Goal: Task Accomplishment & Management: Complete application form

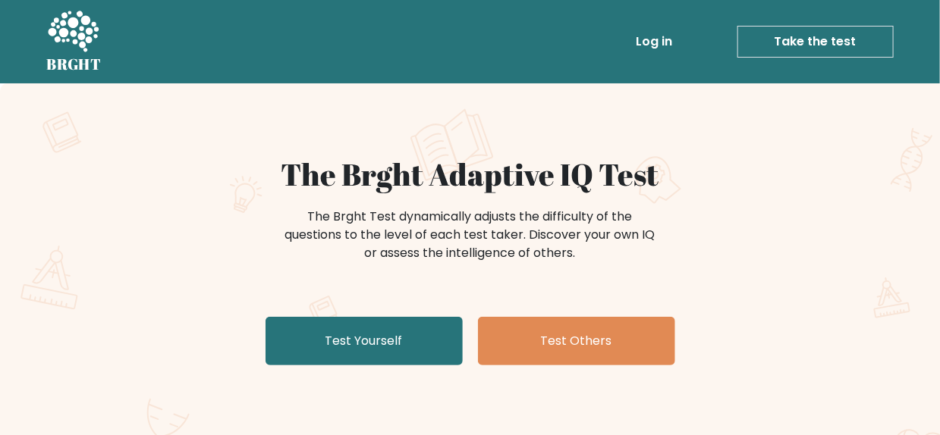
click at [839, 47] on link "Take the test" at bounding box center [815, 42] width 156 height 32
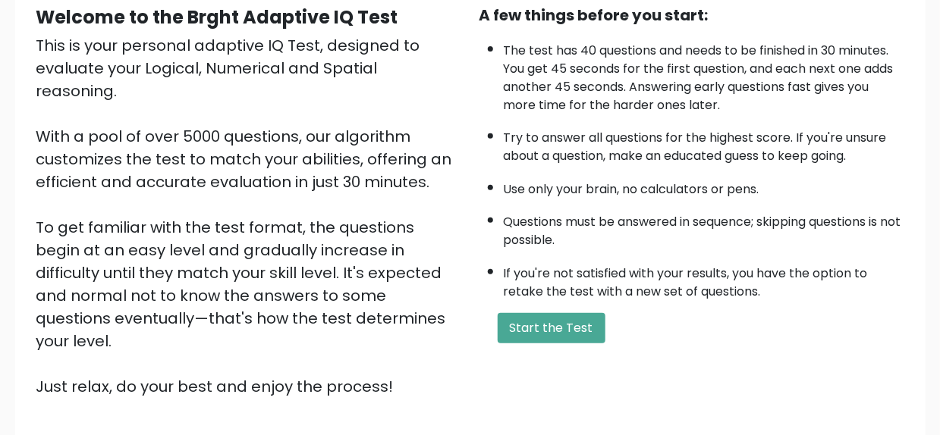
scroll to position [159, 0]
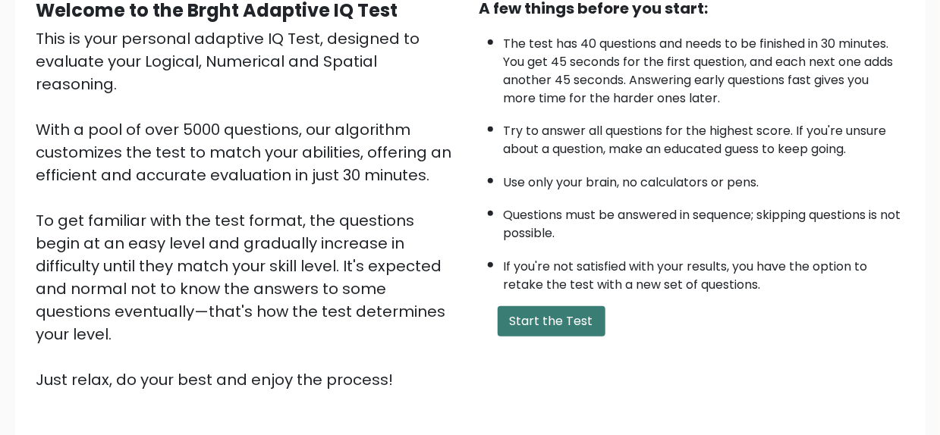
click at [570, 315] on button "Start the Test" at bounding box center [552, 322] width 108 height 30
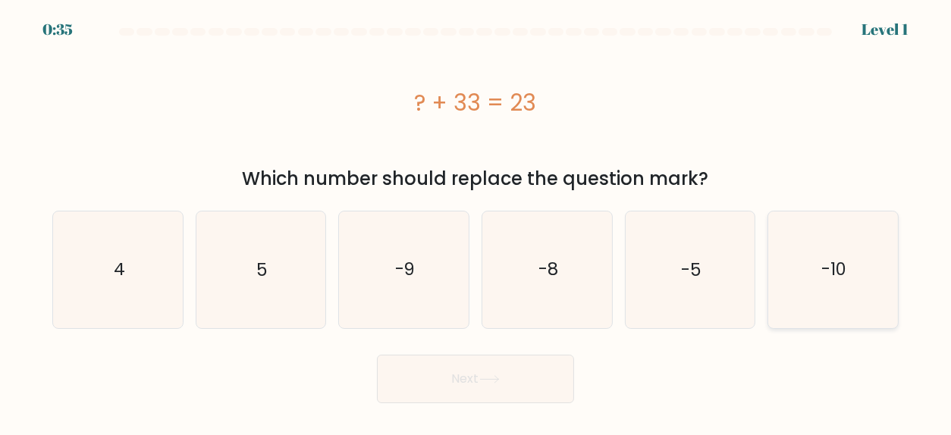
click at [851, 291] on icon "-10" at bounding box center [833, 270] width 116 height 116
click at [476, 222] on input "f. -10" at bounding box center [476, 220] width 1 height 4
radio input "true"
click at [515, 376] on button "Next" at bounding box center [475, 379] width 197 height 49
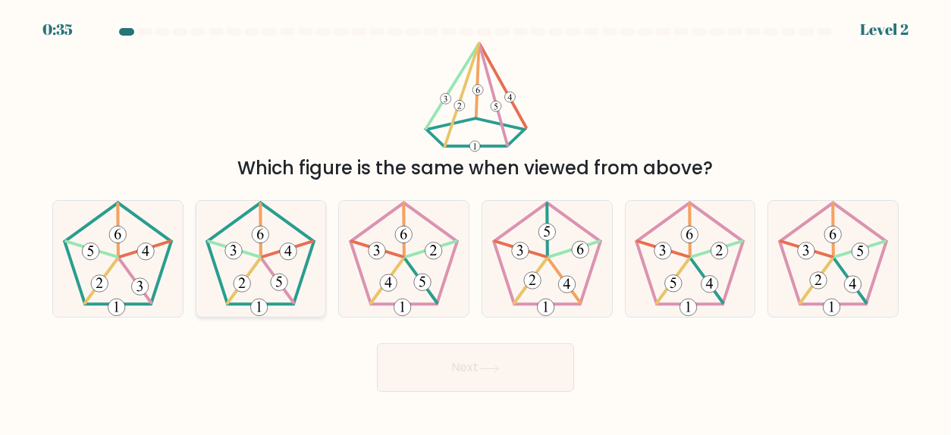
click at [280, 250] on 154 at bounding box center [288, 252] width 17 height 17
click at [476, 222] on input "b." at bounding box center [476, 220] width 1 height 4
radio input "true"
click at [502, 360] on button "Next" at bounding box center [475, 368] width 197 height 49
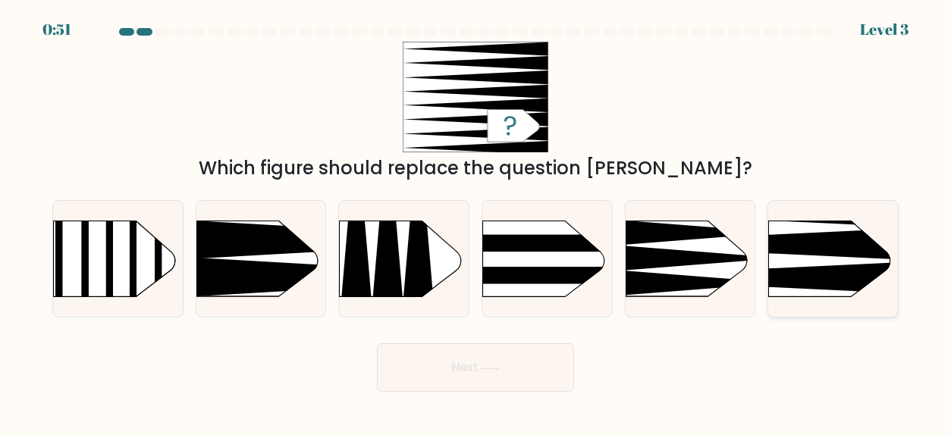
click at [805, 244] on icon at bounding box center [742, 244] width 338 height 32
click at [476, 222] on input "f." at bounding box center [476, 220] width 1 height 4
radio input "true"
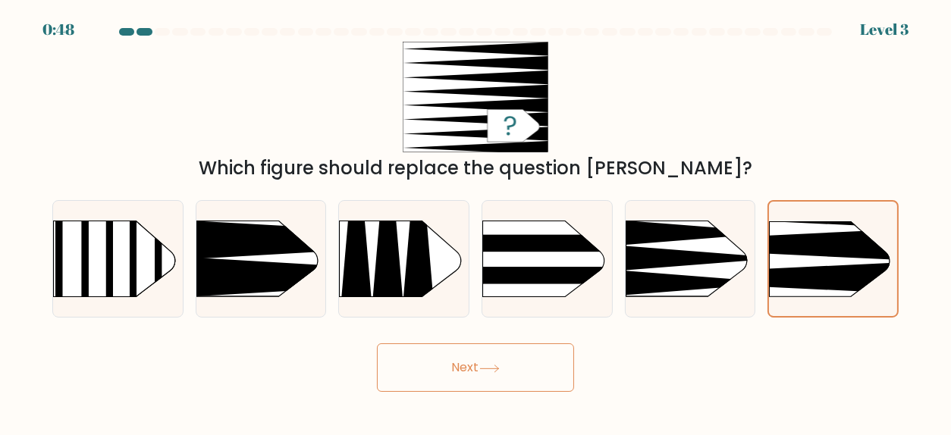
click at [535, 370] on button "Next" at bounding box center [475, 368] width 197 height 49
click at [470, 372] on button "Next" at bounding box center [475, 368] width 197 height 49
click at [506, 361] on button "Next" at bounding box center [475, 368] width 197 height 49
click at [852, 100] on div "Which figure should replace the question [PERSON_NAME]?" at bounding box center [475, 112] width 865 height 140
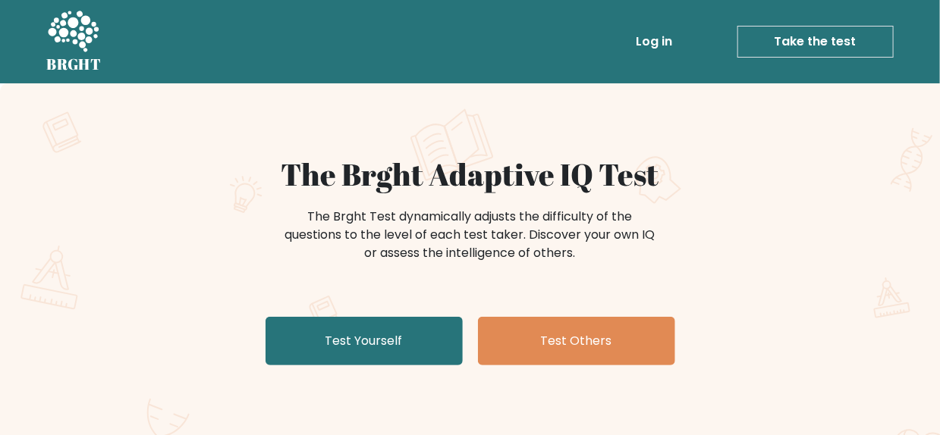
click at [797, 45] on link "Take the test" at bounding box center [815, 42] width 156 height 32
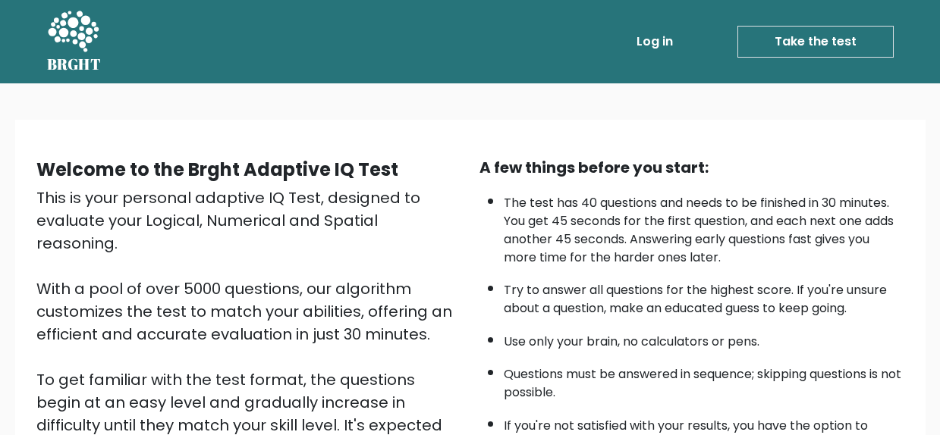
scroll to position [259, 0]
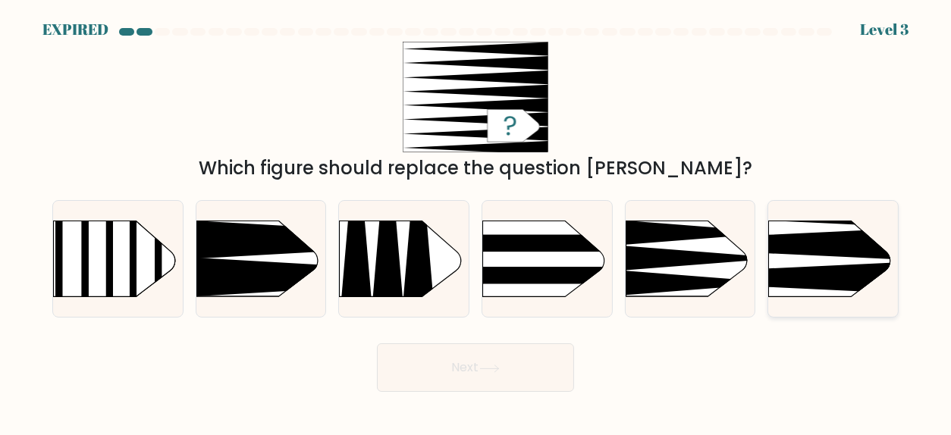
click at [838, 262] on rect at bounding box center [741, 192] width 337 height 256
click at [476, 222] on input "f." at bounding box center [476, 220] width 1 height 4
radio input "true"
click at [540, 360] on button "Next" at bounding box center [475, 368] width 197 height 49
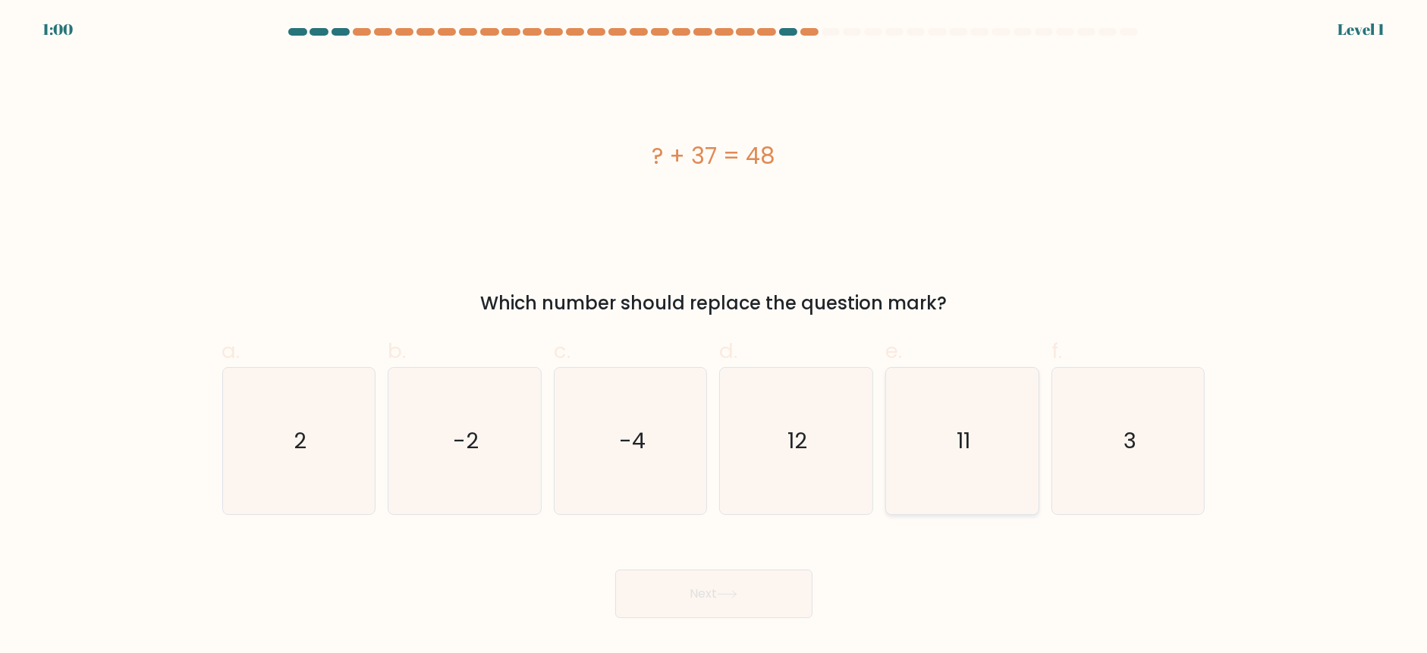
click at [958, 452] on text "11" at bounding box center [964, 441] width 14 height 30
click at [715, 337] on input "e. 11" at bounding box center [714, 332] width 1 height 10
radio input "true"
click at [692, 591] on button "Next" at bounding box center [713, 594] width 197 height 49
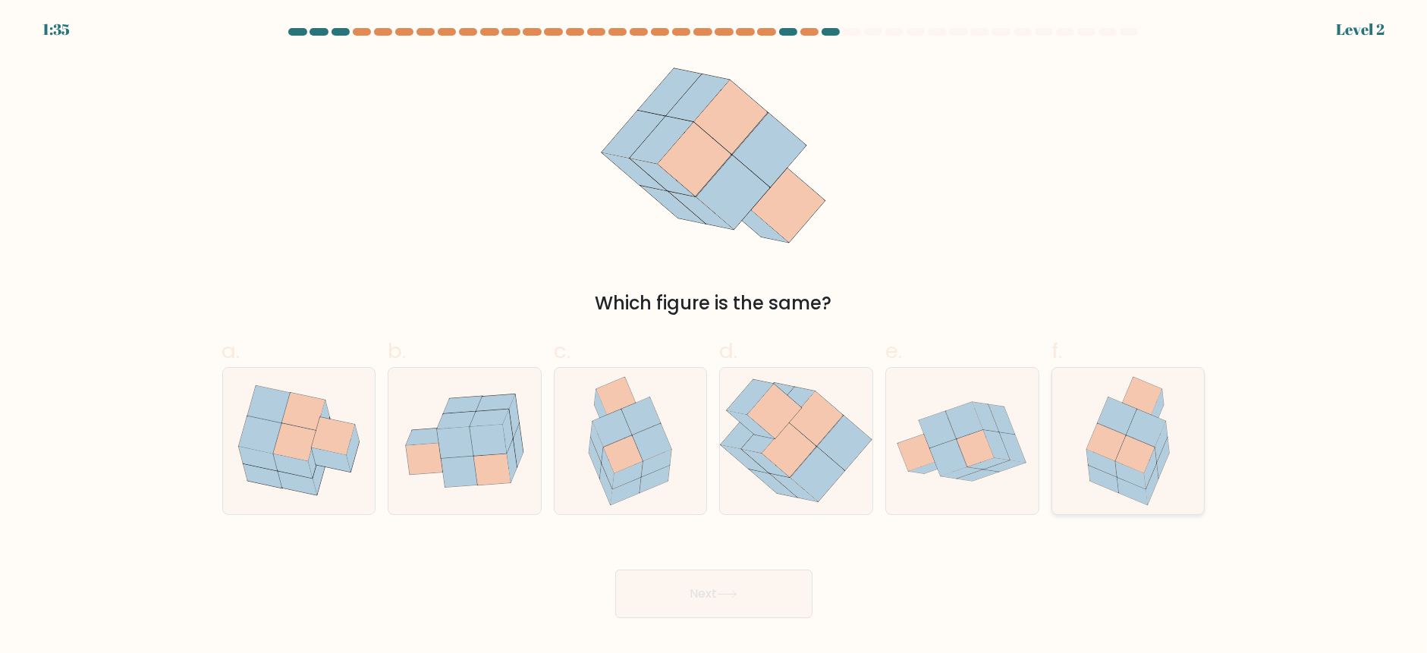
click at [1111, 423] on icon at bounding box center [1117, 415] width 39 height 37
click at [715, 337] on input "f." at bounding box center [714, 332] width 1 height 10
radio input "true"
click at [771, 594] on button "Next" at bounding box center [713, 594] width 197 height 49
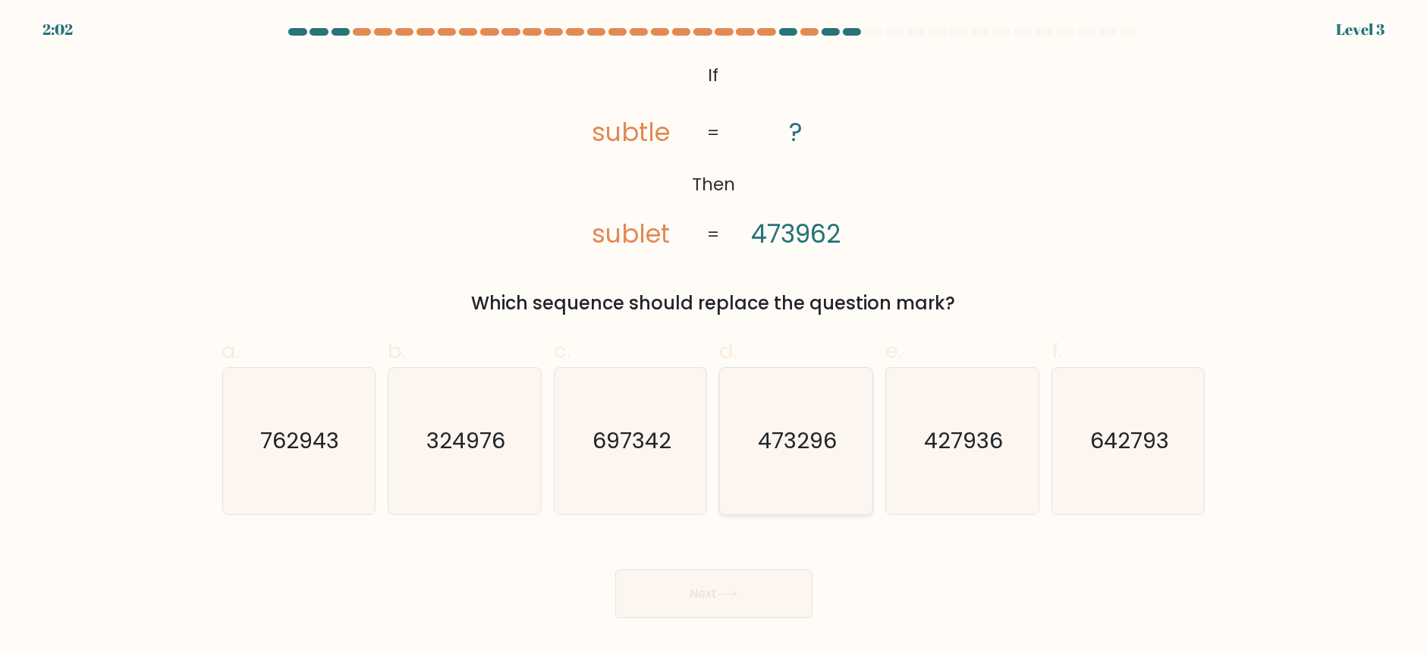
click at [839, 434] on icon "473296" at bounding box center [796, 441] width 146 height 146
click at [715, 337] on input "d. 473296" at bounding box center [714, 332] width 1 height 10
radio input "true"
click at [737, 606] on button "Next" at bounding box center [713, 594] width 197 height 49
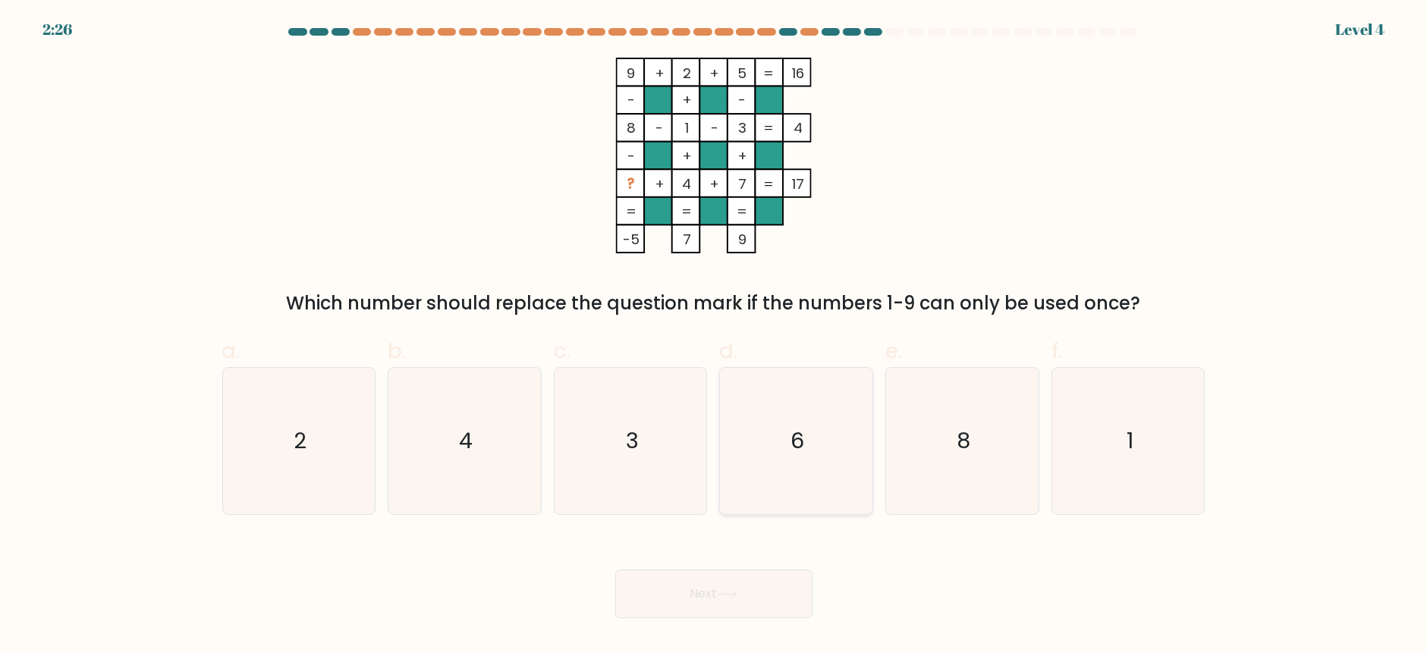
click at [816, 409] on icon "6" at bounding box center [796, 441] width 146 height 146
click at [715, 337] on input "d. 6" at bounding box center [714, 332] width 1 height 10
radio input "true"
click at [700, 596] on button "Next" at bounding box center [713, 594] width 197 height 49
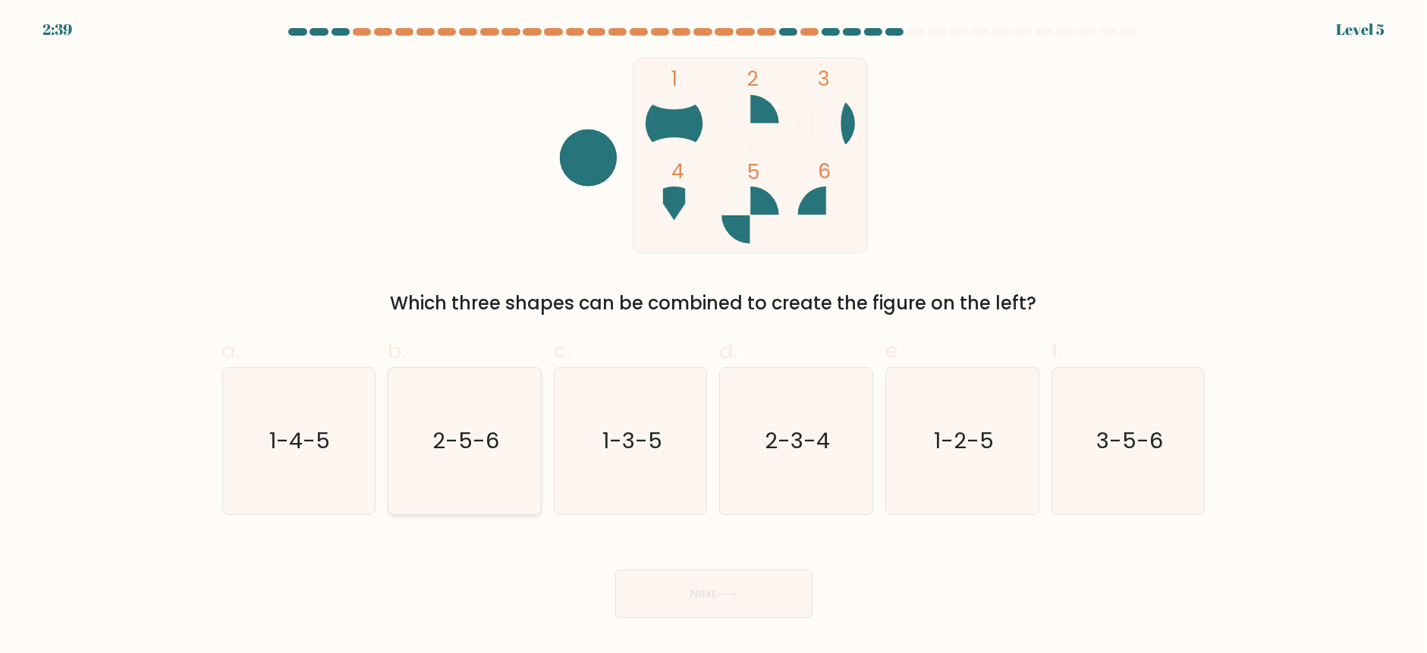
click at [448, 461] on icon "2-5-6" at bounding box center [464, 441] width 146 height 146
click at [714, 337] on input "b. 2-5-6" at bounding box center [714, 332] width 1 height 10
radio input "true"
click at [659, 588] on button "Next" at bounding box center [713, 594] width 197 height 49
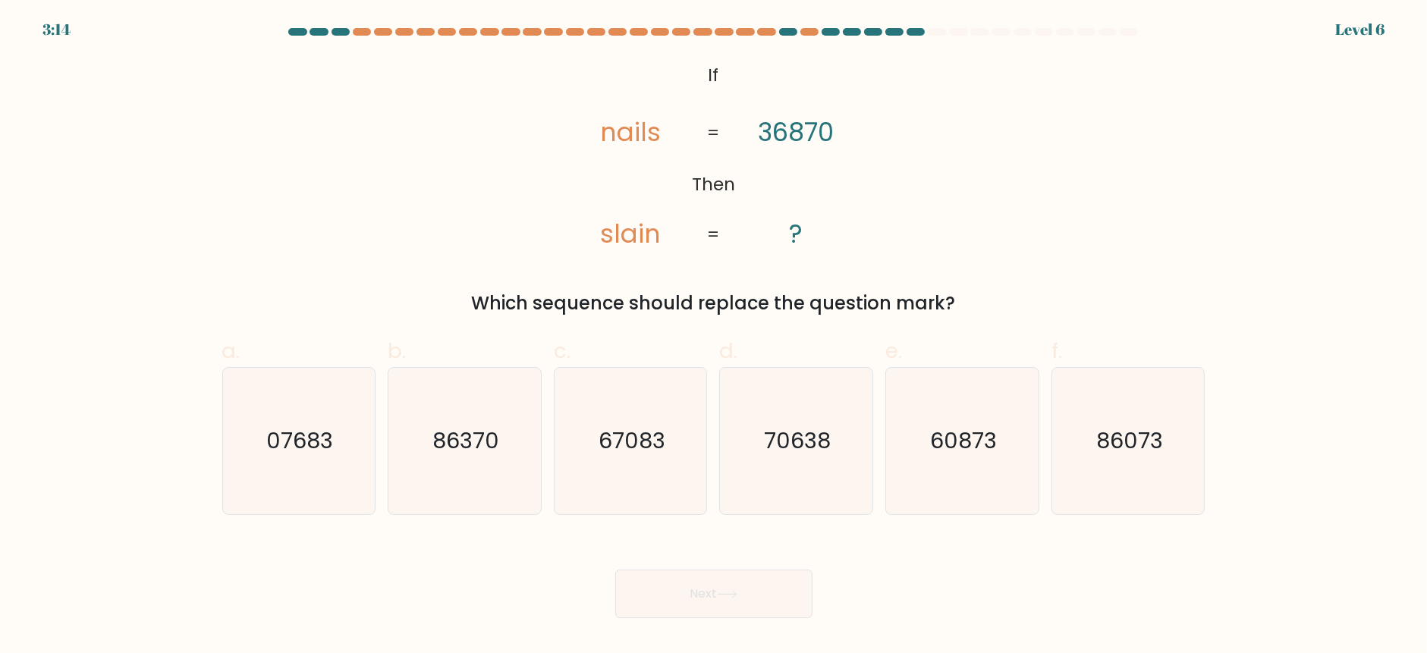
drag, startPoint x: 677, startPoint y: 361, endPoint x: 920, endPoint y: 267, distance: 260.4
click at [920, 267] on form "If ?" at bounding box center [713, 323] width 1427 height 590
click at [986, 159] on div "@import url('https://fonts.googleapis.com/css?family=Abril+Fatface:400,100,100i…" at bounding box center [713, 187] width 1001 height 259
click at [312, 445] on text "07683" at bounding box center [300, 441] width 67 height 30
click at [714, 337] on input "a. 07683" at bounding box center [714, 332] width 1 height 10
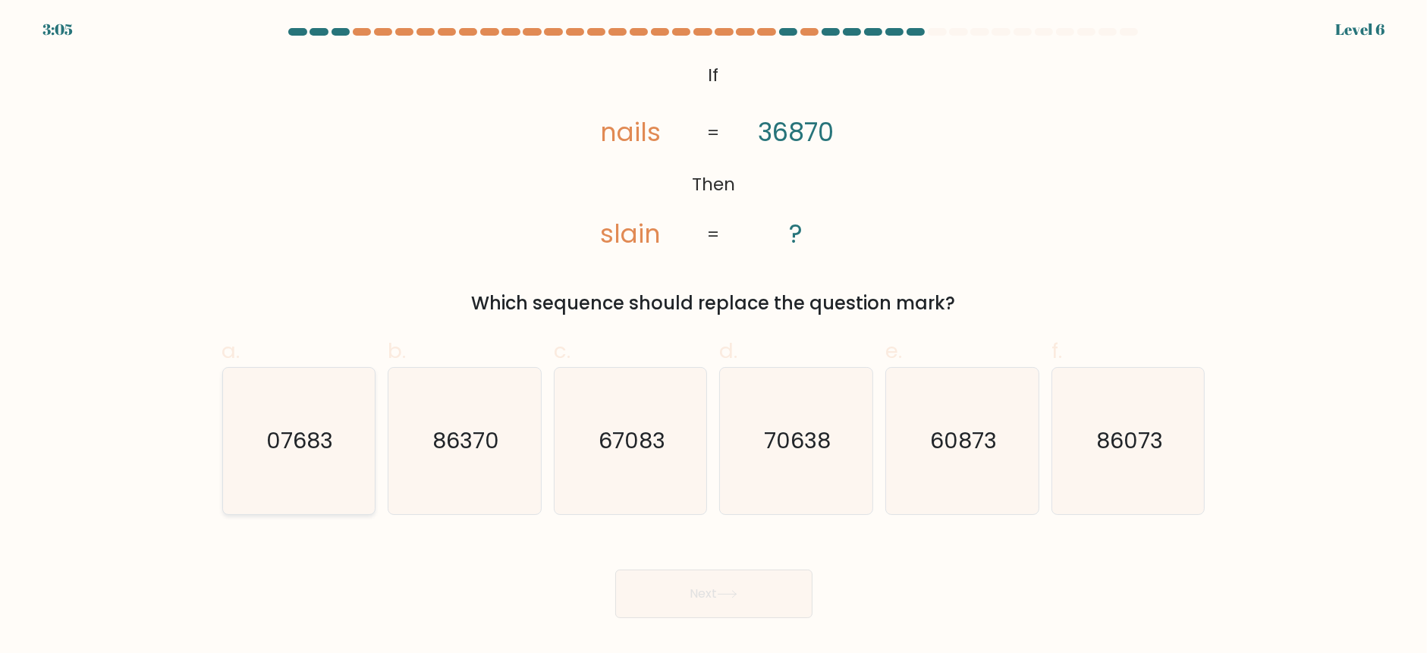
radio input "true"
click at [721, 593] on icon at bounding box center [727, 594] width 20 height 8
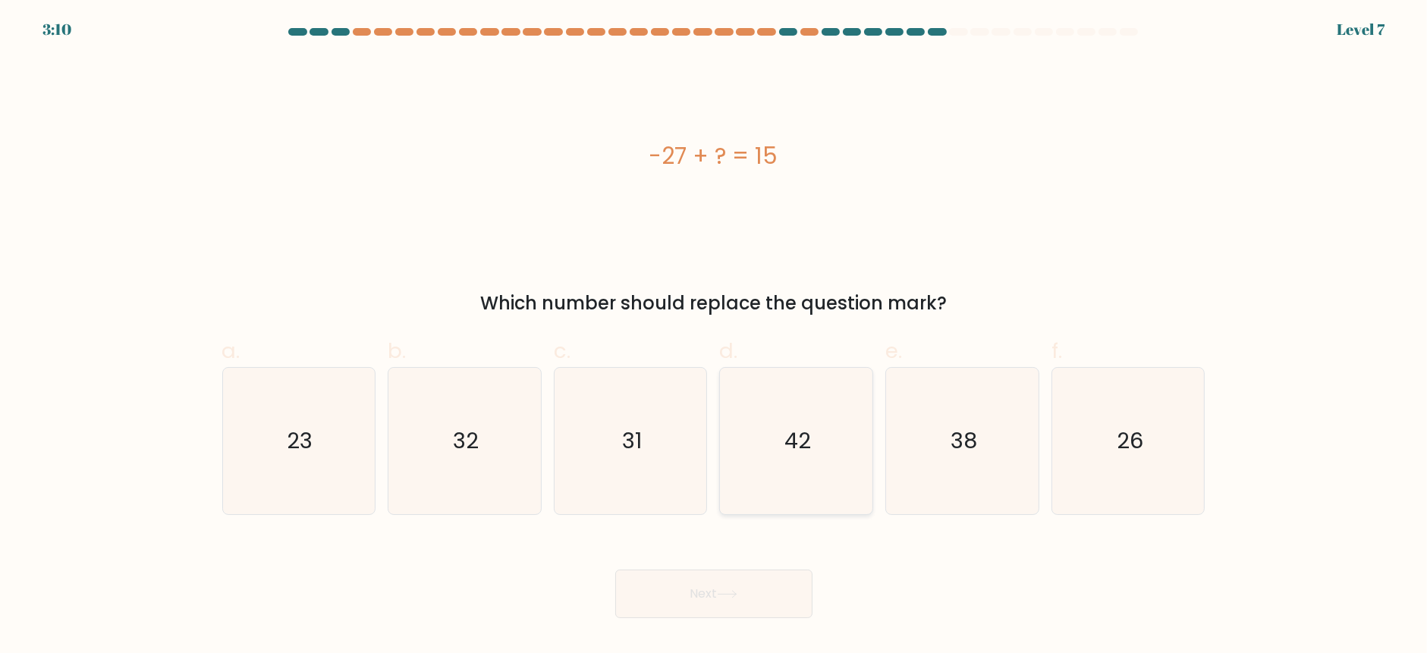
click at [841, 464] on icon "42" at bounding box center [796, 441] width 146 height 146
click at [715, 337] on input "d. 42" at bounding box center [714, 332] width 1 height 10
radio input "true"
click at [686, 613] on button "Next" at bounding box center [713, 594] width 197 height 49
click at [699, 591] on button "Next" at bounding box center [713, 594] width 197 height 49
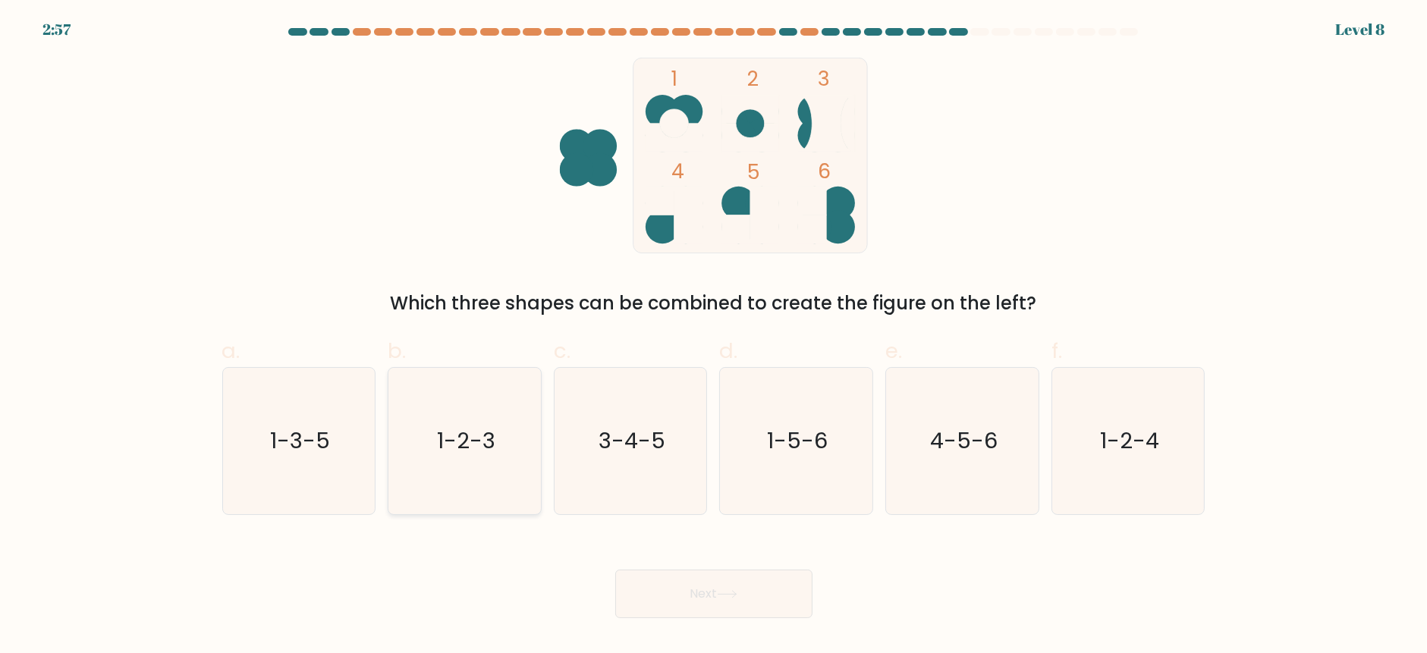
click at [472, 410] on icon "1-2-3" at bounding box center [464, 441] width 146 height 146
click at [714, 337] on input "b. 1-2-3" at bounding box center [714, 332] width 1 height 10
radio input "true"
click at [771, 608] on button "Next" at bounding box center [713, 594] width 197 height 49
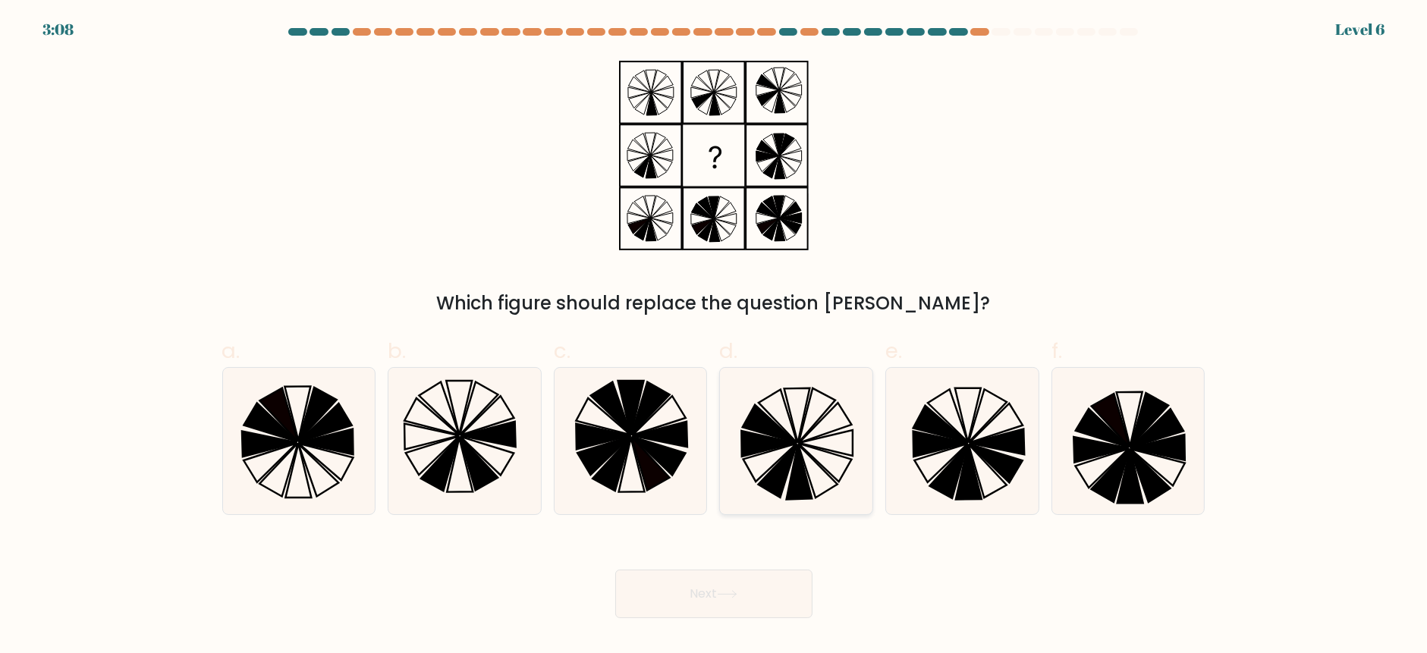
click at [788, 464] on icon at bounding box center [778, 470] width 39 height 53
click at [715, 337] on input "d." at bounding box center [714, 332] width 1 height 10
radio input "true"
click at [674, 591] on button "Next" at bounding box center [713, 594] width 197 height 49
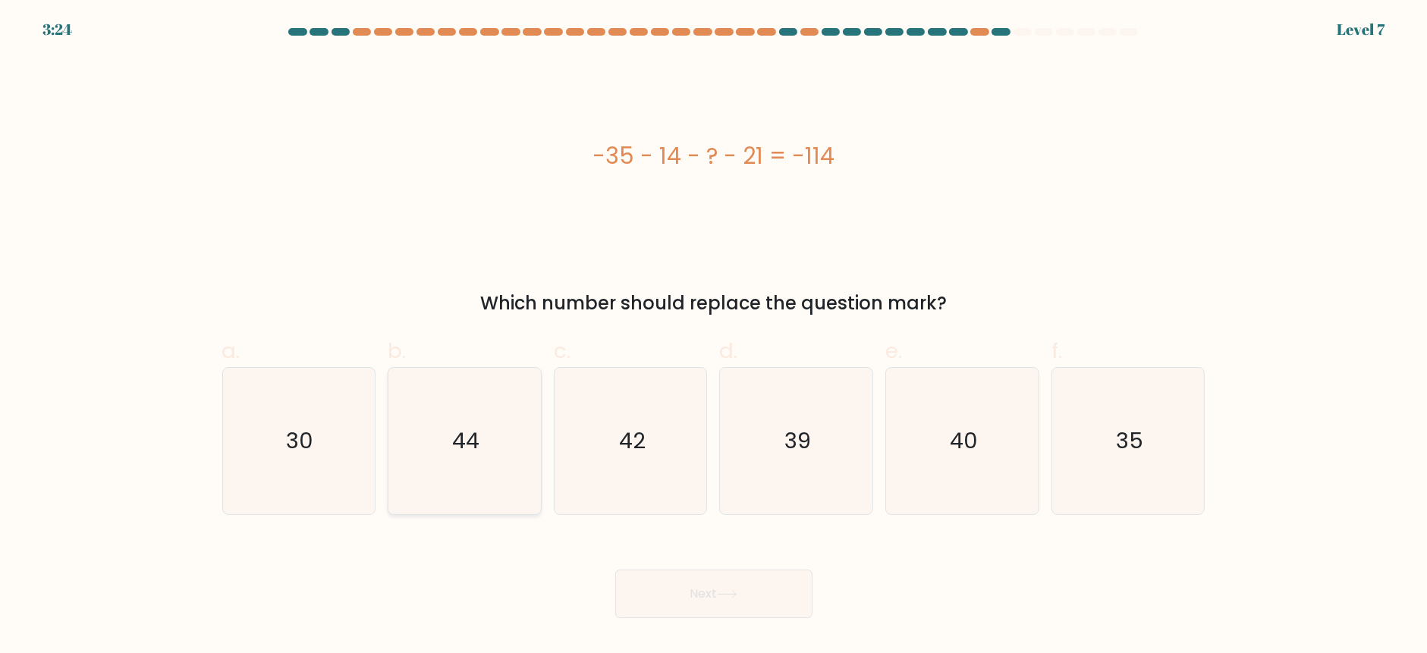
click at [503, 472] on icon "44" at bounding box center [464, 441] width 146 height 146
click at [714, 337] on input "b. 44" at bounding box center [714, 332] width 1 height 10
radio input "true"
click at [721, 618] on button "Next" at bounding box center [713, 594] width 197 height 49
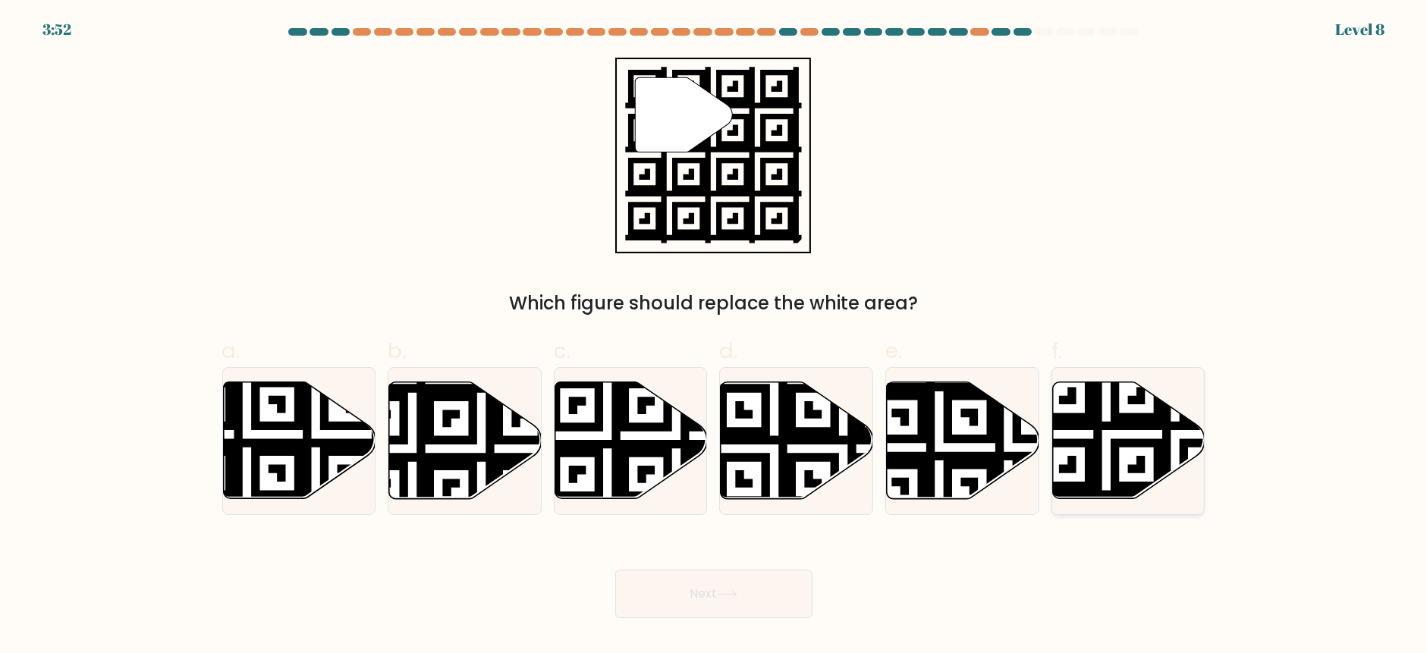
click at [1123, 436] on icon at bounding box center [1129, 440] width 152 height 117
click at [715, 337] on input "f." at bounding box center [714, 332] width 1 height 10
radio input "true"
click at [704, 578] on button "Next" at bounding box center [713, 594] width 197 height 49
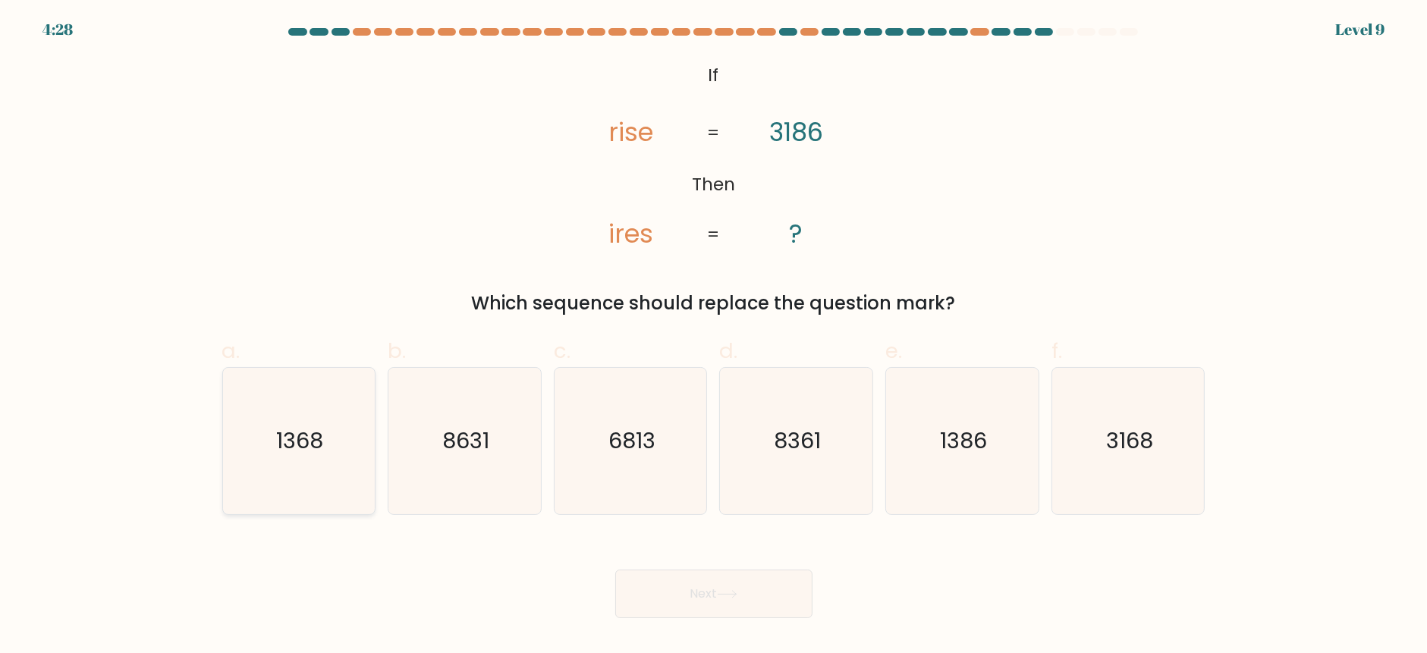
click at [256, 452] on icon "1368" at bounding box center [298, 441] width 146 height 146
click at [714, 337] on input "a. 1368" at bounding box center [714, 332] width 1 height 10
radio input "true"
click at [691, 605] on button "Next" at bounding box center [713, 594] width 197 height 49
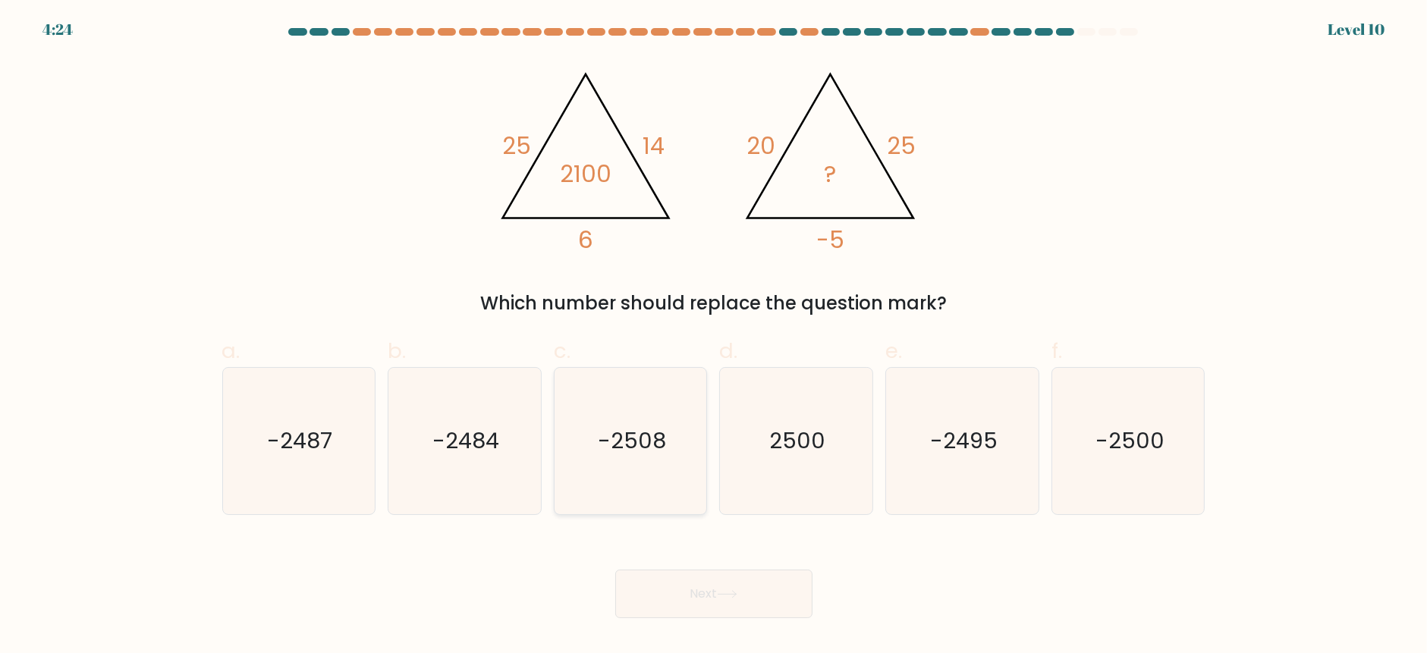
click at [597, 442] on icon "-2508" at bounding box center [631, 441] width 146 height 146
click at [714, 337] on input "c. -2508" at bounding box center [714, 332] width 1 height 10
radio input "true"
click at [747, 592] on button "Next" at bounding box center [713, 594] width 197 height 49
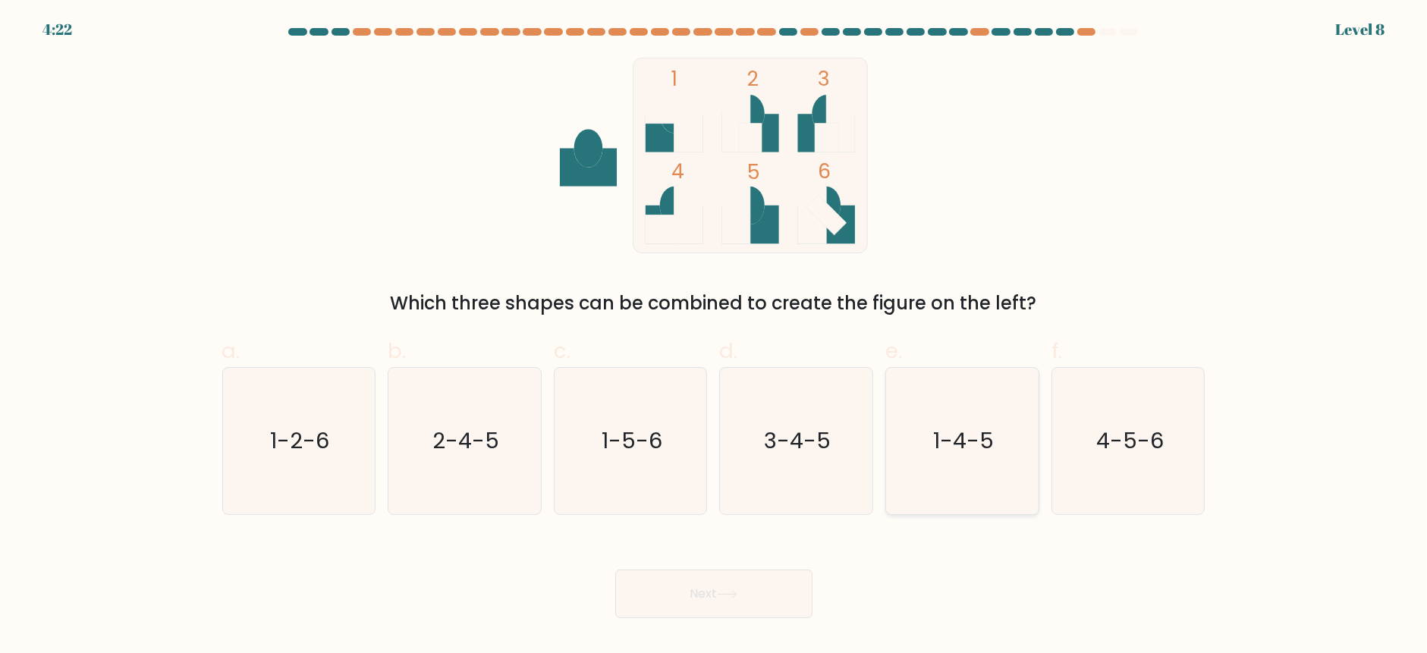
click at [938, 417] on icon "1-4-5" at bounding box center [962, 441] width 146 height 146
click at [715, 337] on input "e. 1-4-5" at bounding box center [714, 332] width 1 height 10
radio input "true"
click at [726, 579] on button "Next" at bounding box center [713, 594] width 197 height 49
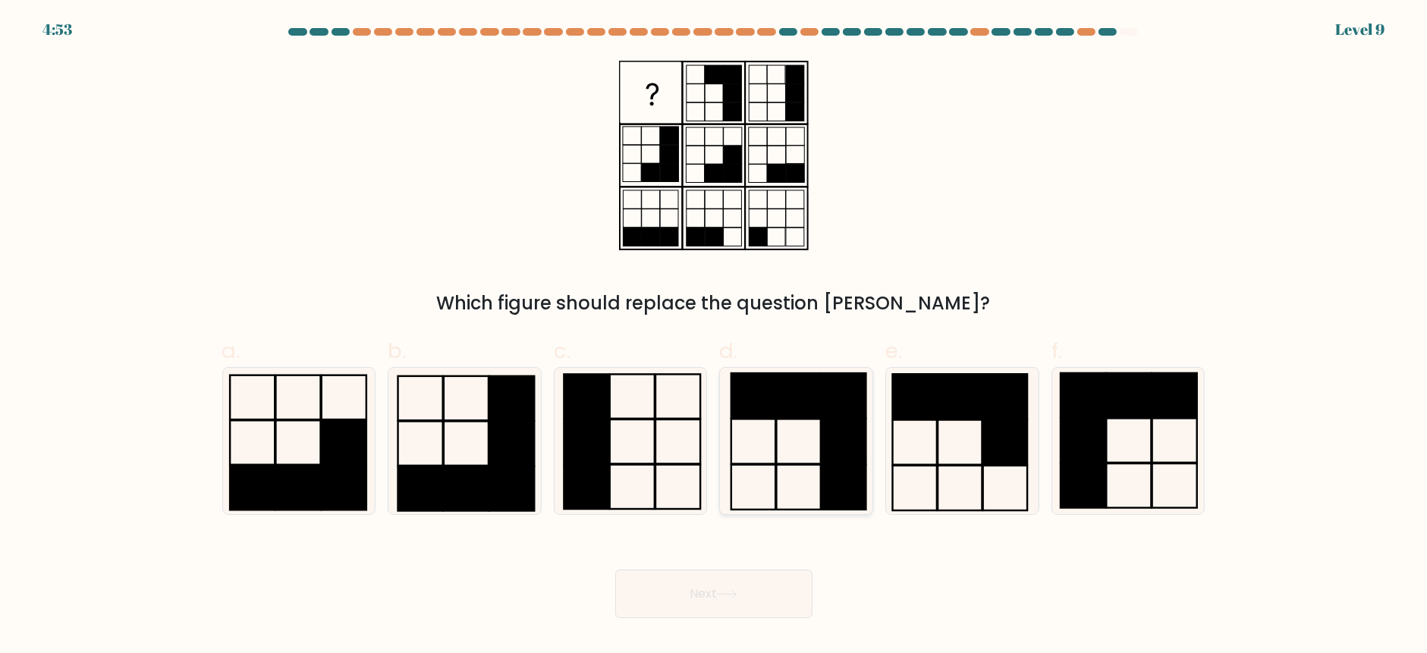
click at [768, 411] on rect at bounding box center [753, 395] width 44 height 45
click at [715, 337] on input "d." at bounding box center [714, 332] width 1 height 10
radio input "true"
click at [686, 620] on body "4:51 Level 9" at bounding box center [713, 326] width 1427 height 653
click at [714, 592] on button "Next" at bounding box center [713, 594] width 197 height 49
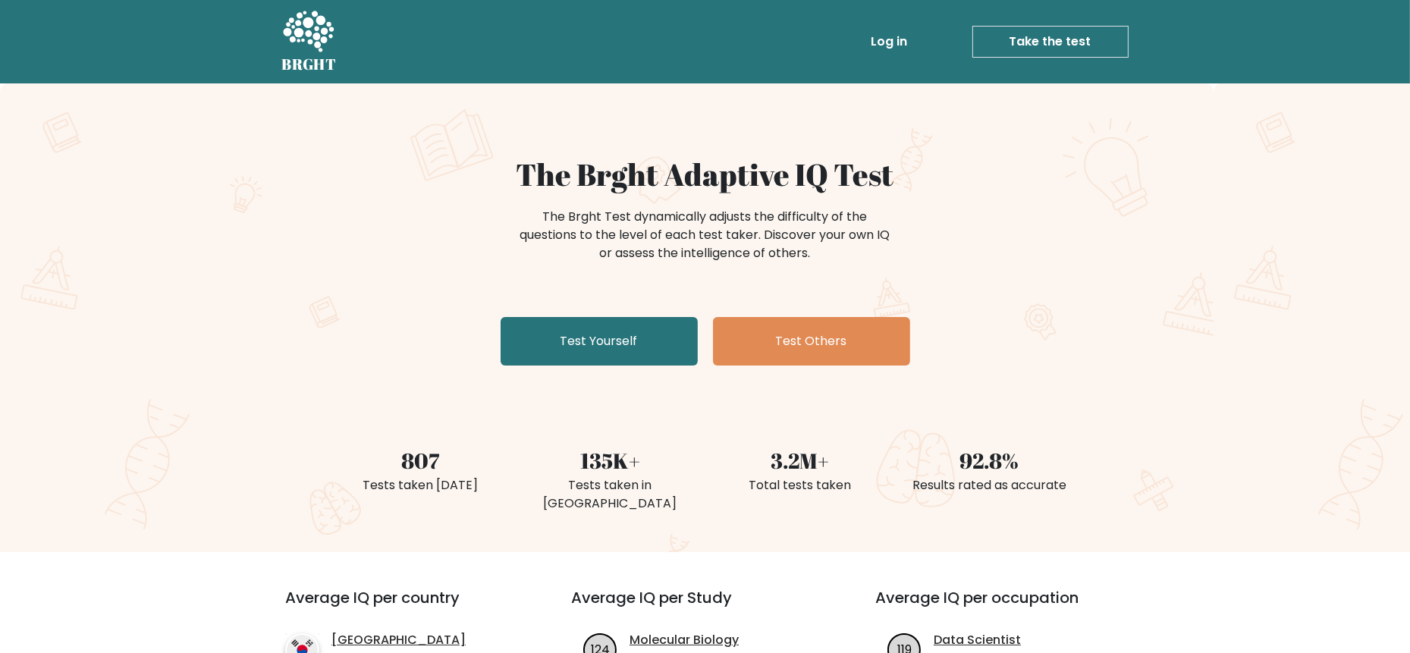
click at [1070, 34] on link "Take the test" at bounding box center [1051, 42] width 156 height 32
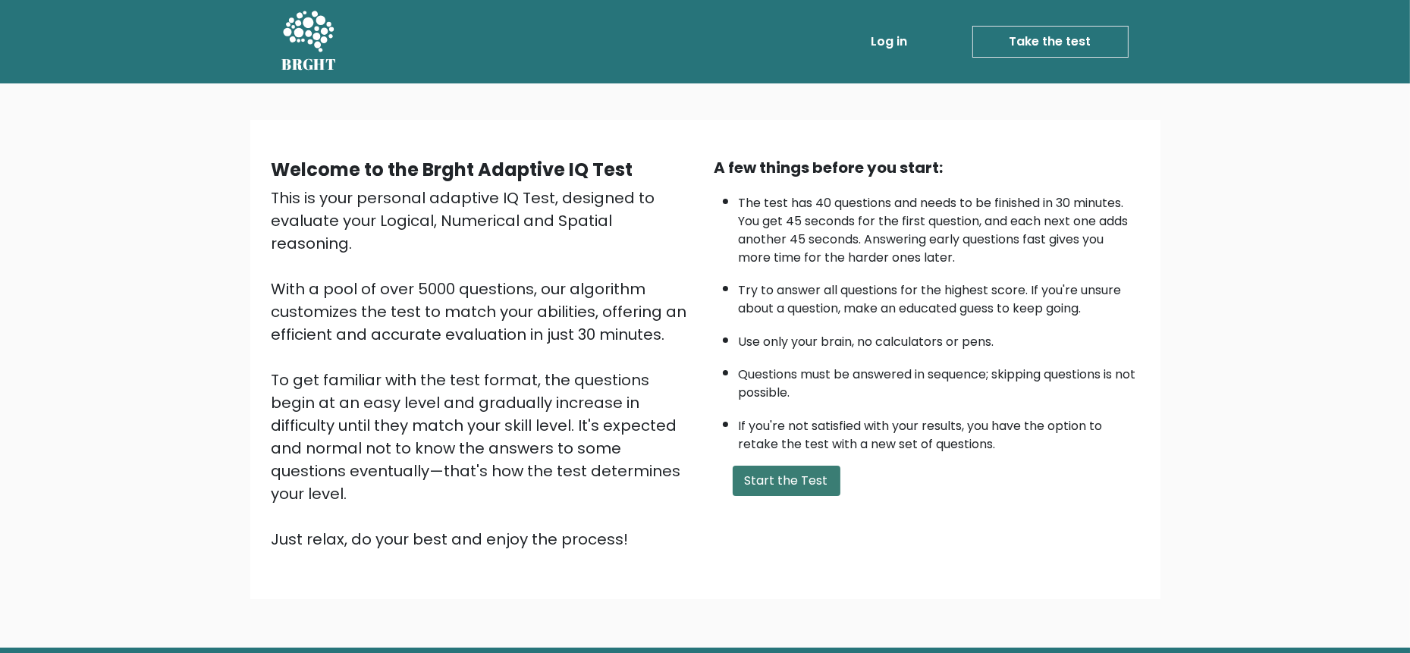
click at [775, 483] on button "Start the Test" at bounding box center [787, 481] width 108 height 30
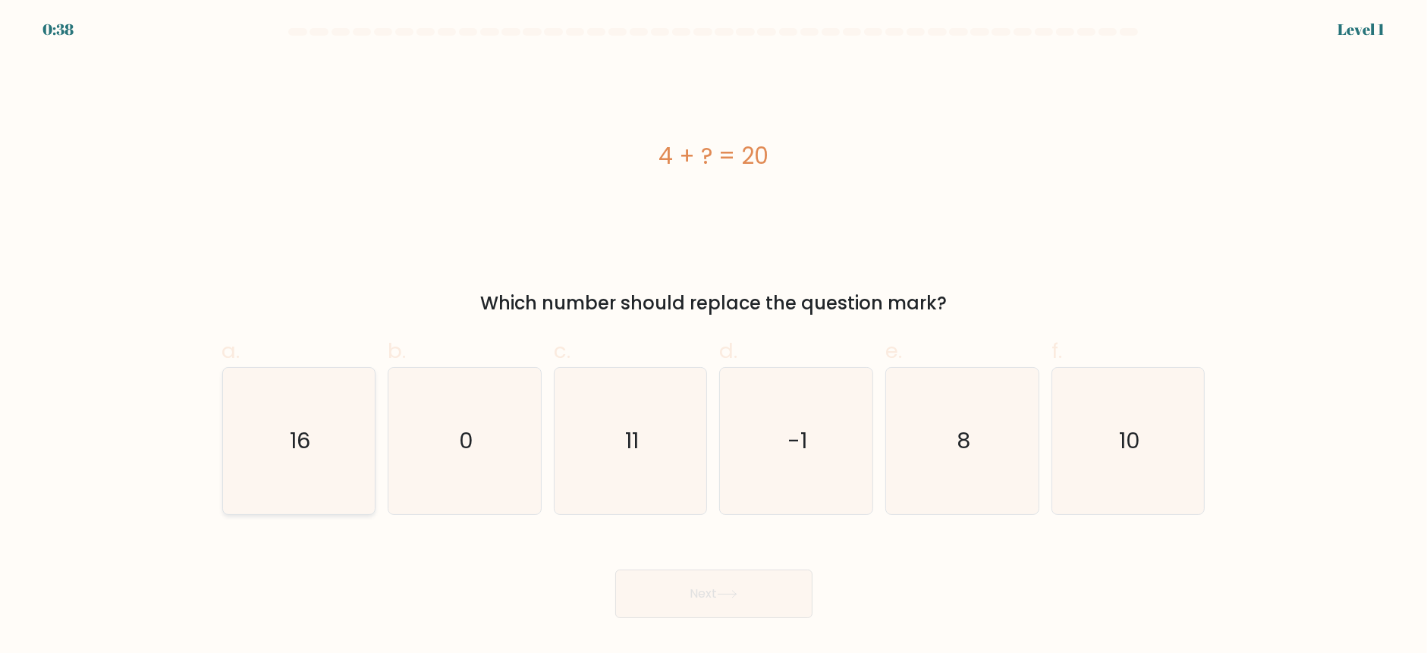
click at [304, 484] on icon "16" at bounding box center [298, 441] width 146 height 146
click at [714, 337] on input "a. 16" at bounding box center [714, 332] width 1 height 10
radio input "true"
click at [723, 606] on button "Next" at bounding box center [713, 594] width 197 height 49
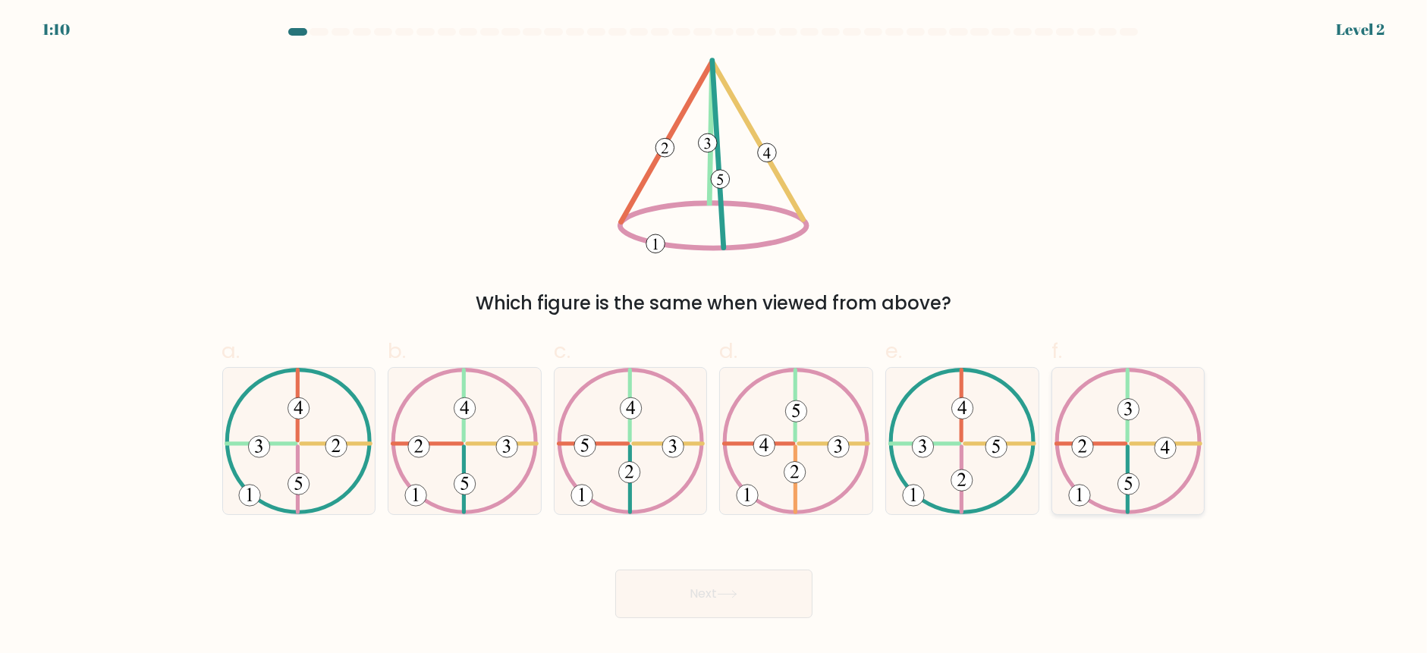
click at [1127, 452] on 423 at bounding box center [1127, 479] width 0 height 65
click at [715, 337] on input "f." at bounding box center [714, 332] width 1 height 10
radio input "true"
click at [756, 600] on button "Next" at bounding box center [713, 594] width 197 height 49
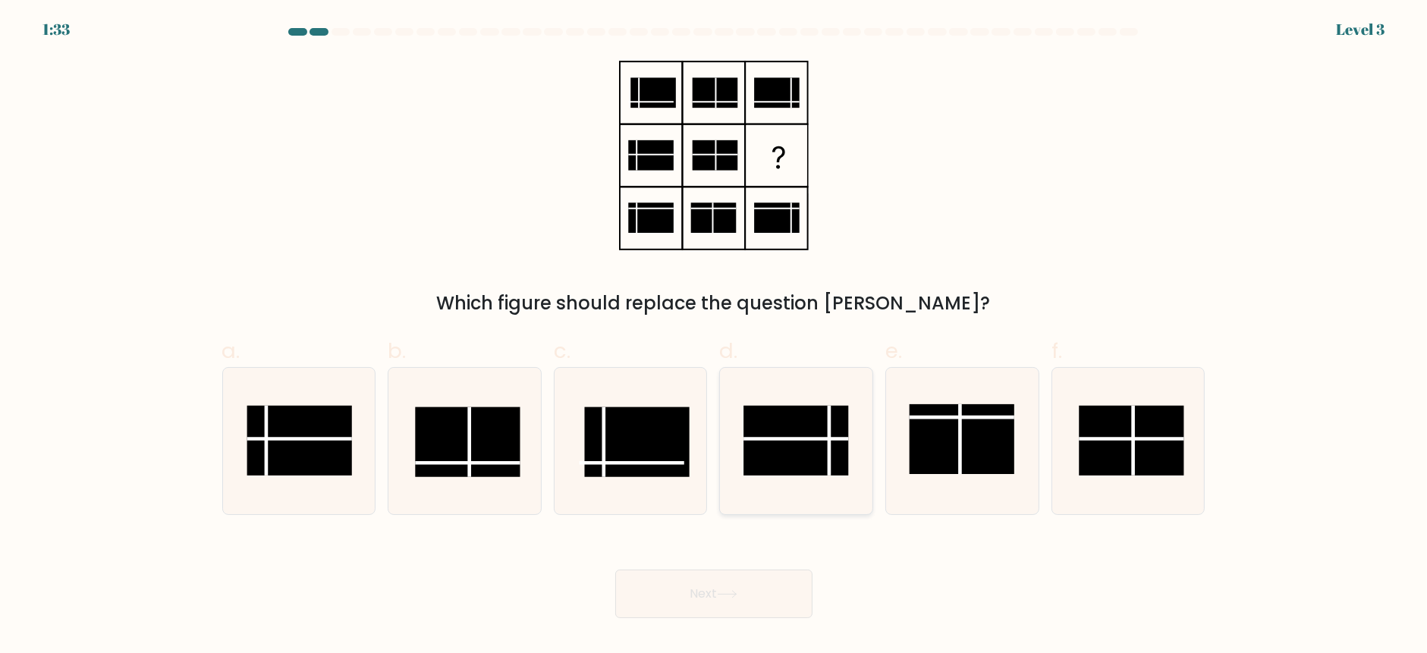
click at [765, 452] on rect at bounding box center [796, 440] width 105 height 70
click at [715, 337] on input "d." at bounding box center [714, 332] width 1 height 10
radio input "true"
click at [776, 600] on button "Next" at bounding box center [713, 594] width 197 height 49
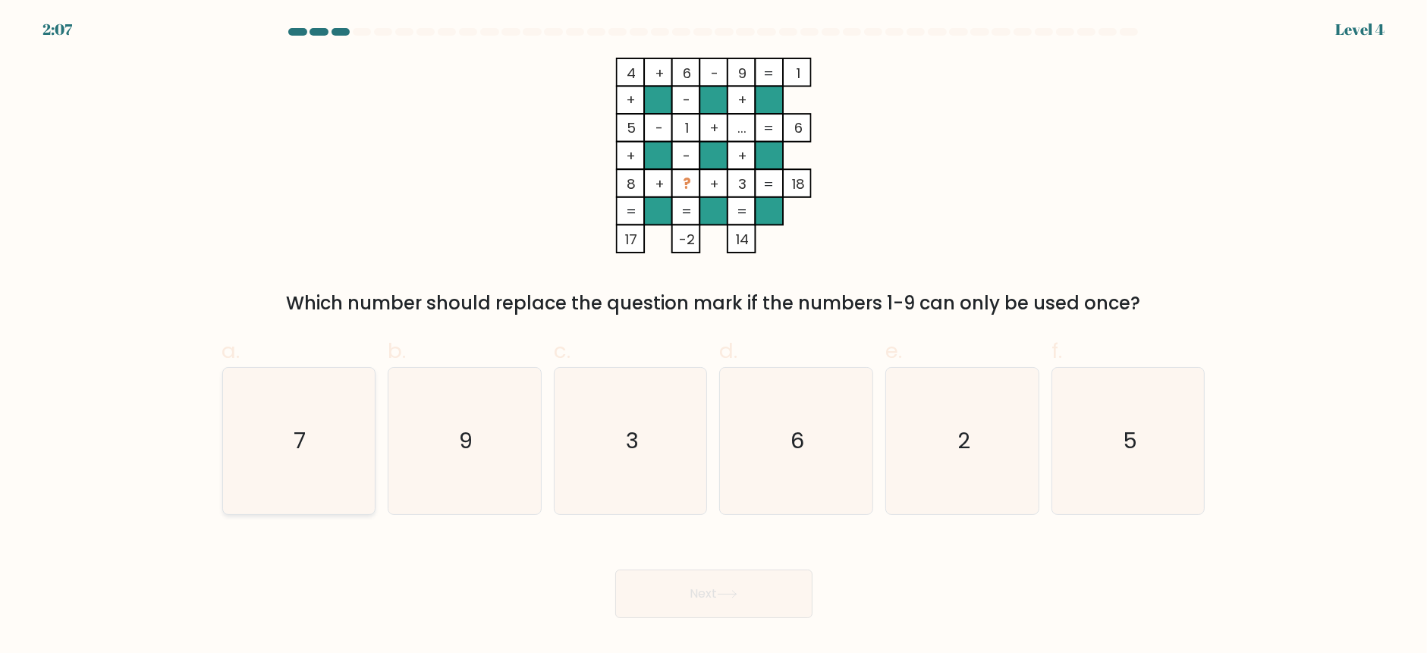
click at [313, 437] on icon "7" at bounding box center [298, 441] width 146 height 146
click at [714, 337] on input "a. 7" at bounding box center [714, 332] width 1 height 10
radio input "true"
click at [756, 586] on button "Next" at bounding box center [713, 594] width 197 height 49
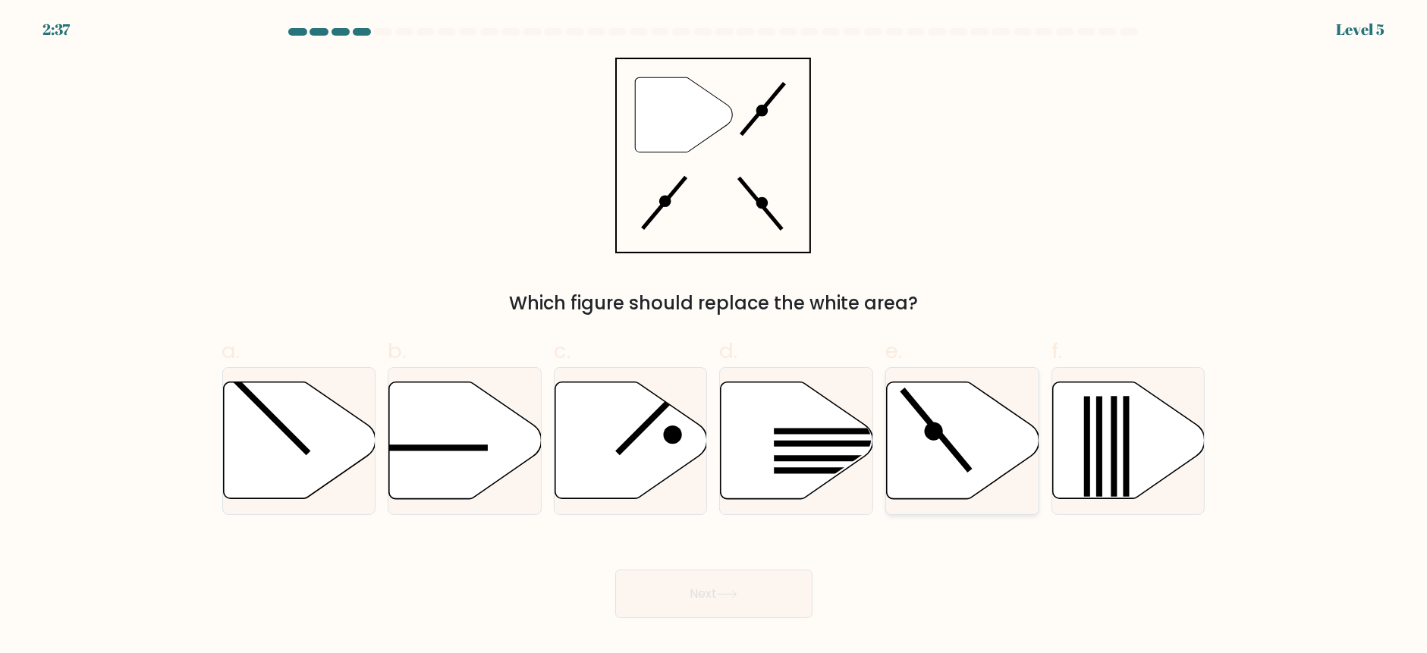
click at [950, 420] on icon at bounding box center [963, 440] width 152 height 117
click at [715, 337] on input "e." at bounding box center [714, 332] width 1 height 10
radio input "true"
click at [769, 583] on button "Next" at bounding box center [713, 594] width 197 height 49
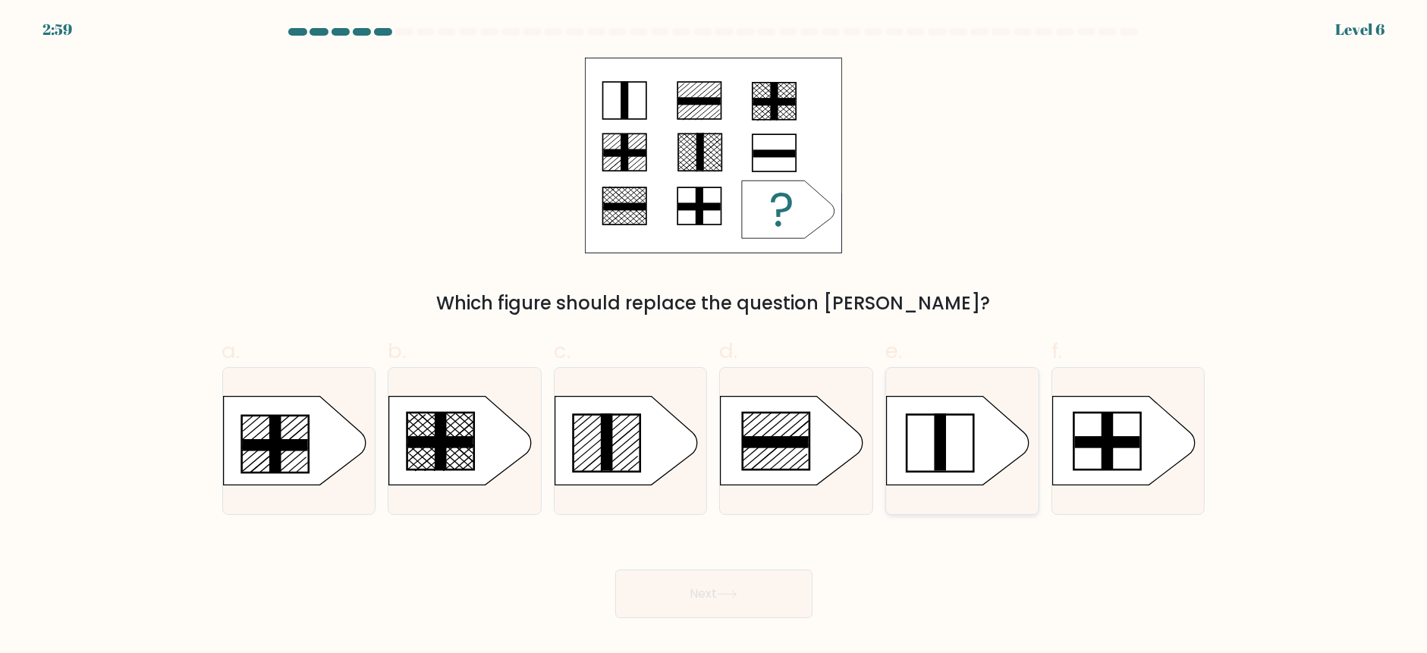
click at [958, 475] on icon at bounding box center [958, 440] width 143 height 89
click at [715, 337] on input "e." at bounding box center [714, 332] width 1 height 10
radio input "true"
click at [693, 592] on button "Next" at bounding box center [713, 594] width 197 height 49
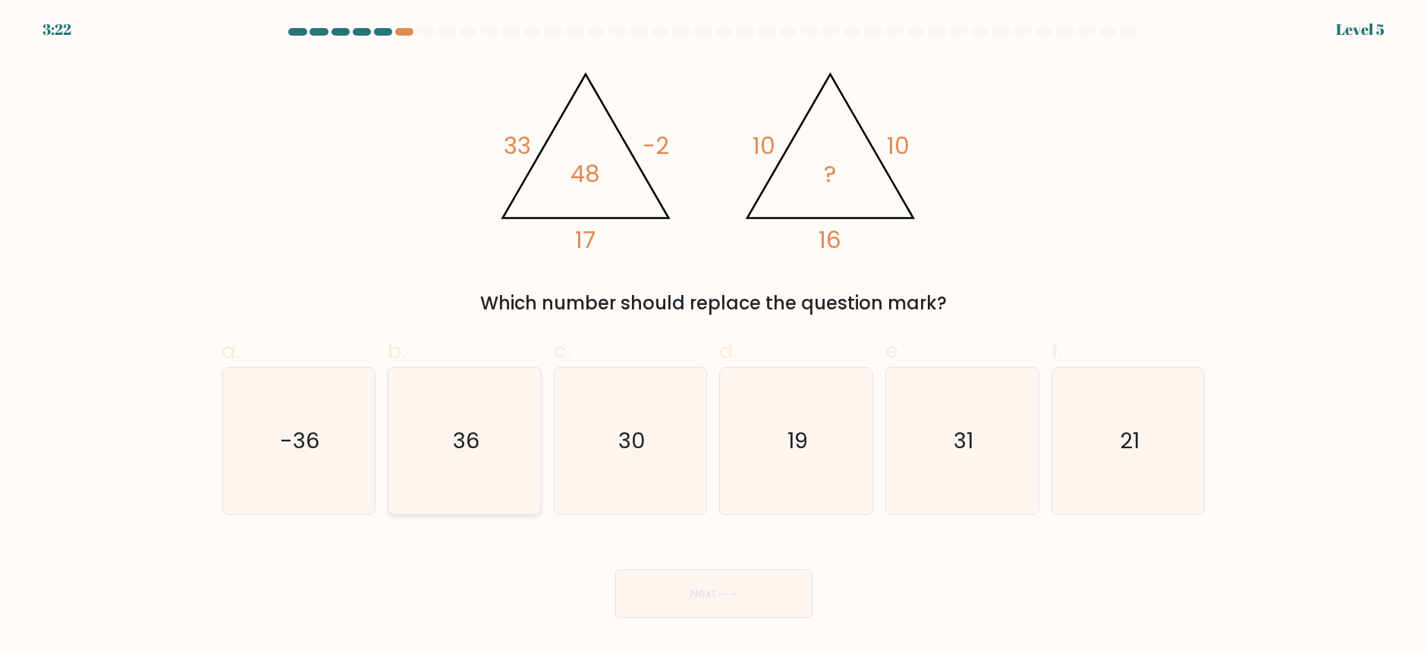
click at [492, 448] on icon "36" at bounding box center [464, 441] width 146 height 146
click at [714, 337] on input "b. 36" at bounding box center [714, 332] width 1 height 10
radio input "true"
click at [719, 608] on button "Next" at bounding box center [713, 594] width 197 height 49
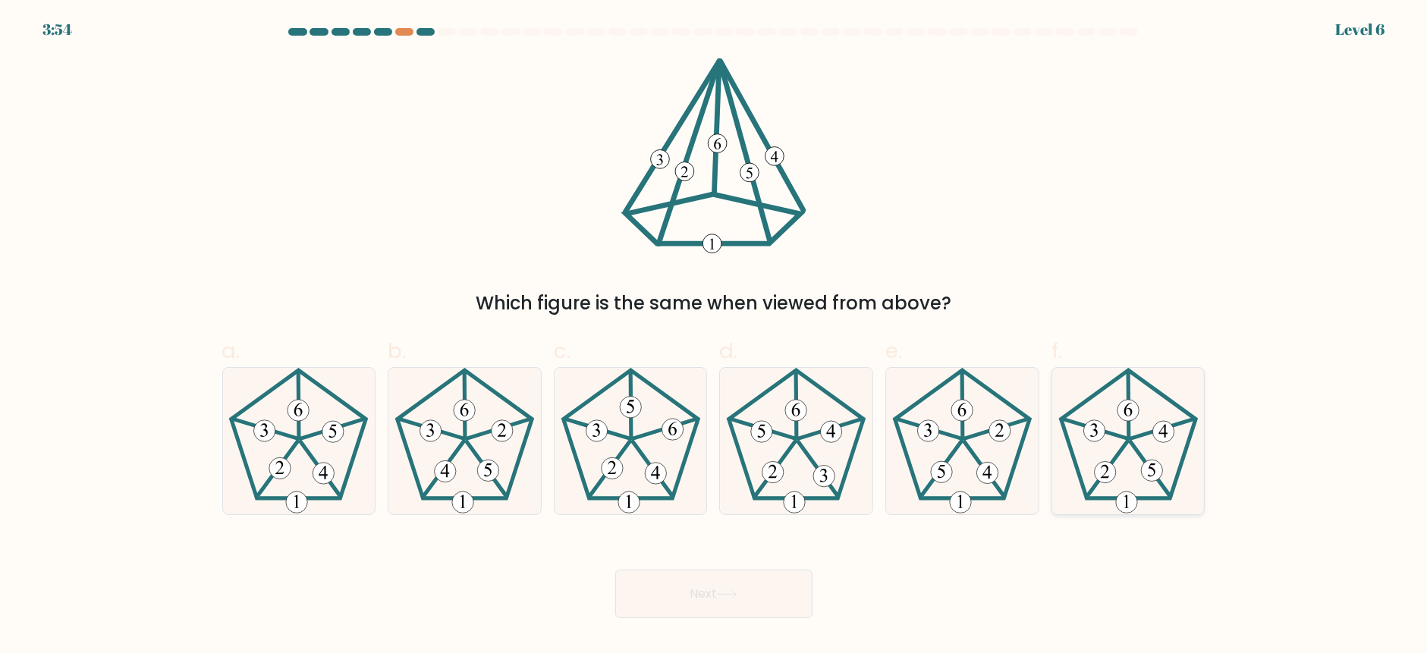
click at [1133, 442] on 143 at bounding box center [1149, 469] width 39 height 55
click at [715, 337] on input "f." at bounding box center [714, 332] width 1 height 10
radio input "true"
click at [781, 598] on button "Next" at bounding box center [713, 594] width 197 height 49
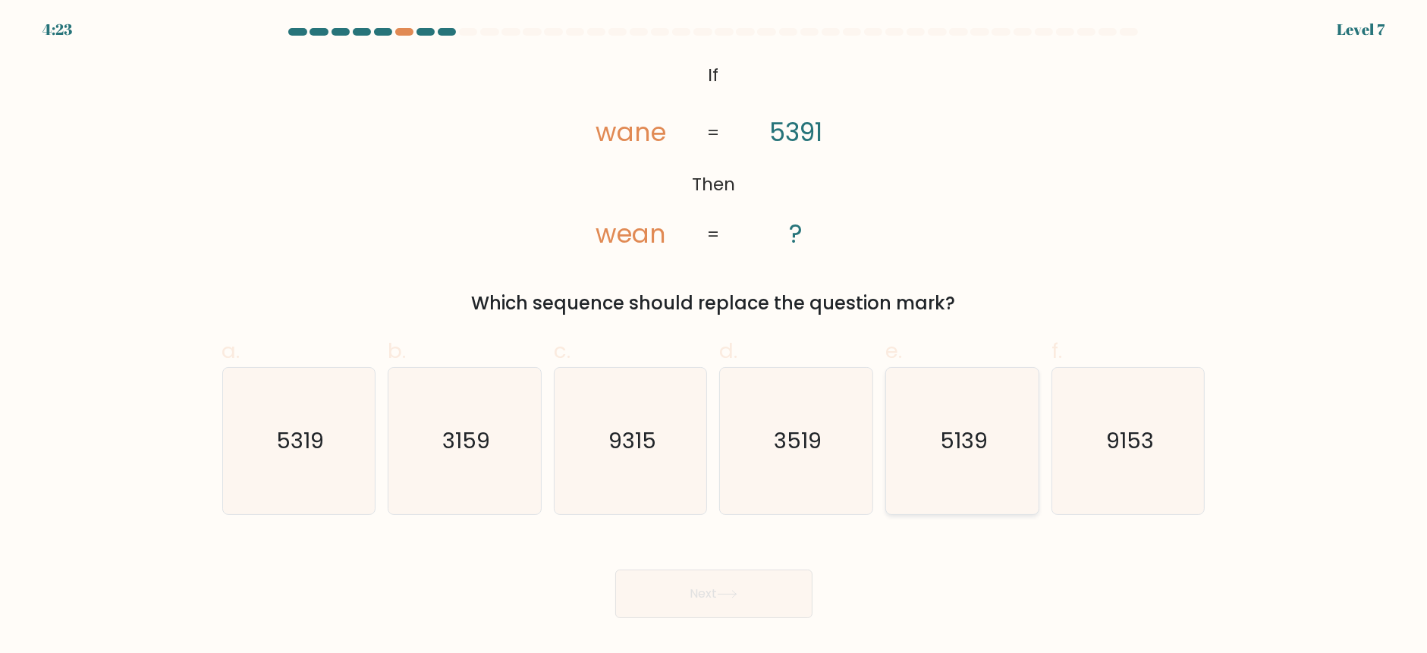
click at [964, 427] on text "5139" at bounding box center [964, 441] width 48 height 30
click at [715, 337] on input "e. 5139" at bounding box center [714, 332] width 1 height 10
radio input "true"
click at [742, 615] on button "Next" at bounding box center [713, 594] width 197 height 49
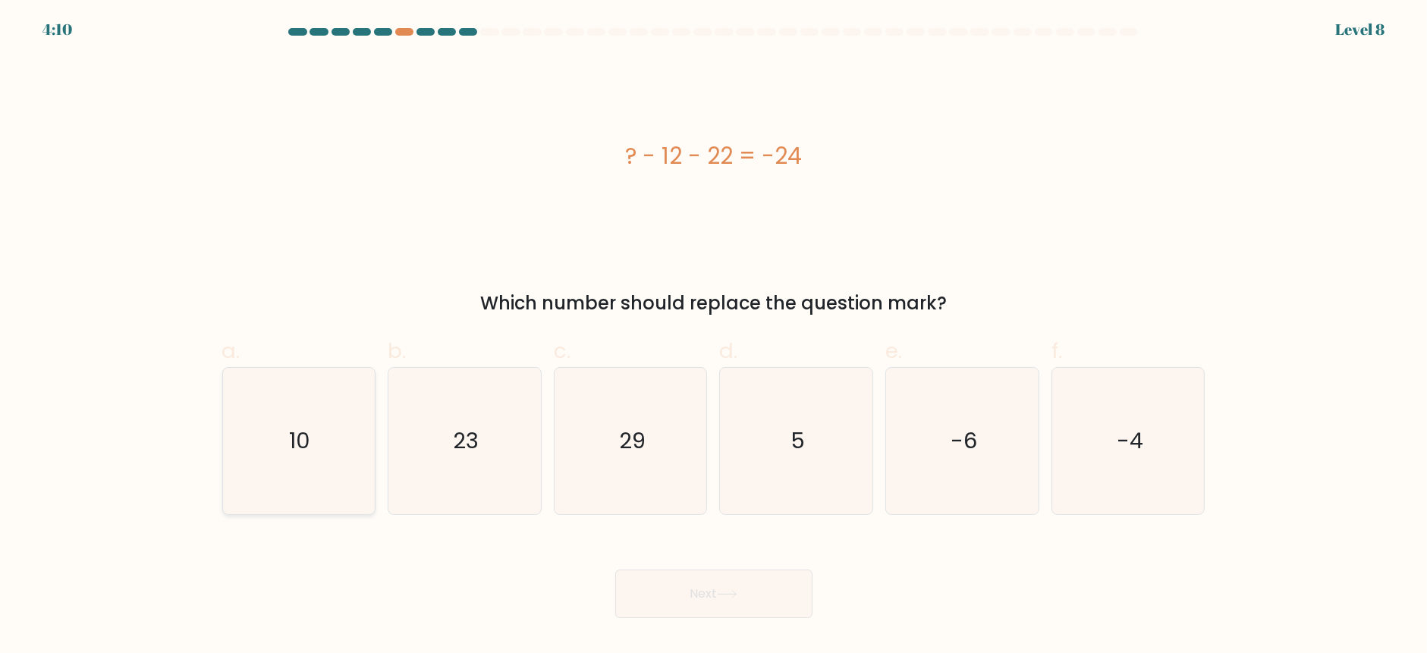
click at [269, 433] on icon "10" at bounding box center [298, 441] width 146 height 146
click at [714, 337] on input "a. 10" at bounding box center [714, 332] width 1 height 10
radio input "true"
click at [747, 589] on button "Next" at bounding box center [713, 594] width 197 height 49
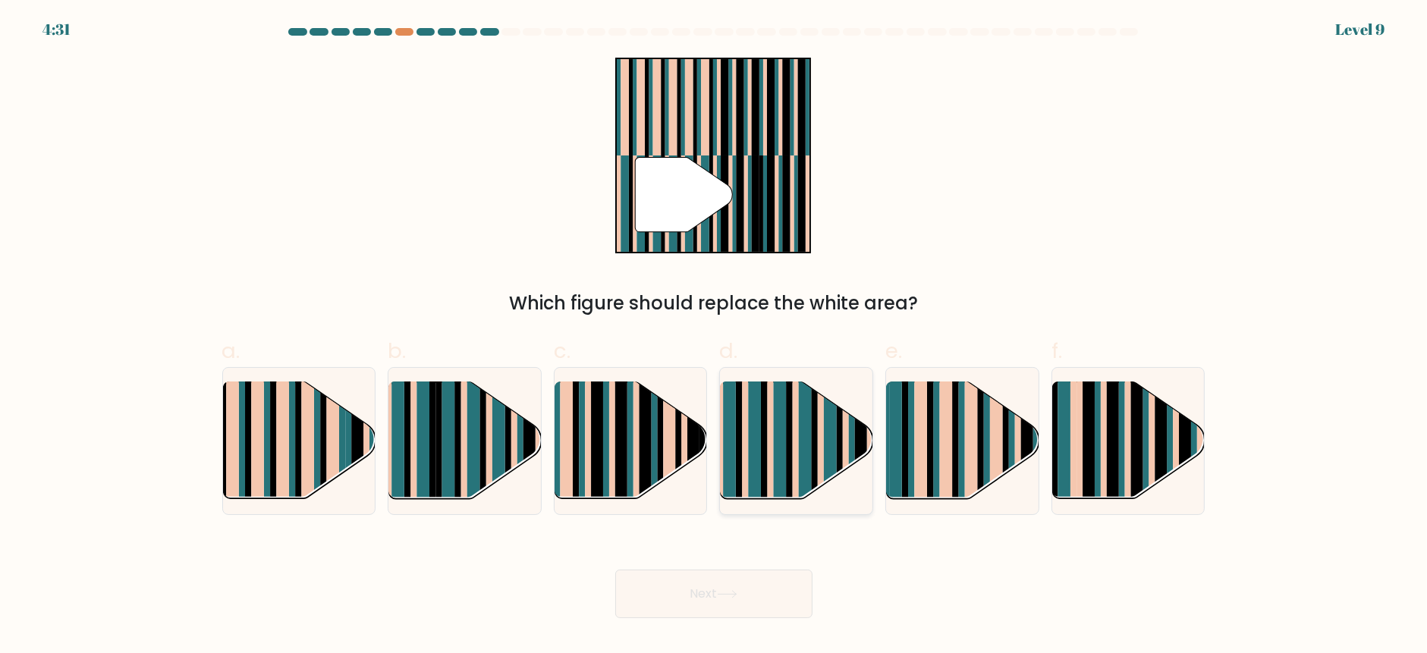
click at [794, 445] on rect at bounding box center [796, 454] width 6 height 151
click at [715, 337] on input "d." at bounding box center [714, 332] width 1 height 10
radio input "true"
click at [728, 590] on icon at bounding box center [727, 594] width 20 height 8
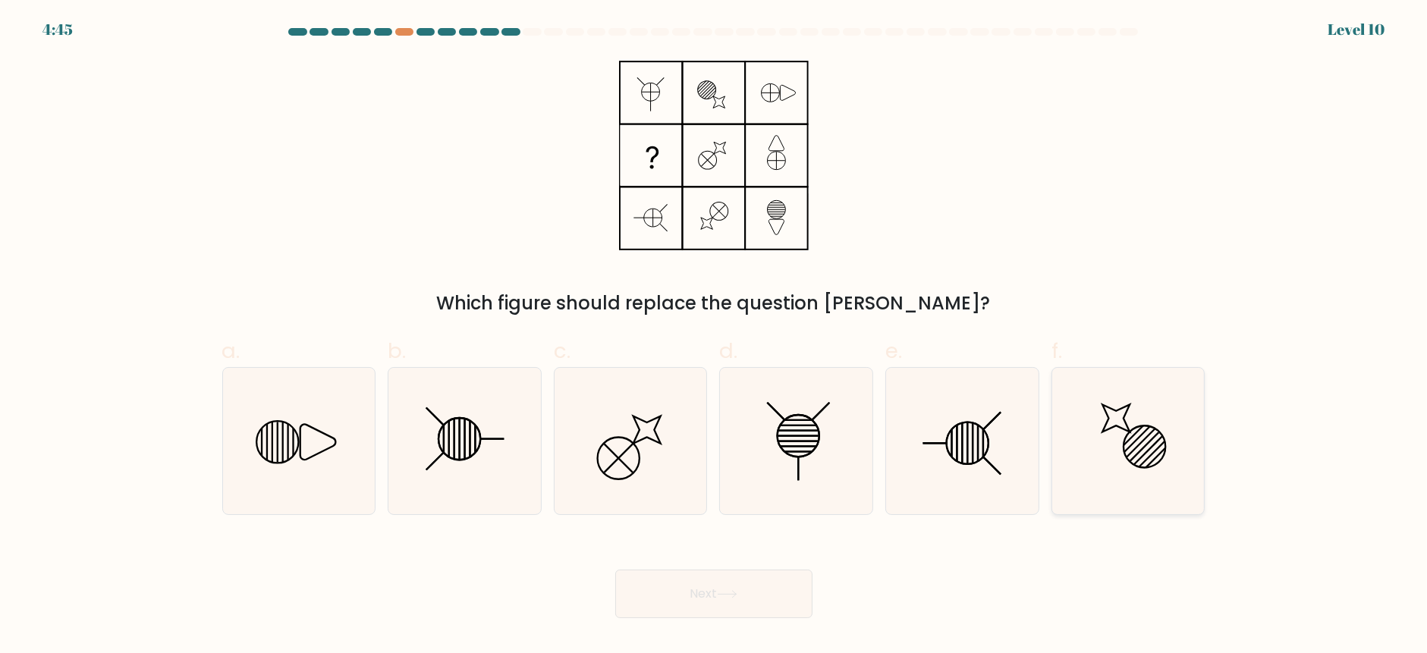
click at [1125, 412] on icon at bounding box center [1115, 417] width 27 height 27
click at [715, 337] on input "f." at bounding box center [714, 332] width 1 height 10
radio input "true"
click at [509, 459] on icon at bounding box center [464, 441] width 146 height 146
click at [714, 337] on input "b." at bounding box center [714, 332] width 1 height 10
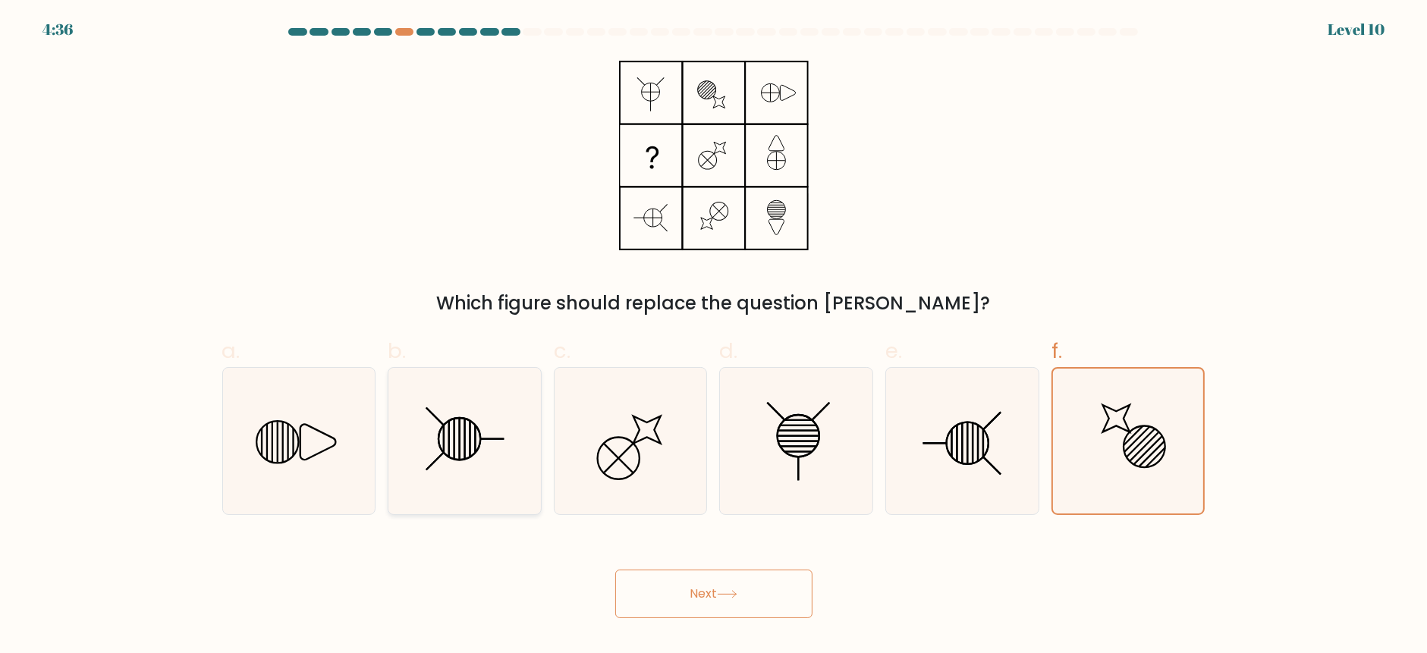
radio input "true"
click at [756, 609] on button "Next" at bounding box center [713, 594] width 197 height 49
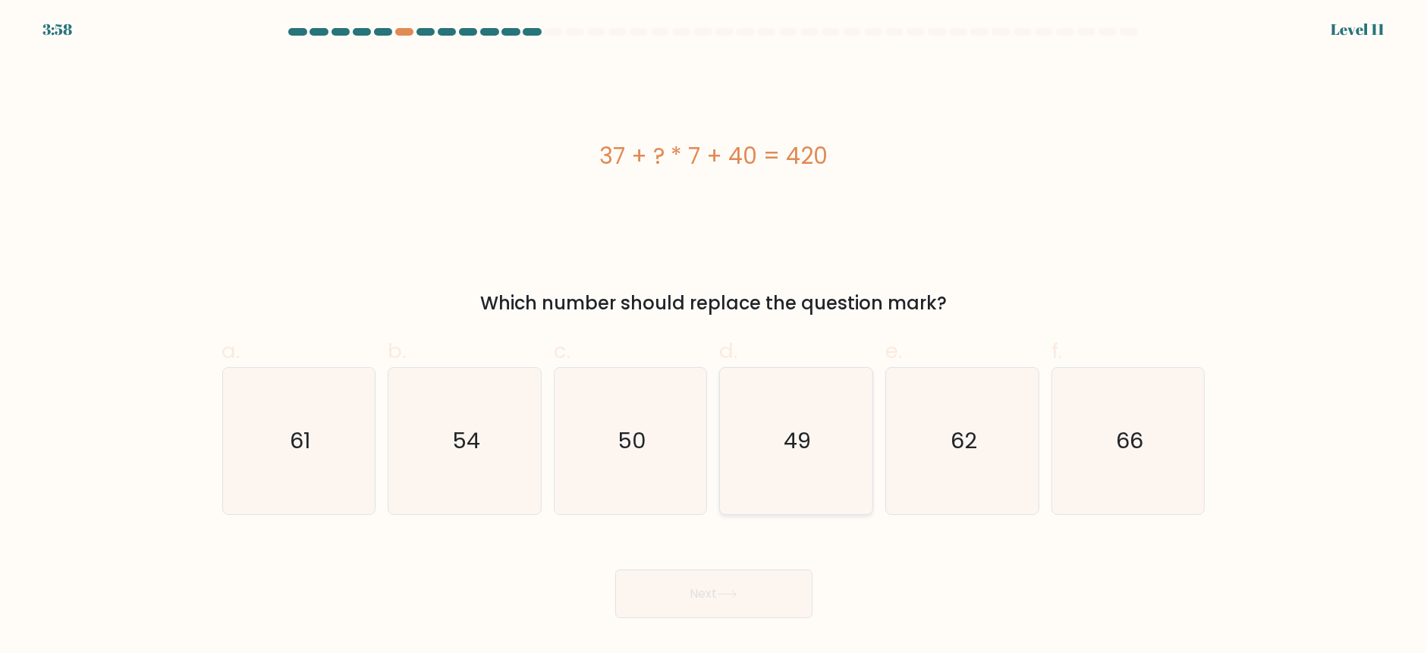
click at [828, 429] on icon "49" at bounding box center [796, 441] width 146 height 146
click at [715, 337] on input "d. 49" at bounding box center [714, 332] width 1 height 10
radio input "true"
click at [712, 595] on button "Next" at bounding box center [713, 594] width 197 height 49
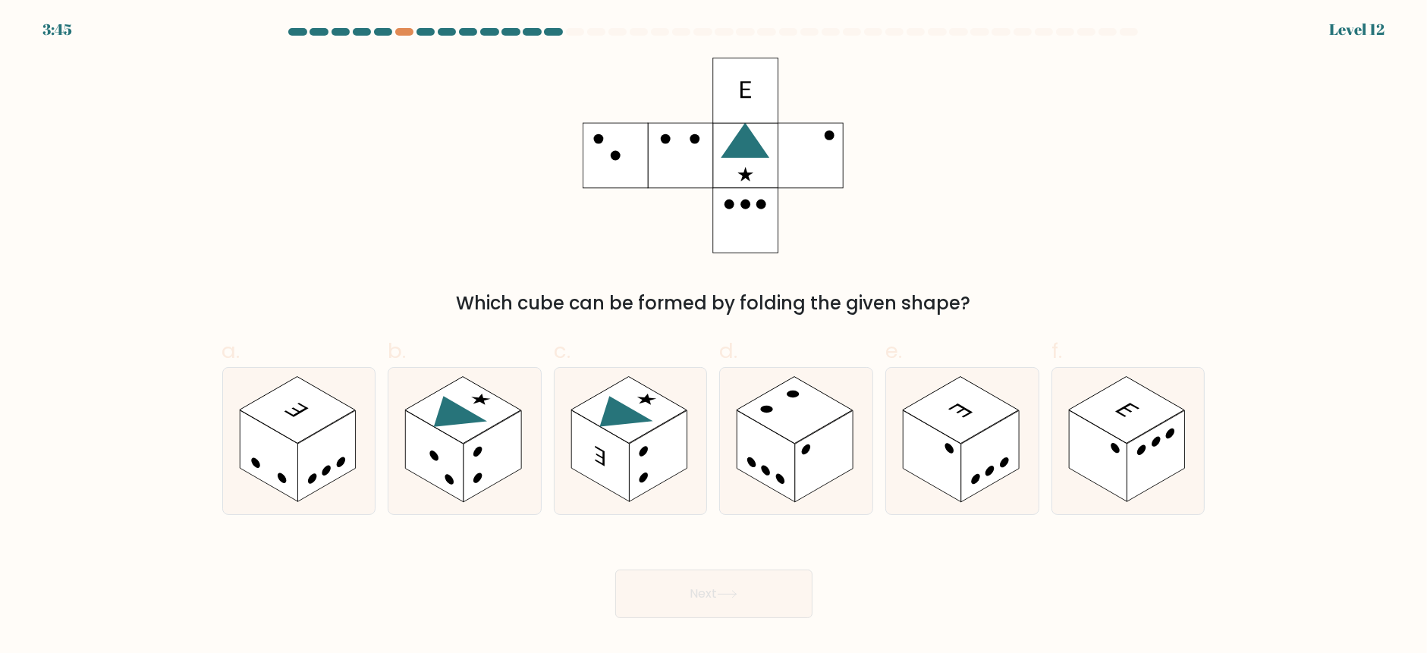
click at [1059, 269] on div "Which cube can be formed by folding the given shape?" at bounding box center [713, 187] width 1001 height 259
click at [1170, 451] on rect at bounding box center [1156, 456] width 58 height 92
click at [715, 337] on input "f." at bounding box center [714, 332] width 1 height 10
radio input "true"
click at [800, 589] on button "Next" at bounding box center [713, 594] width 197 height 49
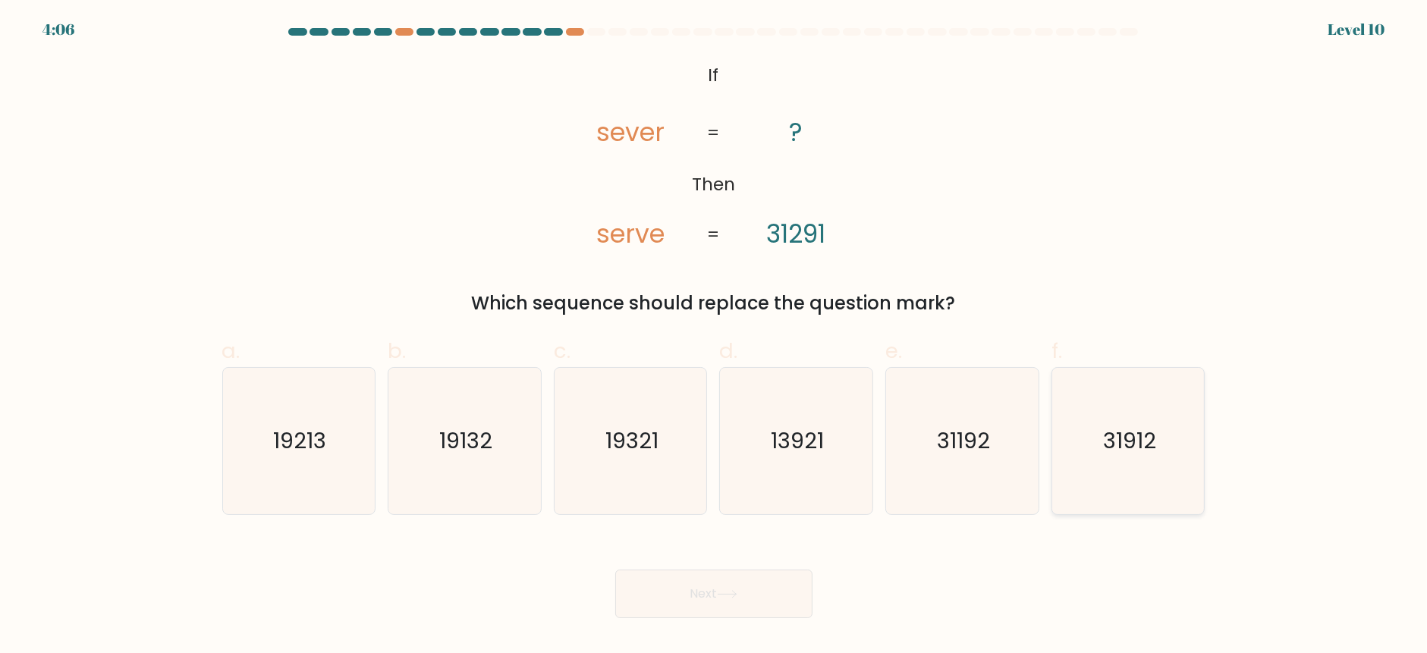
click at [1169, 448] on icon "31912" at bounding box center [1128, 441] width 146 height 146
click at [715, 337] on input "f. 31912" at bounding box center [714, 332] width 1 height 10
radio input "true"
click at [756, 599] on button "Next" at bounding box center [713, 594] width 197 height 49
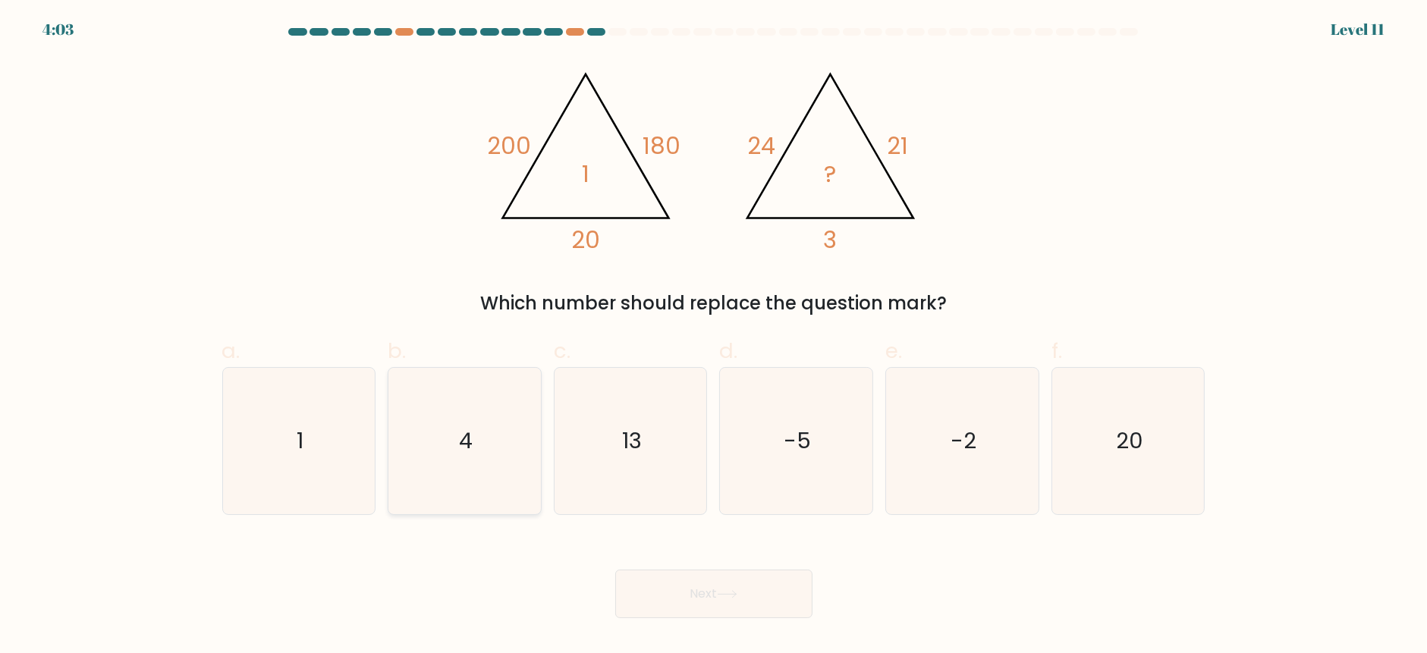
click at [455, 447] on icon "4" at bounding box center [464, 441] width 146 height 146
click at [714, 337] on input "b. 4" at bounding box center [714, 332] width 1 height 10
radio input "true"
click at [715, 593] on button "Next" at bounding box center [713, 594] width 197 height 49
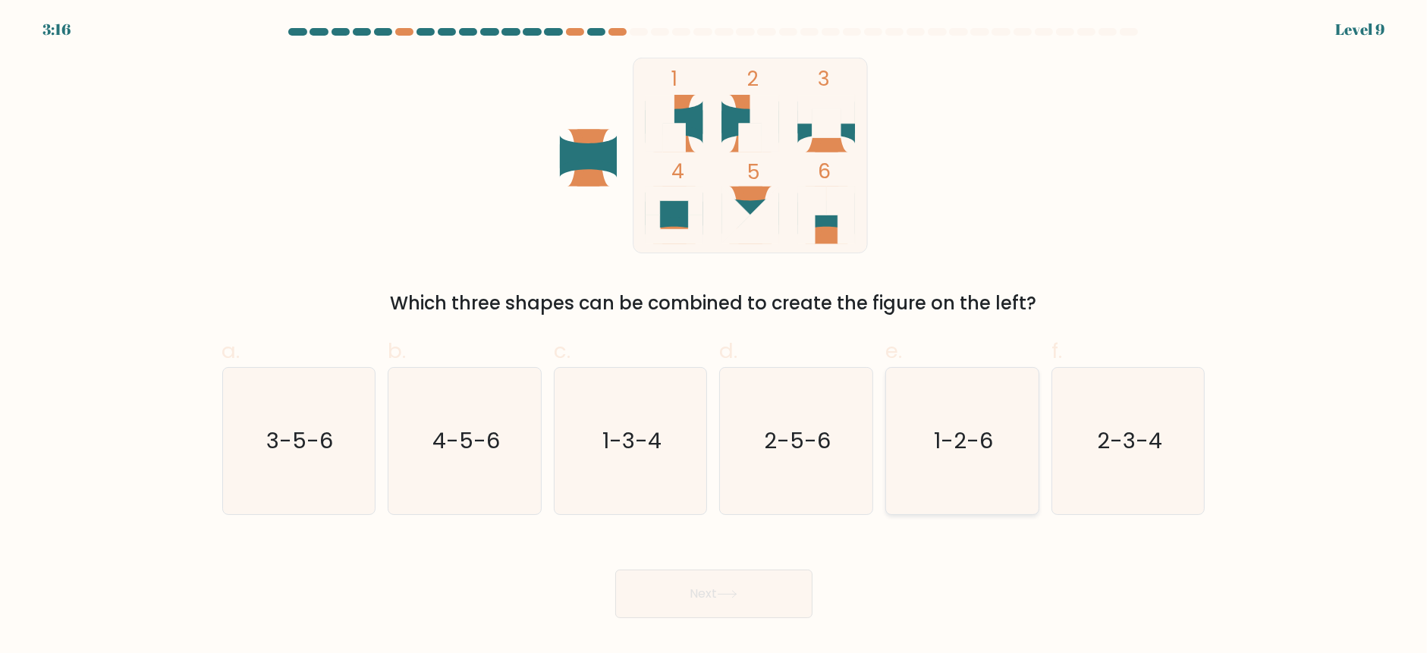
click at [954, 434] on text "1-2-6" at bounding box center [963, 441] width 59 height 30
click at [715, 337] on input "e. 1-2-6" at bounding box center [714, 332] width 1 height 10
radio input "true"
click at [712, 597] on button "Next" at bounding box center [713, 594] width 197 height 49
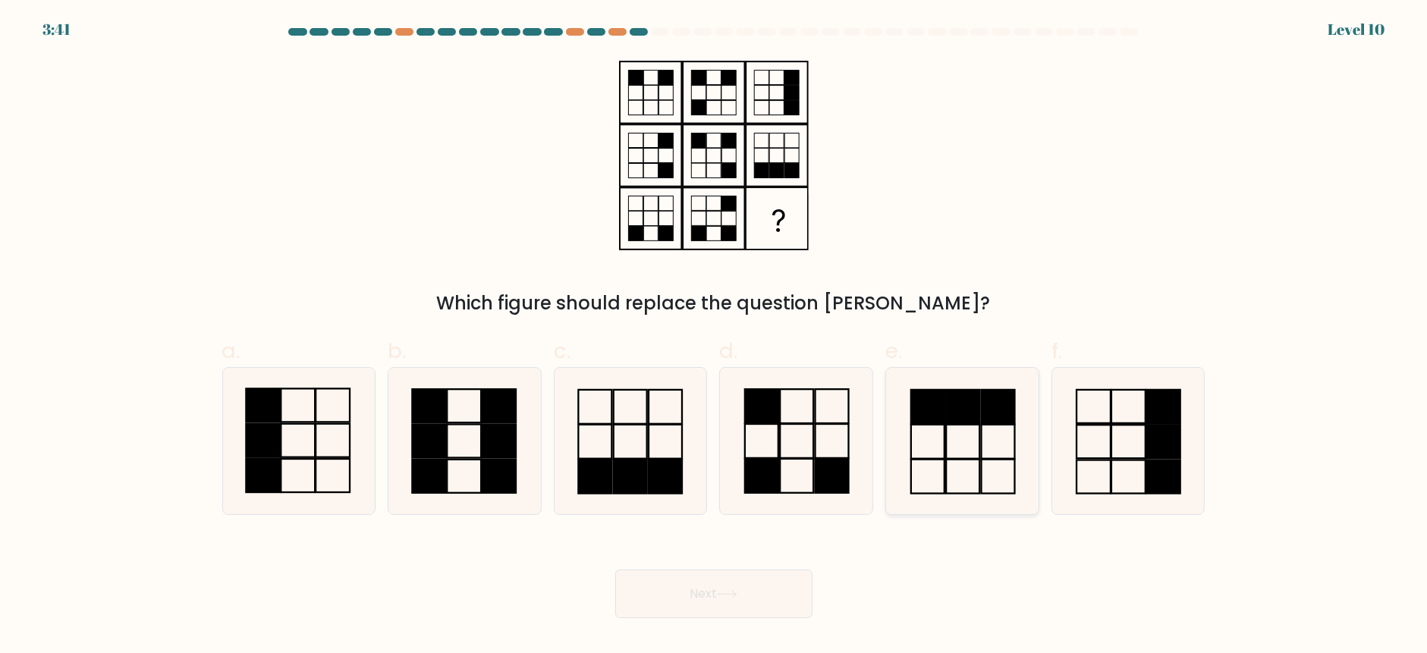
click at [983, 447] on icon at bounding box center [962, 441] width 146 height 146
click at [715, 337] on input "e." at bounding box center [714, 332] width 1 height 10
radio input "true"
click at [736, 606] on button "Next" at bounding box center [713, 594] width 197 height 49
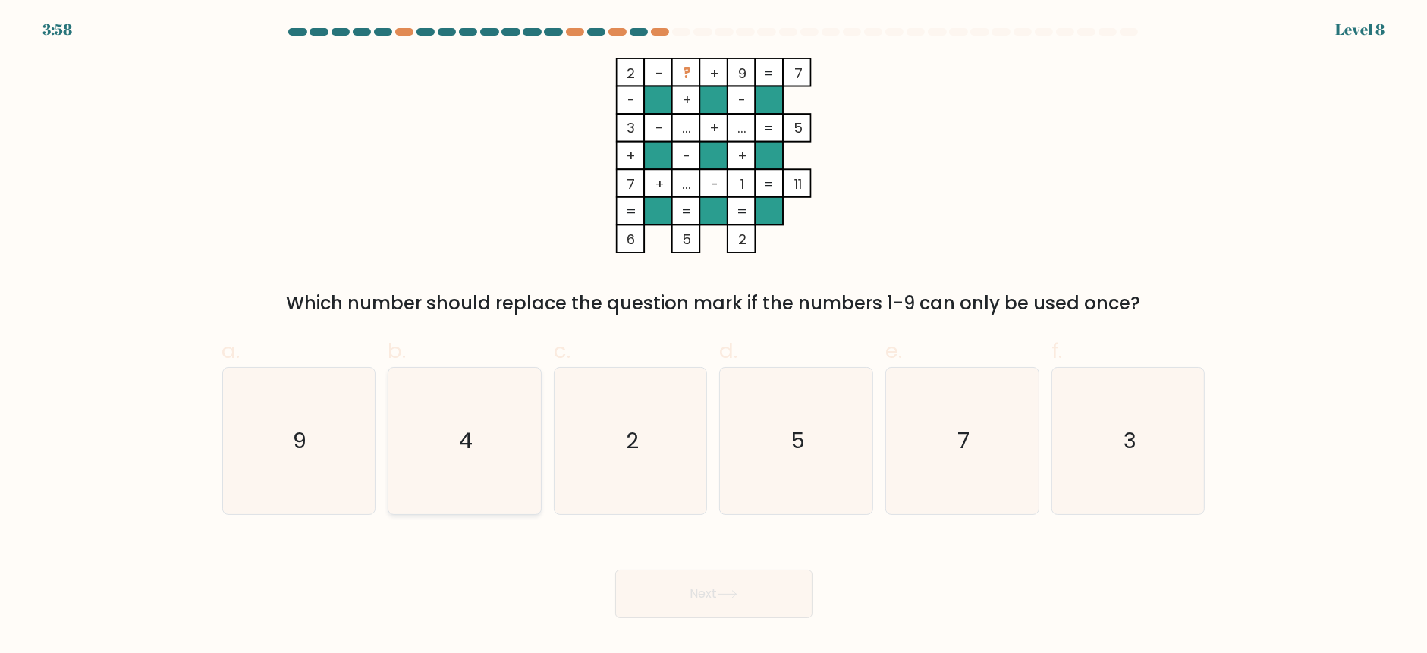
click at [480, 442] on icon "4" at bounding box center [464, 441] width 146 height 146
click at [714, 337] on input "b. 4" at bounding box center [714, 332] width 1 height 10
radio input "true"
click at [734, 613] on button "Next" at bounding box center [713, 594] width 197 height 49
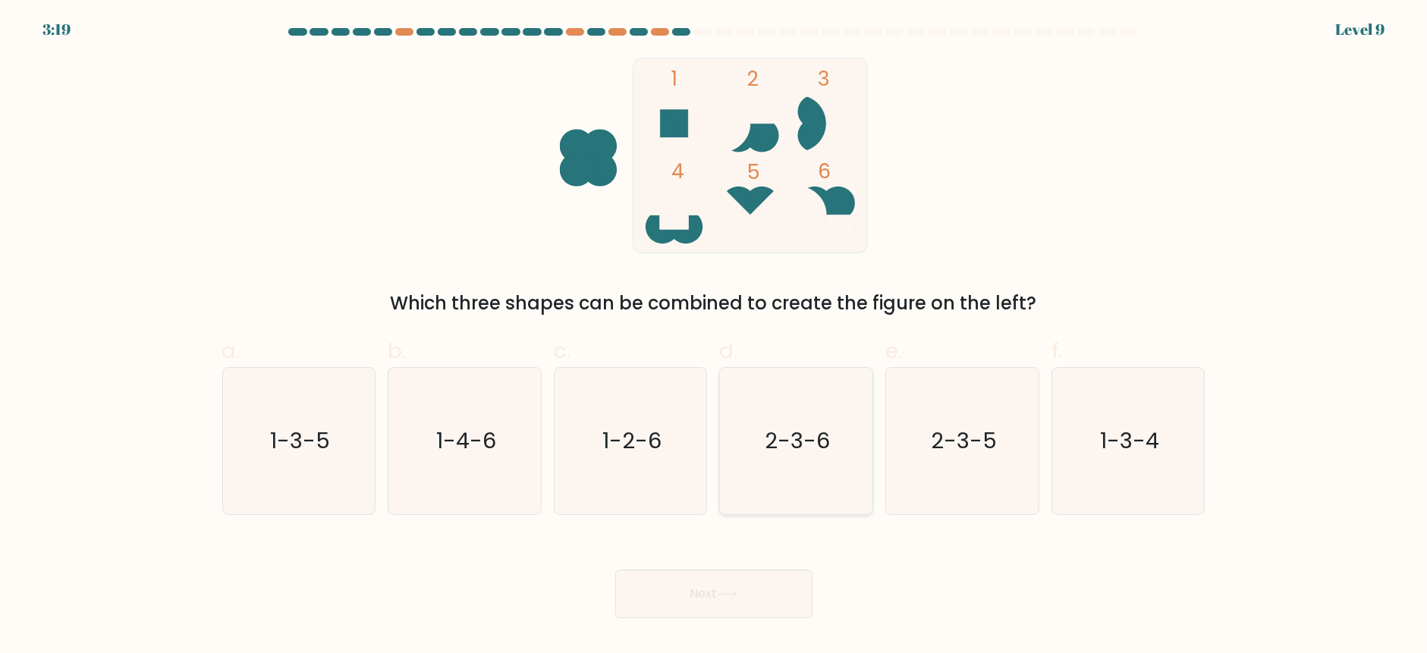
click at [809, 439] on text "2-3-6" at bounding box center [798, 441] width 65 height 30
click at [715, 337] on input "d. 2-3-6" at bounding box center [714, 332] width 1 height 10
radio input "true"
click at [718, 618] on button "Next" at bounding box center [713, 594] width 197 height 49
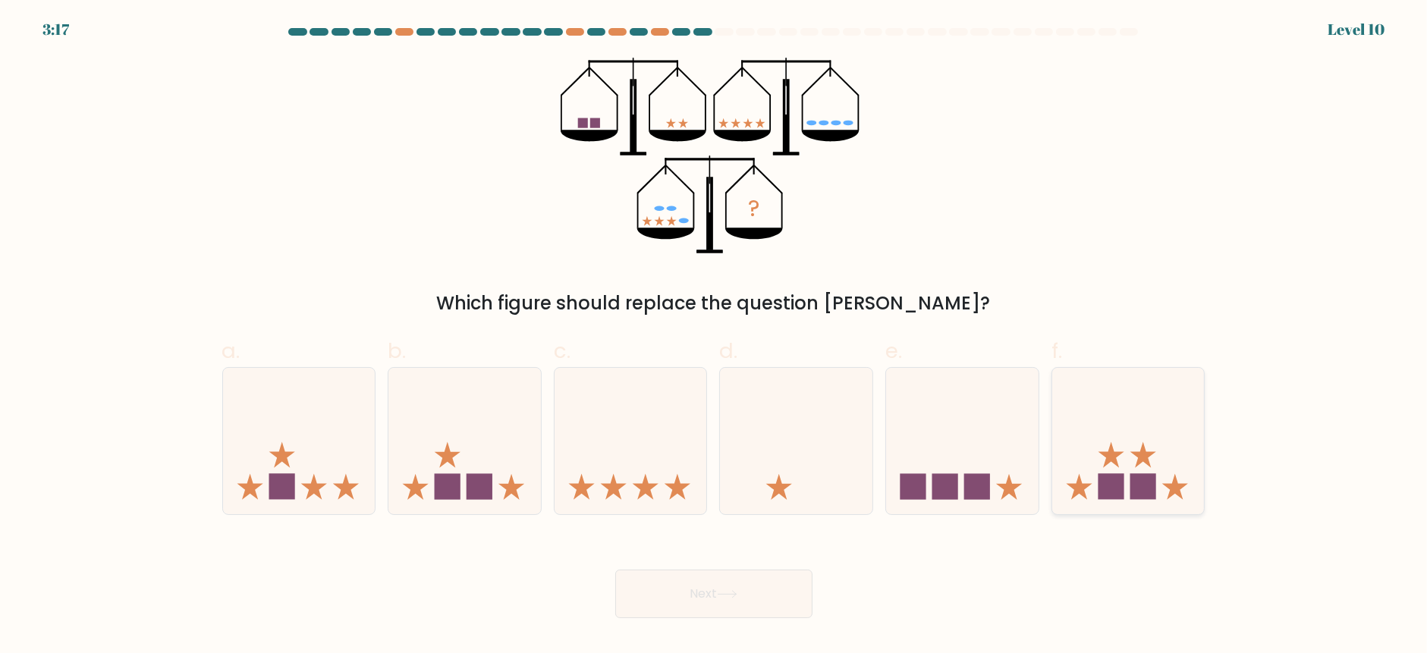
click at [1169, 492] on icon at bounding box center [1128, 441] width 152 height 126
click at [715, 337] on input "f." at bounding box center [714, 332] width 1 height 10
radio input "true"
click at [745, 584] on button "Next" at bounding box center [713, 594] width 197 height 49
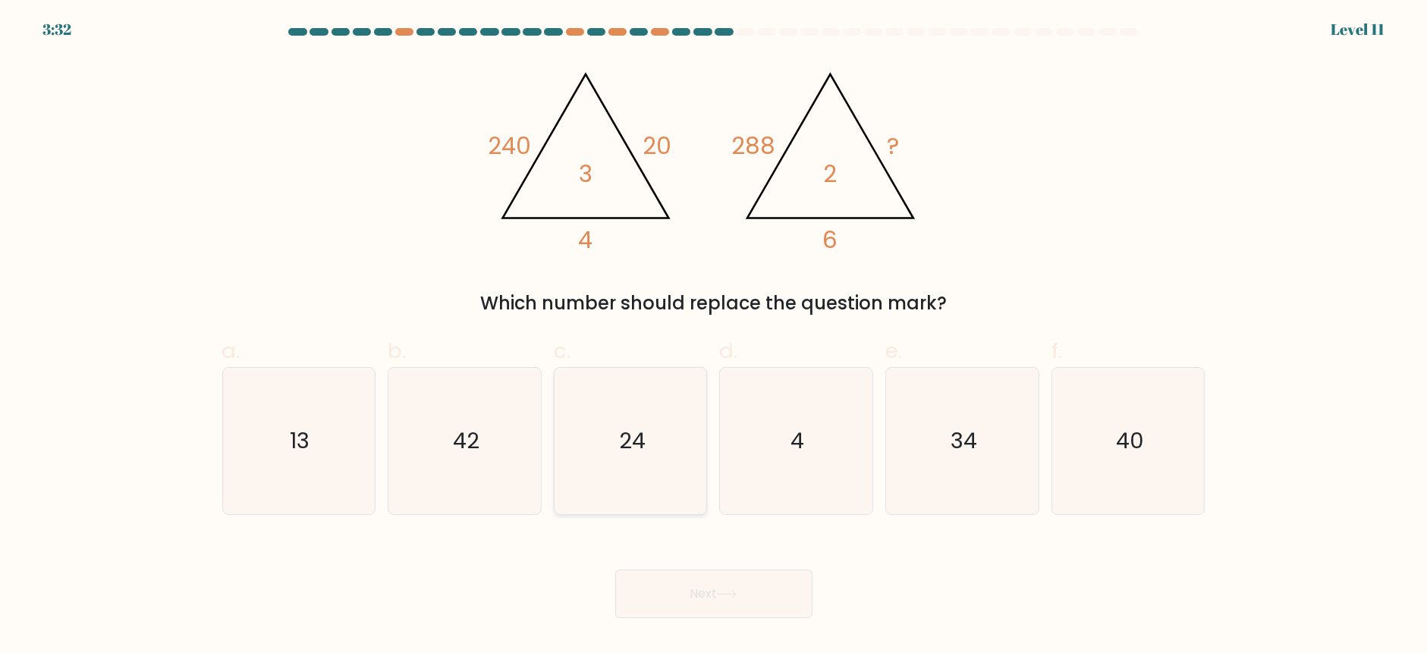
click at [650, 412] on icon "24" at bounding box center [631, 441] width 146 height 146
click at [714, 337] on input "c. 24" at bounding box center [714, 332] width 1 height 10
radio input "true"
click at [725, 584] on button "Next" at bounding box center [713, 594] width 197 height 49
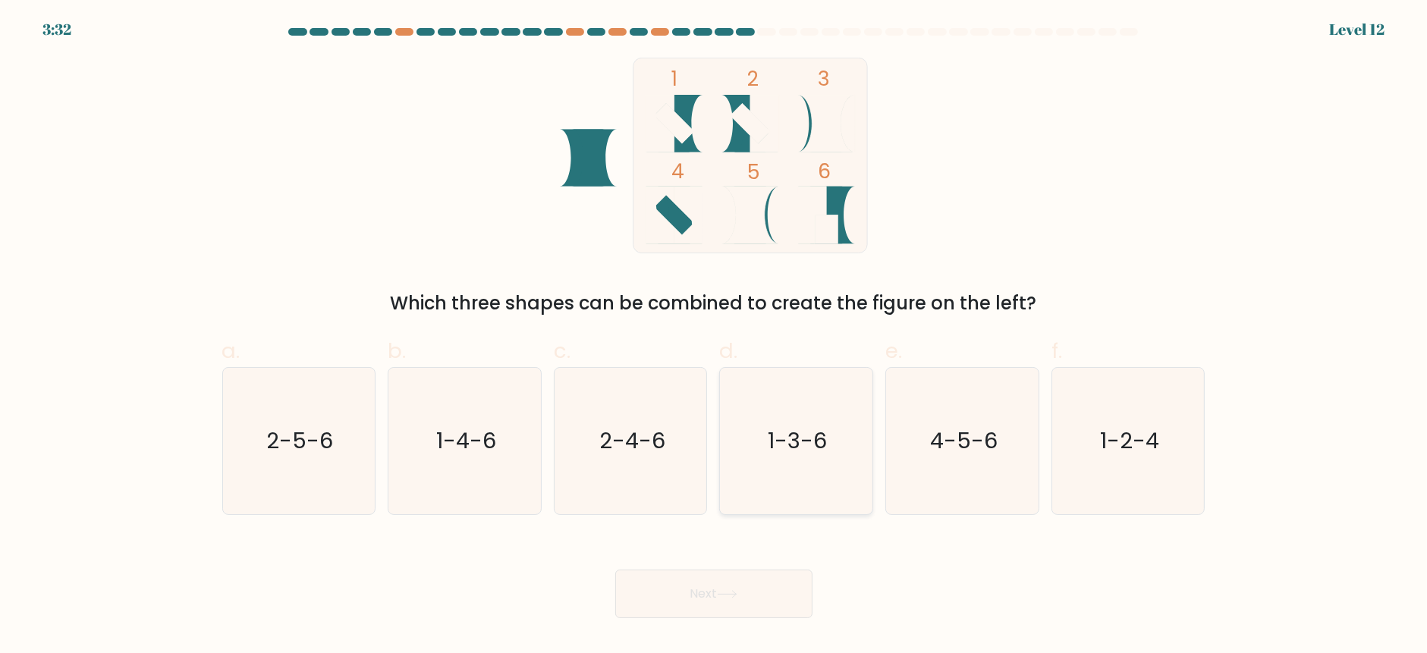
click at [786, 455] on text "1-3-6" at bounding box center [798, 441] width 59 height 30
click at [715, 337] on input "d. 1-3-6" at bounding box center [714, 332] width 1 height 10
radio input "true"
click at [1150, 476] on icon "1-2-4" at bounding box center [1128, 441] width 146 height 146
click at [715, 337] on input "f. 1-2-4" at bounding box center [714, 332] width 1 height 10
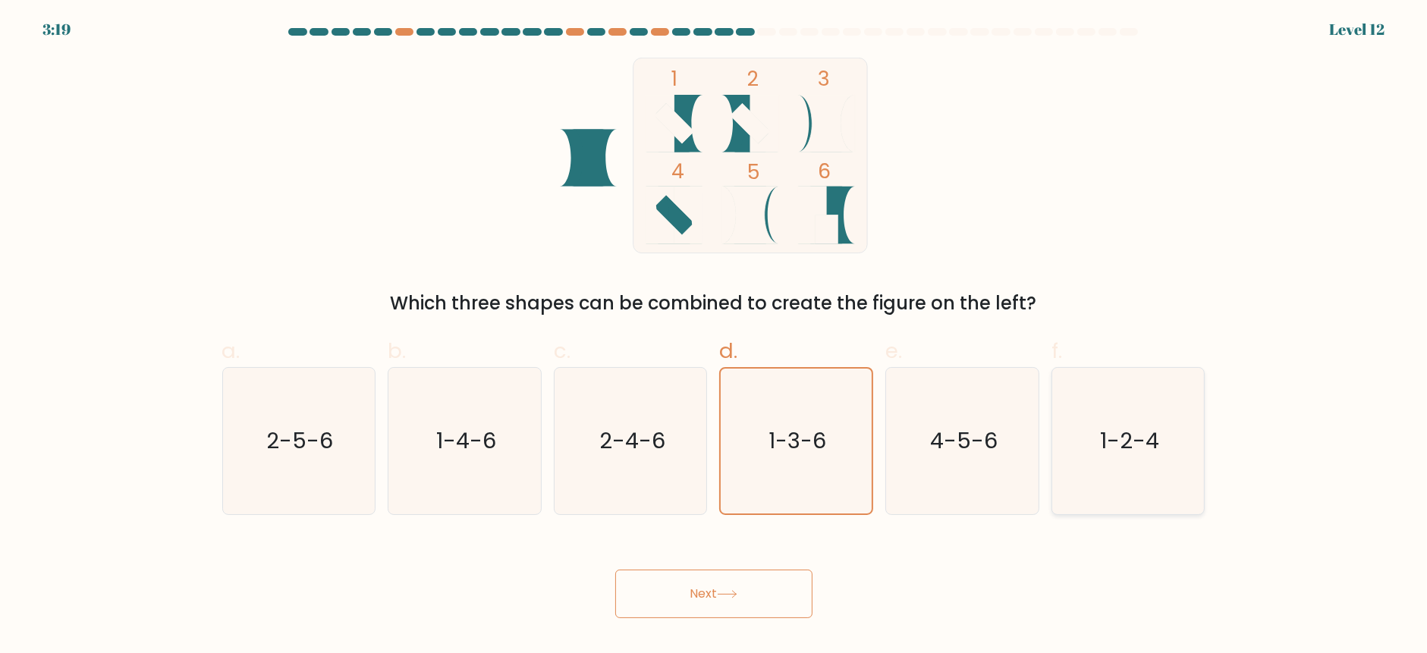
radio input "true"
click at [701, 598] on button "Next" at bounding box center [713, 594] width 197 height 49
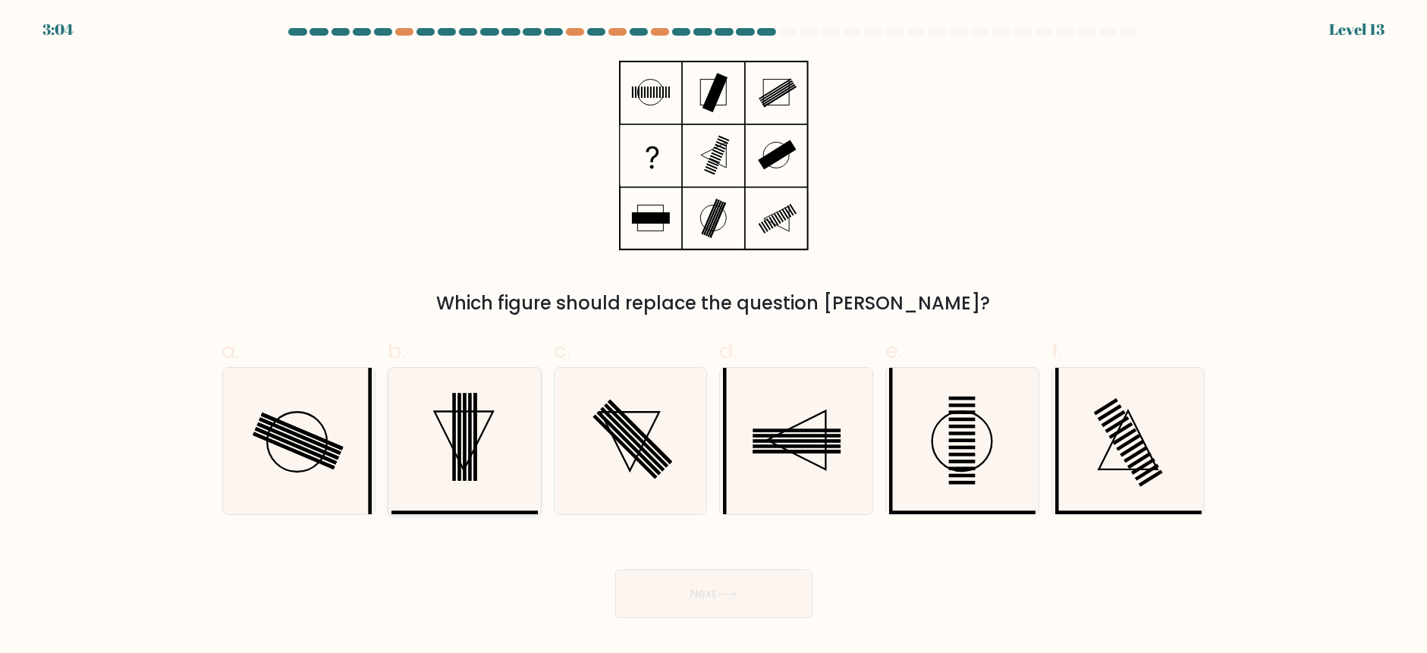
click at [476, 451] on icon at bounding box center [464, 441] width 146 height 146
click at [714, 337] on input "b." at bounding box center [714, 332] width 1 height 10
radio input "true"
click at [748, 593] on button "Next" at bounding box center [713, 594] width 197 height 49
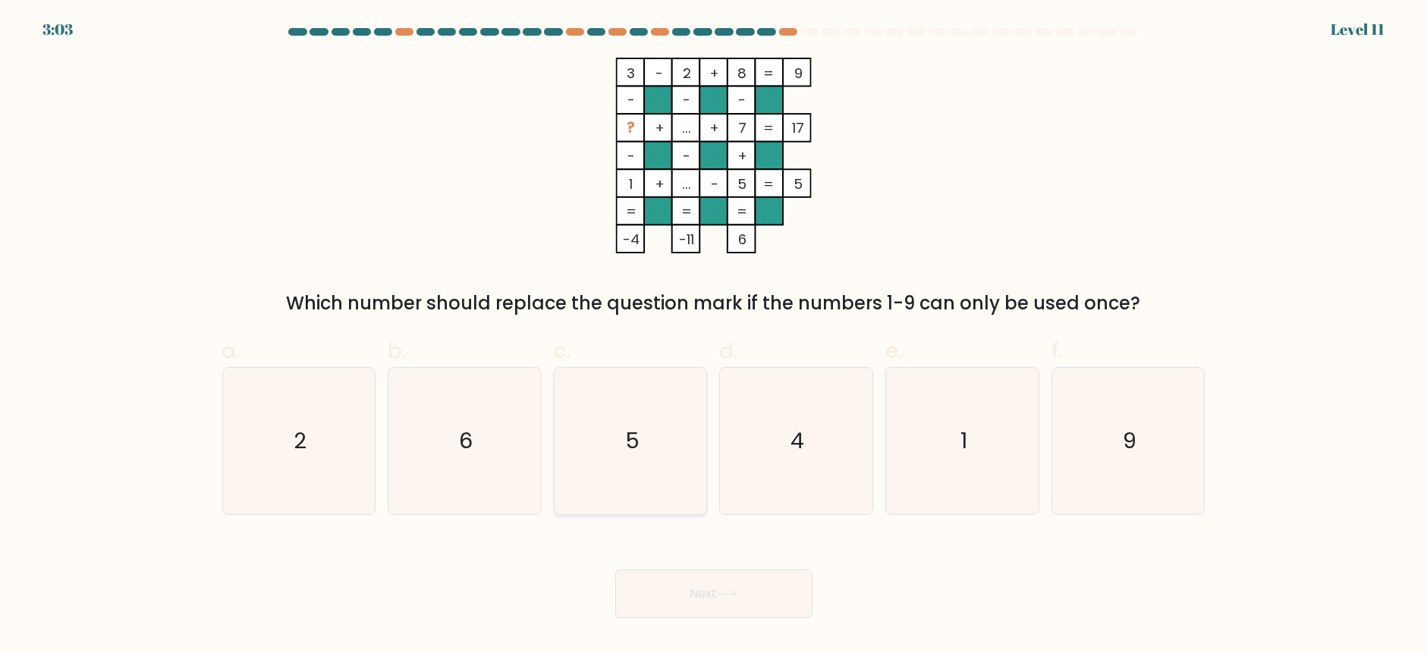
click at [631, 442] on text "5" at bounding box center [632, 441] width 14 height 30
click at [714, 337] on input "c. 5" at bounding box center [714, 332] width 1 height 10
radio input "true"
click at [687, 588] on button "Next" at bounding box center [713, 594] width 197 height 49
click at [731, 584] on button "Next" at bounding box center [713, 594] width 197 height 49
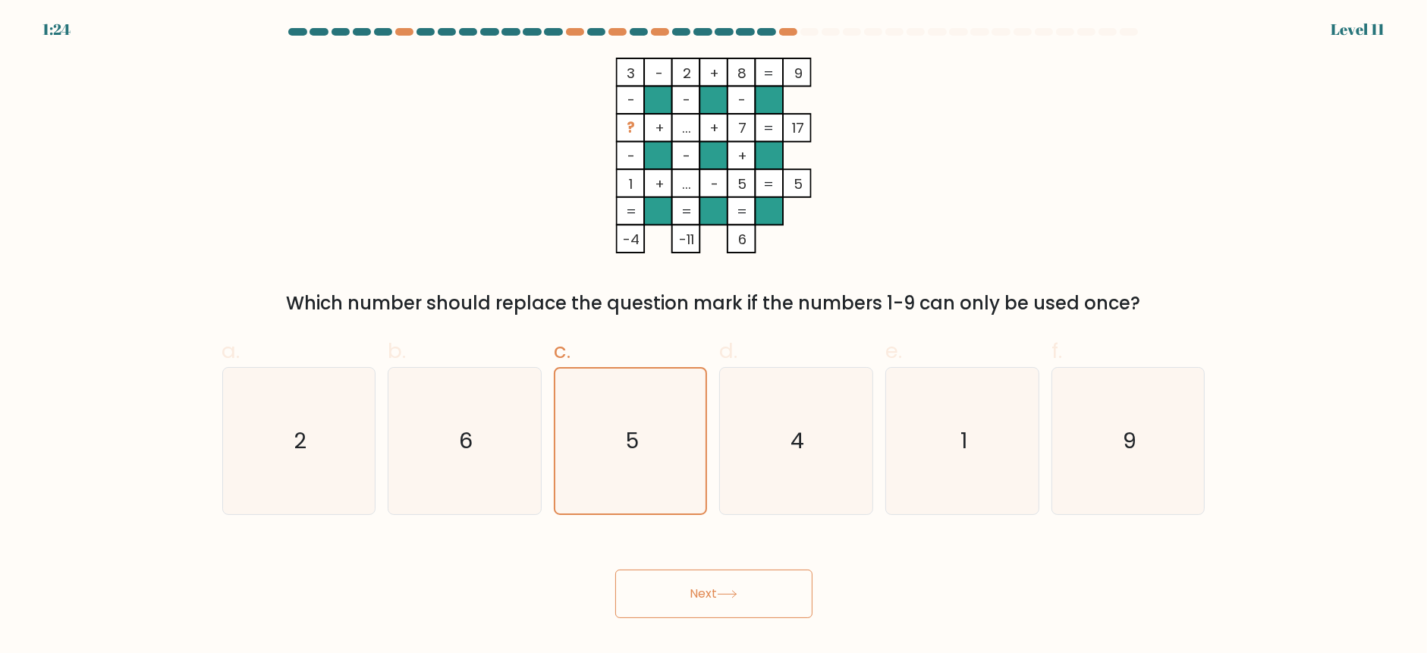
click at [1024, 108] on div "3 - 2 + 8 9 - - - ? + ... + 7 17 - - + 1 + ... - 5 = 5 = = = = -4 -11 6 = Which…" at bounding box center [713, 187] width 1001 height 259
click at [656, 627] on body "1:19 Level 11" at bounding box center [713, 326] width 1427 height 653
click at [674, 586] on button "Next" at bounding box center [713, 594] width 197 height 49
click at [737, 601] on button "Next" at bounding box center [713, 594] width 197 height 49
click at [759, 573] on button "Next" at bounding box center [713, 594] width 197 height 49
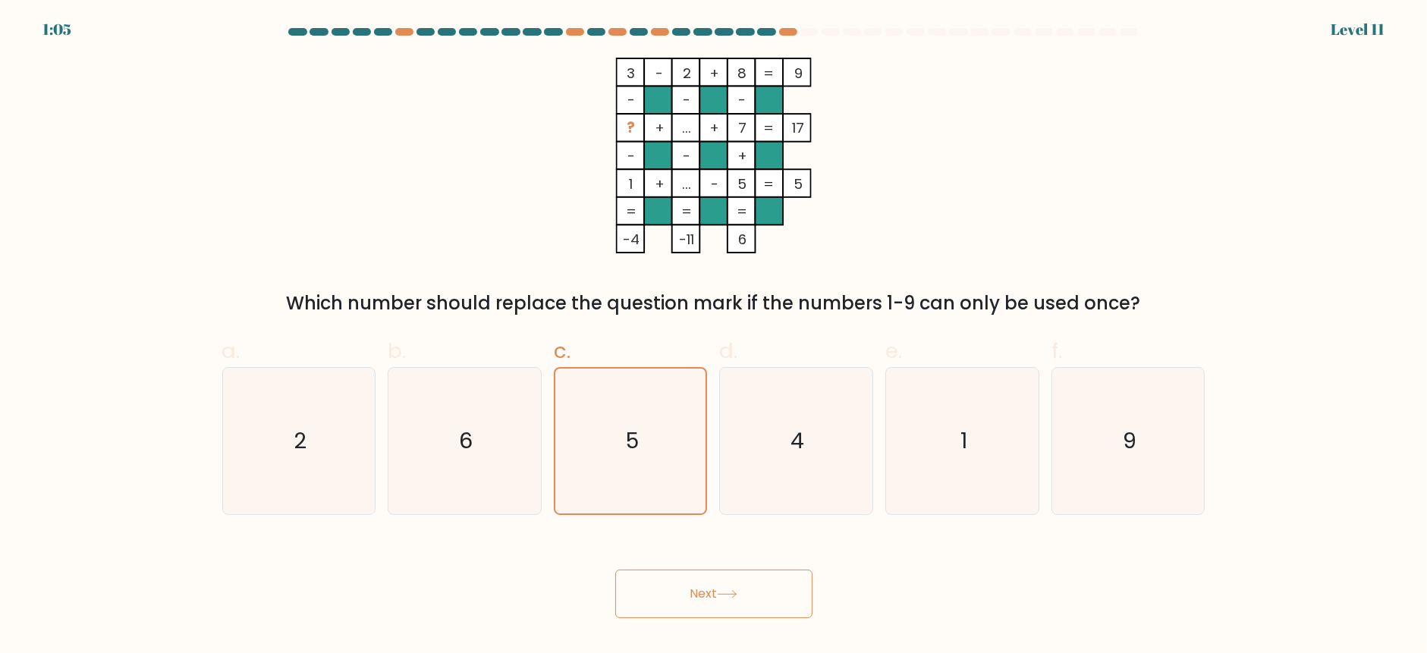
click at [754, 586] on button "Next" at bounding box center [713, 594] width 197 height 49
click at [709, 614] on button "Next" at bounding box center [713, 594] width 197 height 49
click at [828, 492] on icon "4" at bounding box center [796, 441] width 146 height 146
click at [715, 337] on input "d. 4" at bounding box center [714, 332] width 1 height 10
radio input "true"
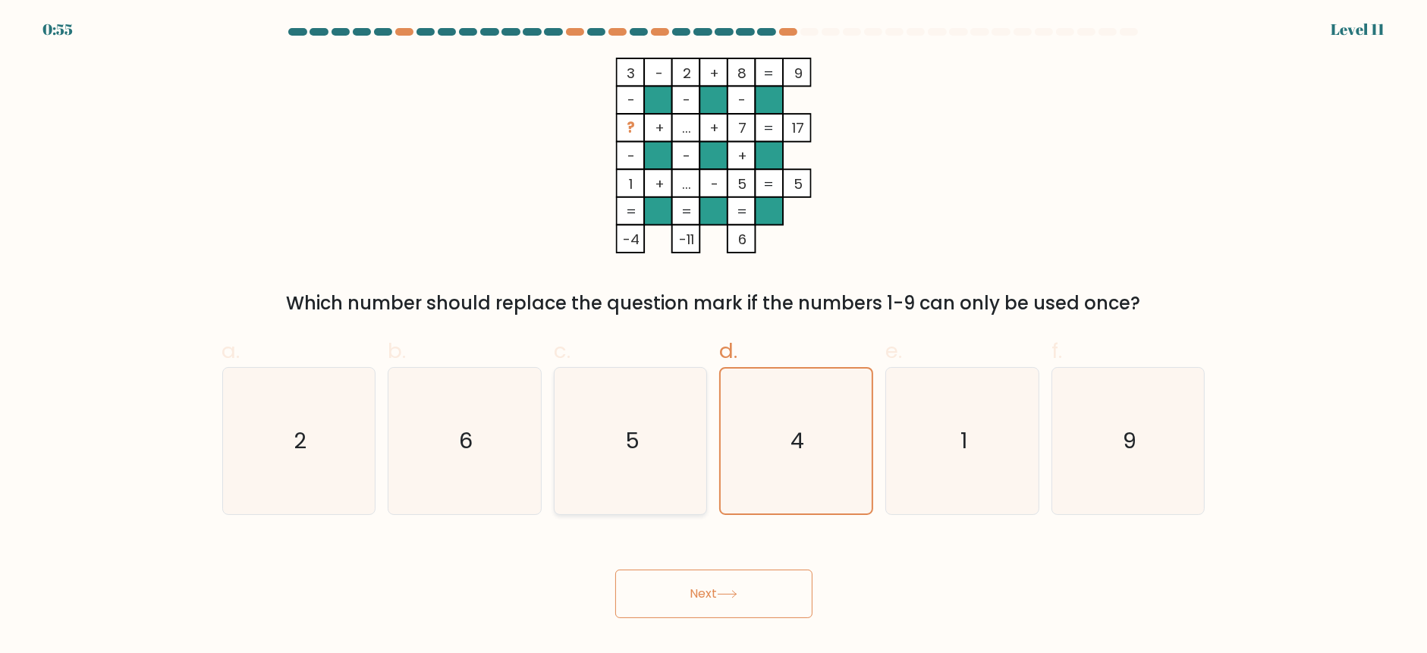
click at [668, 437] on icon "5" at bounding box center [631, 441] width 146 height 146
click at [714, 337] on input "c. 5" at bounding box center [714, 332] width 1 height 10
radio input "true"
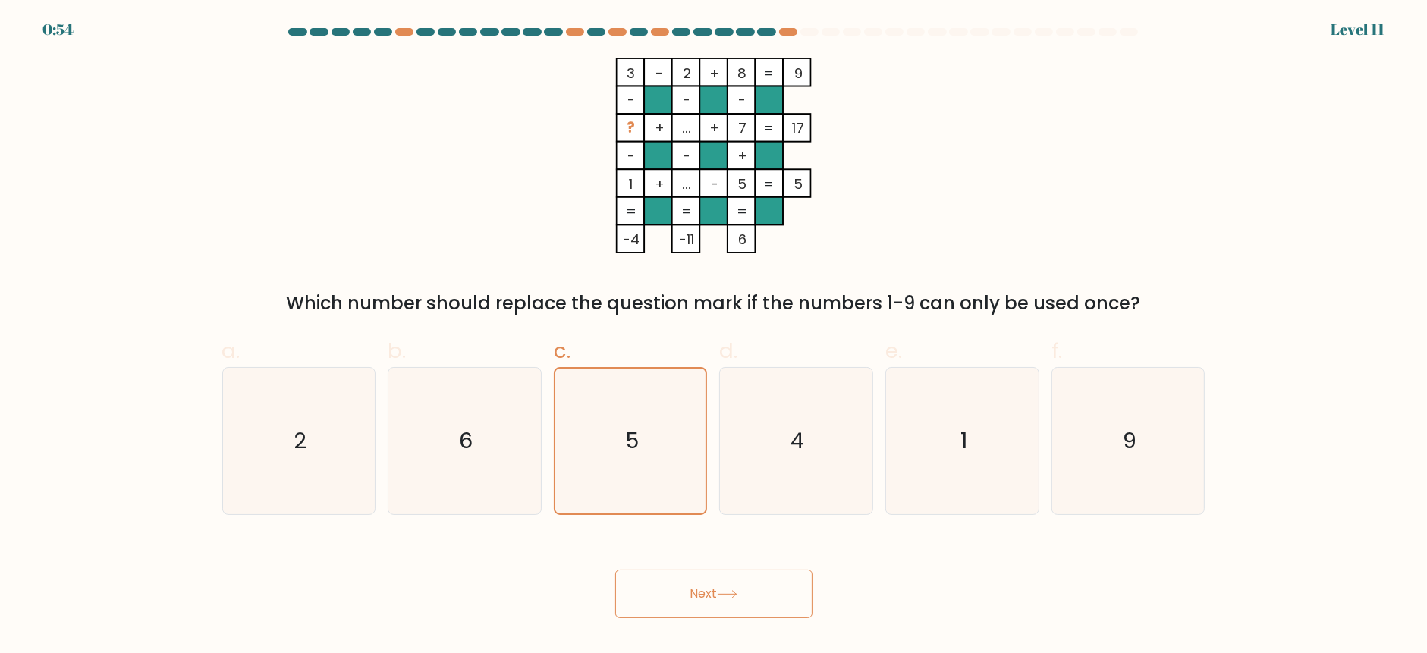
click at [679, 611] on button "Next" at bounding box center [713, 594] width 197 height 49
click at [736, 578] on button "Next" at bounding box center [713, 594] width 197 height 49
click at [706, 578] on button "Next" at bounding box center [713, 594] width 197 height 49
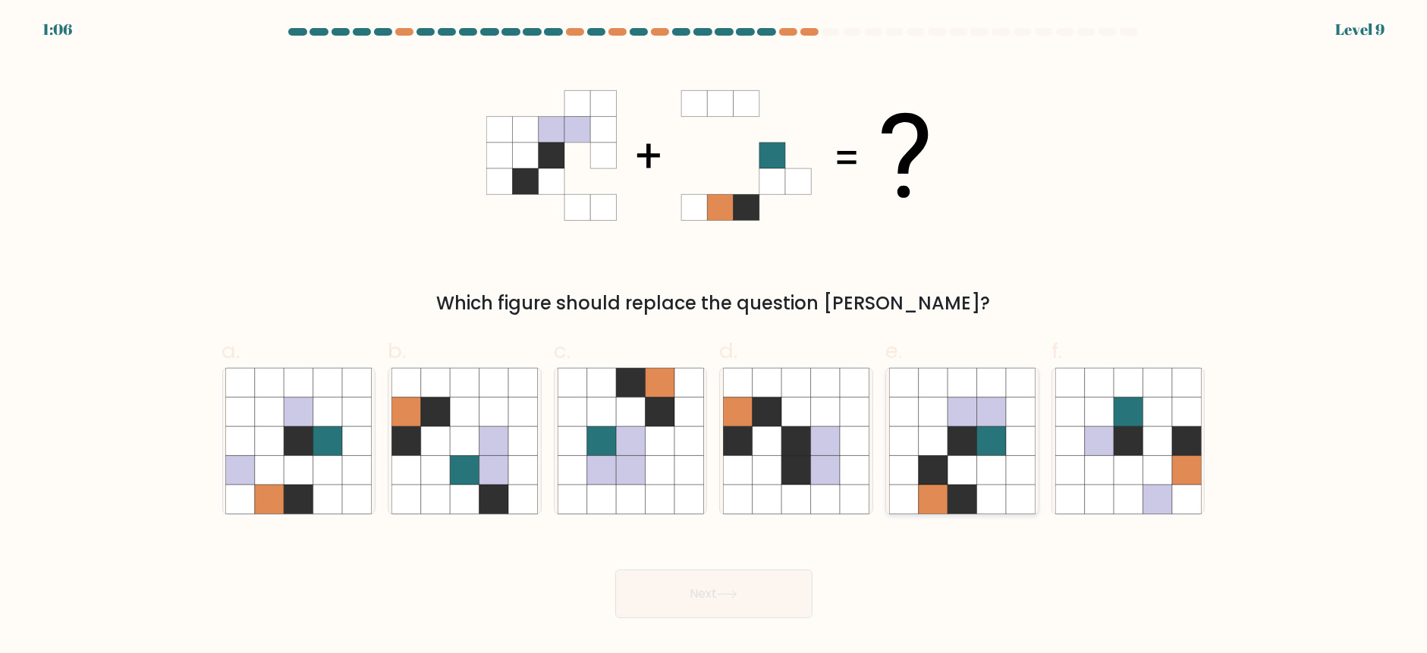
click at [1004, 450] on icon at bounding box center [991, 440] width 29 height 29
click at [715, 337] on input "e." at bounding box center [714, 332] width 1 height 10
radio input "true"
click at [690, 593] on button "Next" at bounding box center [713, 594] width 197 height 49
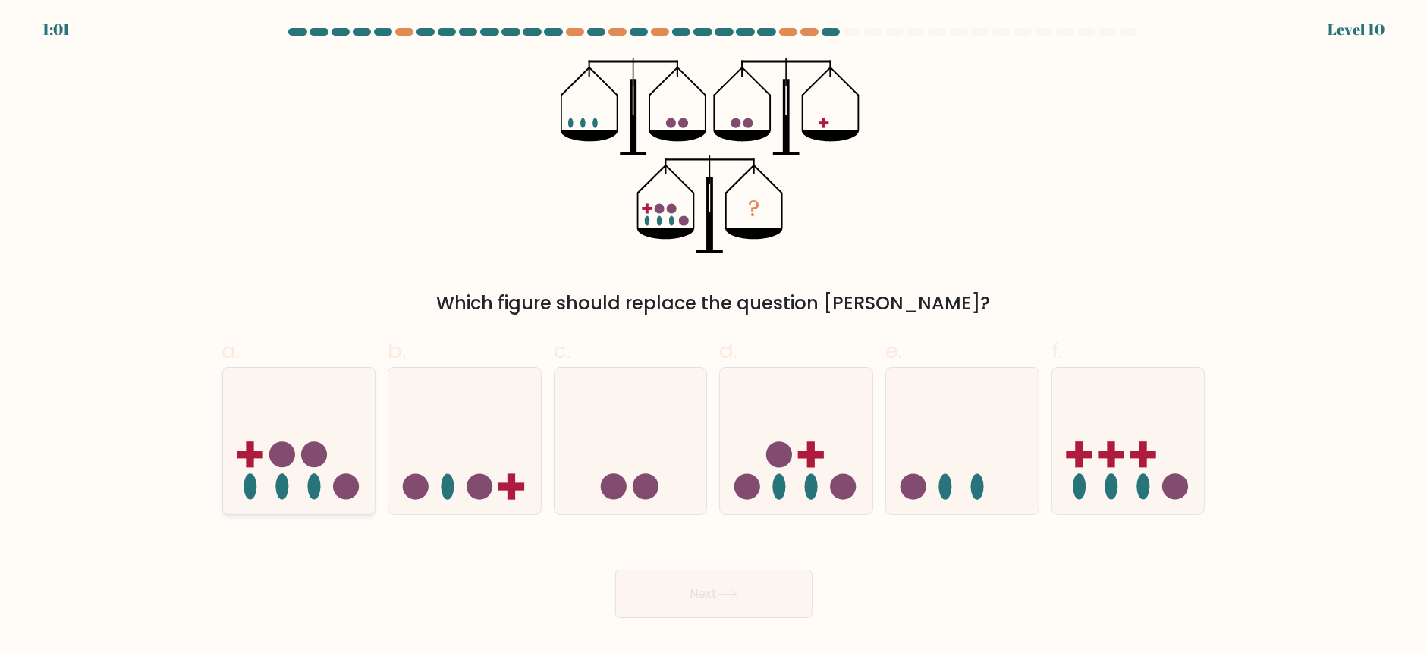
click at [337, 470] on icon at bounding box center [299, 441] width 152 height 126
click at [714, 337] on input "a." at bounding box center [714, 332] width 1 height 10
radio input "true"
click at [747, 605] on button "Next" at bounding box center [713, 594] width 197 height 49
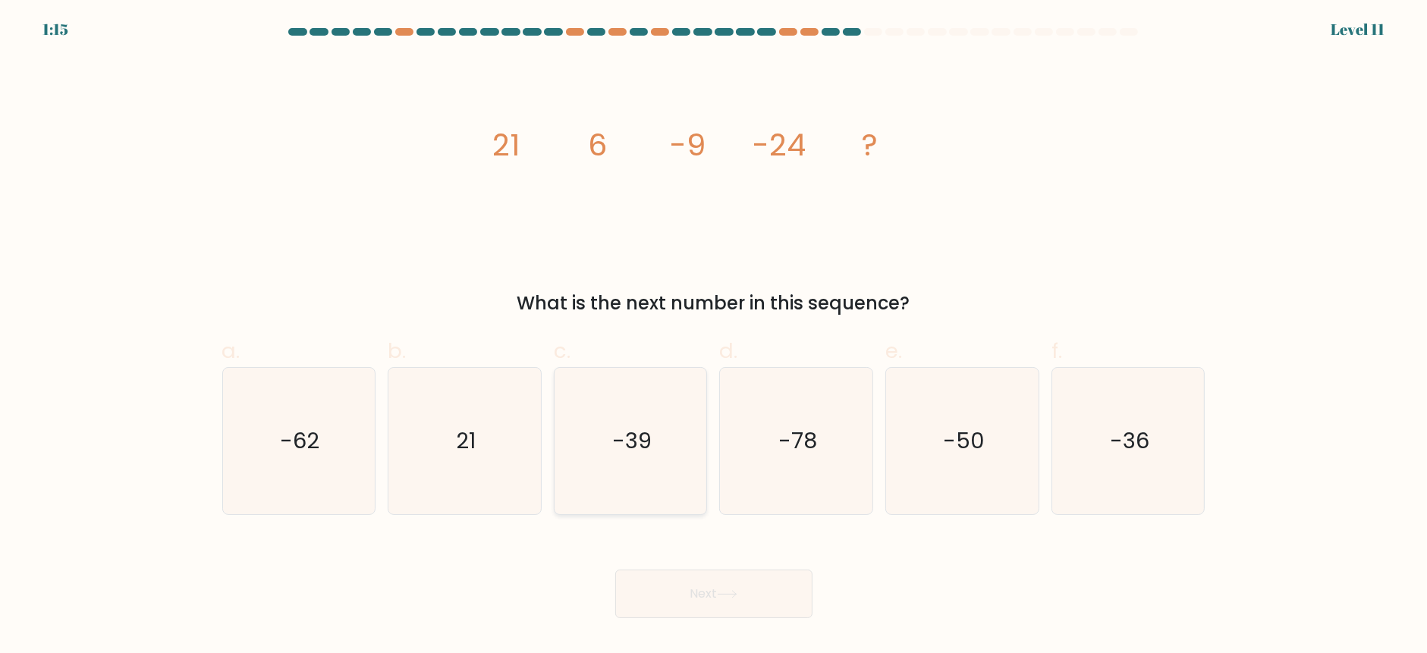
click at [668, 427] on icon "-39" at bounding box center [631, 441] width 146 height 146
click at [714, 337] on input "c. -39" at bounding box center [714, 332] width 1 height 10
radio input "true"
click at [719, 576] on button "Next" at bounding box center [713, 594] width 197 height 49
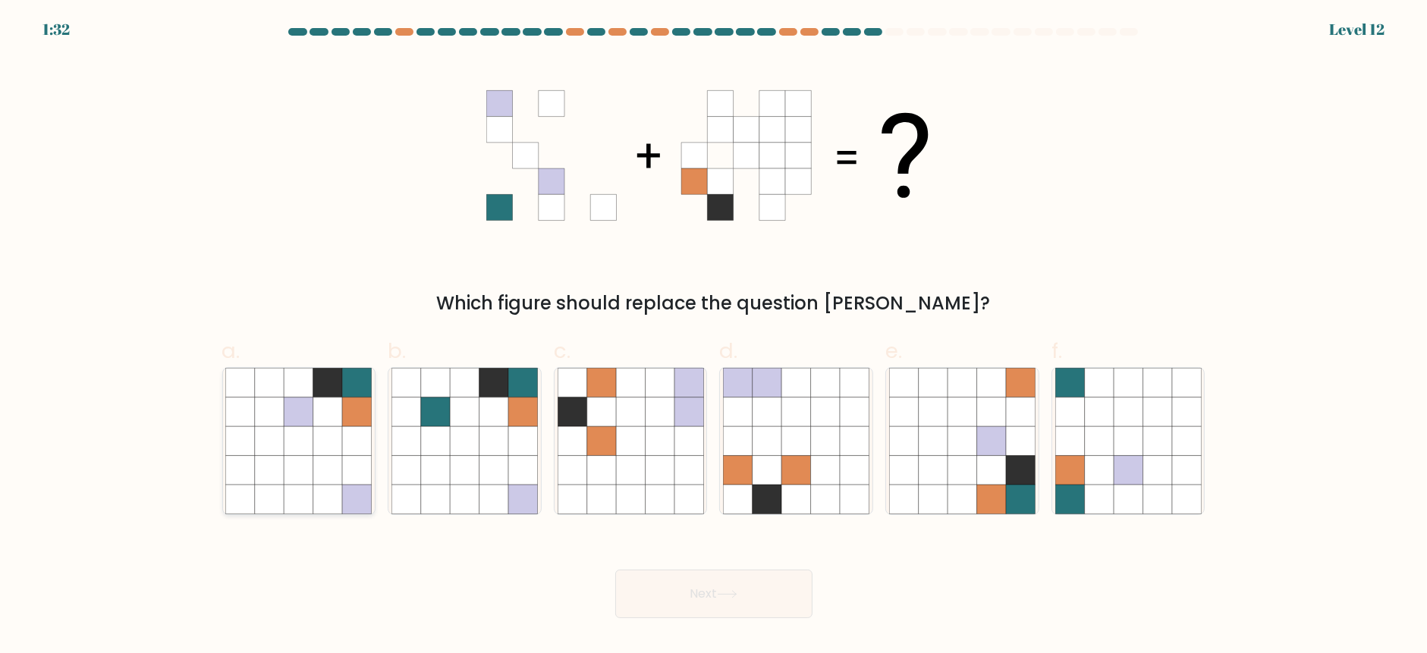
click at [304, 452] on icon at bounding box center [299, 440] width 29 height 29
click at [714, 337] on input "a." at bounding box center [714, 332] width 1 height 10
radio input "true"
click at [673, 583] on button "Next" at bounding box center [713, 594] width 197 height 49
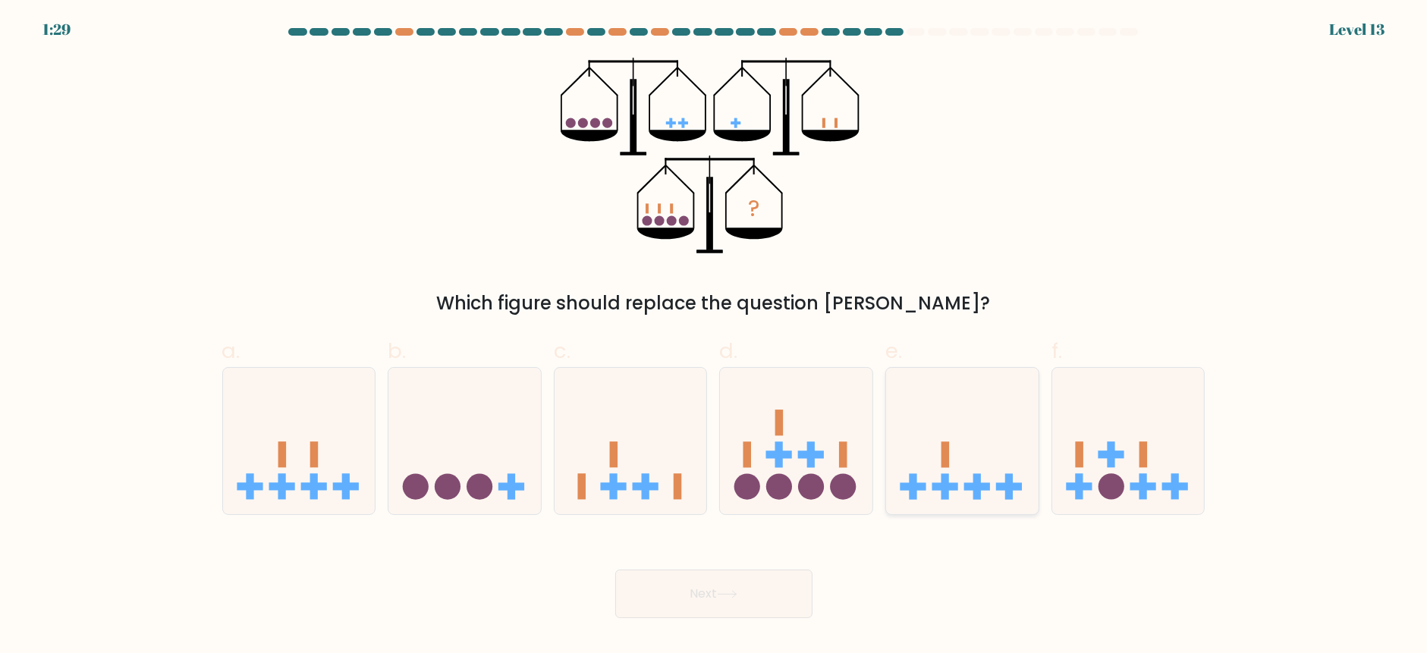
click at [956, 478] on icon at bounding box center [962, 441] width 152 height 126
click at [715, 337] on input "e." at bounding box center [714, 332] width 1 height 10
radio input "true"
click at [684, 579] on button "Next" at bounding box center [713, 594] width 197 height 49
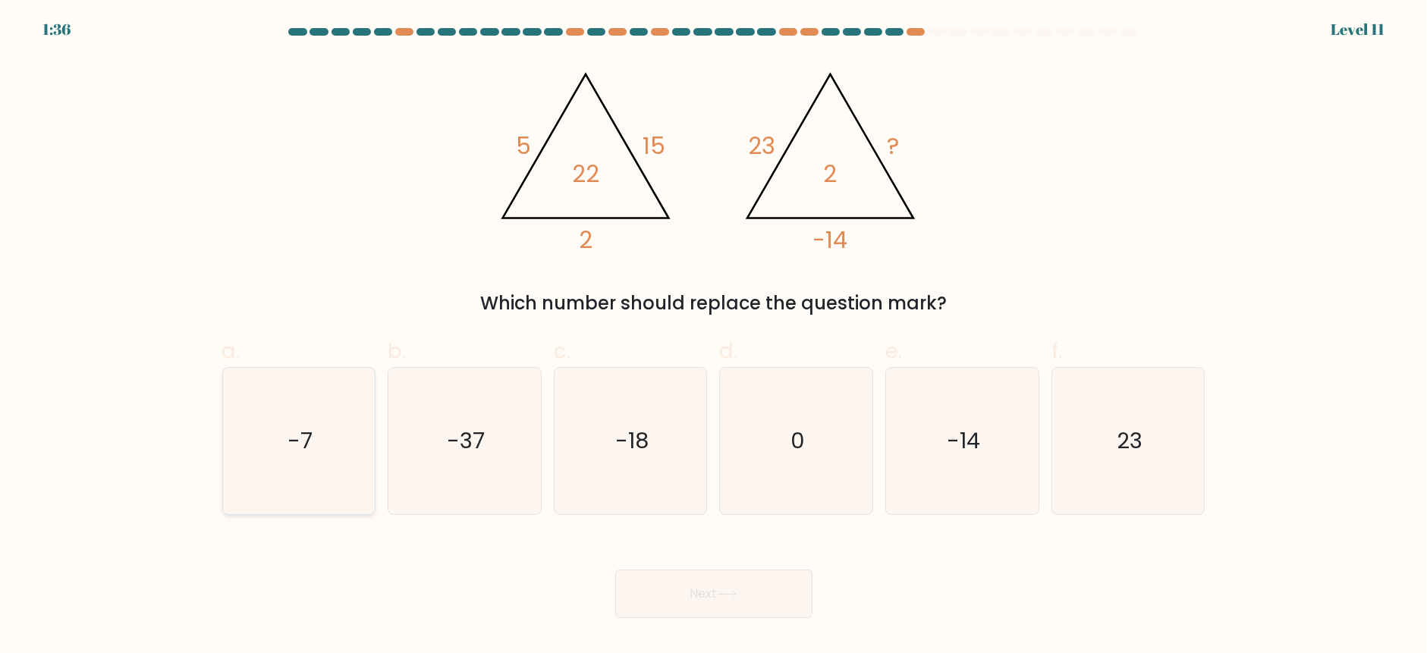
click at [266, 448] on icon "-7" at bounding box center [298, 441] width 146 height 146
click at [714, 337] on input "a. -7" at bounding box center [714, 332] width 1 height 10
radio input "true"
click at [706, 630] on body "1:34 Level 11" at bounding box center [713, 326] width 1427 height 653
click at [712, 600] on button "Next" at bounding box center [713, 594] width 197 height 49
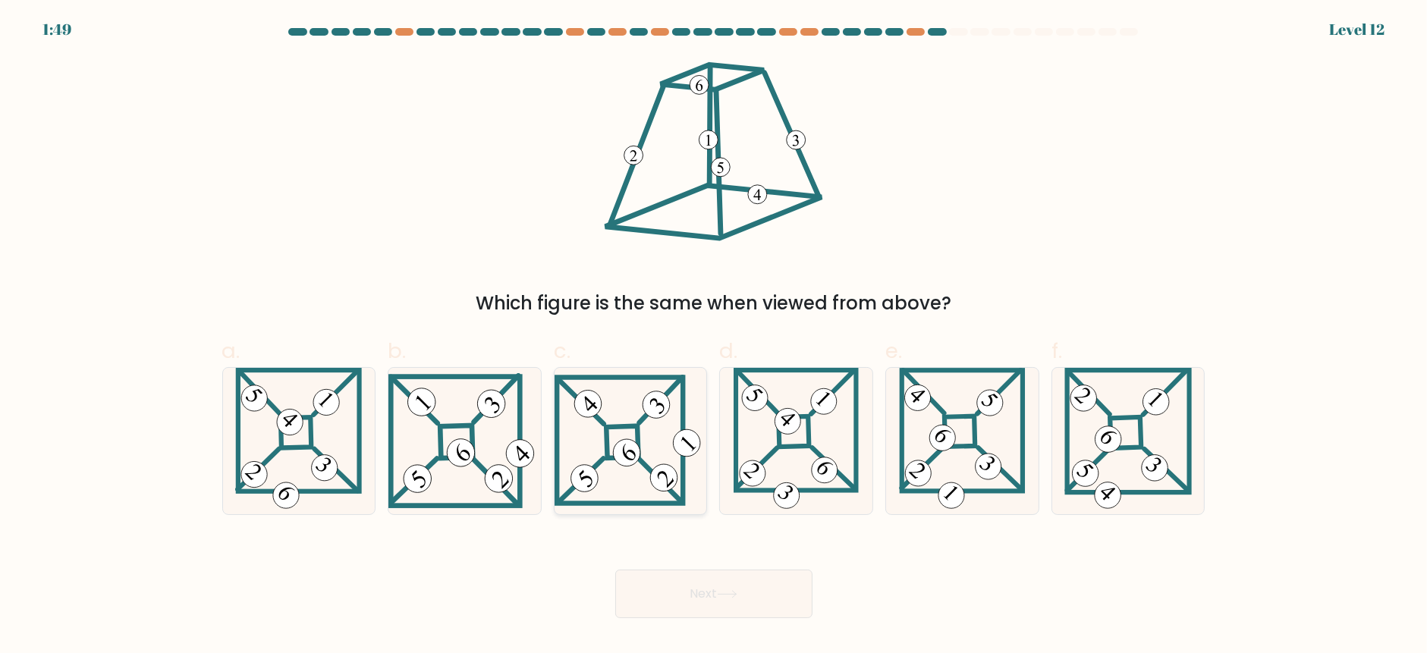
click at [602, 427] on icon at bounding box center [631, 440] width 152 height 131
click at [714, 337] on input "c." at bounding box center [714, 332] width 1 height 10
radio input "true"
click at [742, 603] on button "Next" at bounding box center [713, 594] width 197 height 49
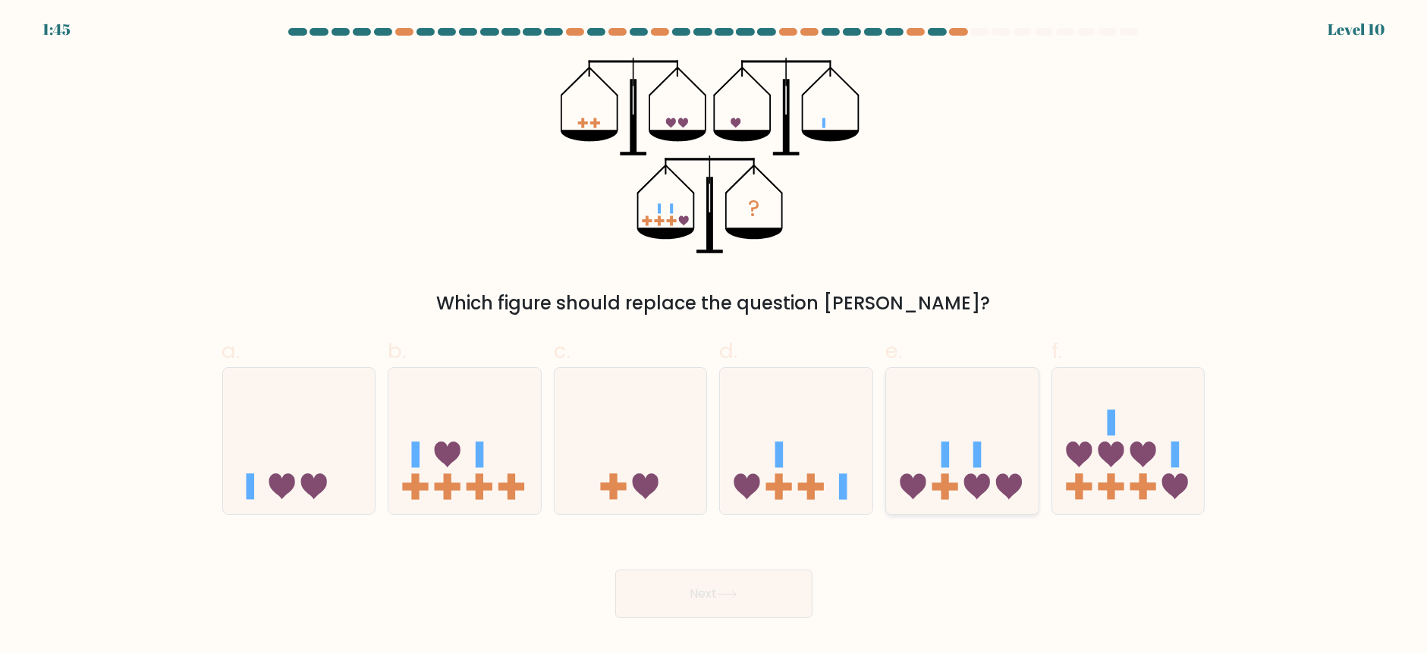
click at [964, 486] on icon at bounding box center [962, 441] width 152 height 126
click at [715, 337] on input "e." at bounding box center [714, 332] width 1 height 10
radio input "true"
click at [733, 583] on button "Next" at bounding box center [713, 594] width 197 height 49
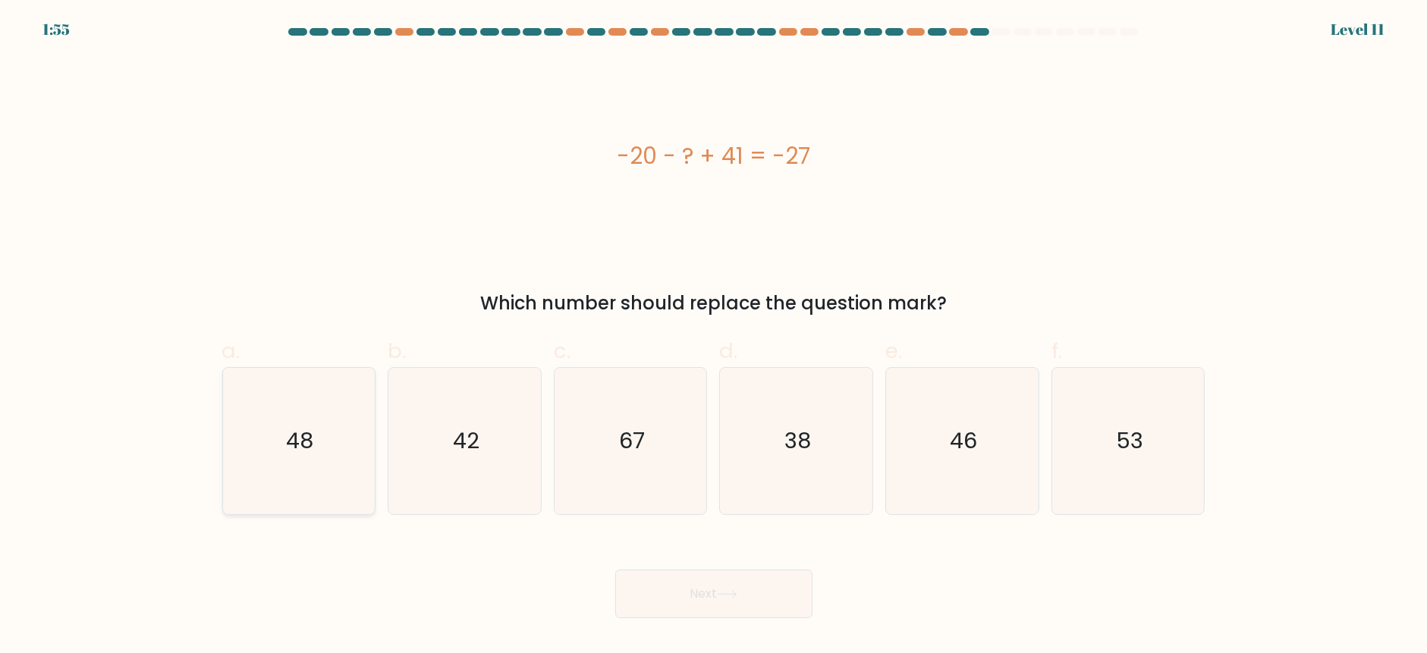
click at [298, 454] on text "48" at bounding box center [300, 441] width 27 height 30
click at [714, 337] on input "a. 48" at bounding box center [714, 332] width 1 height 10
radio input "true"
click at [678, 584] on button "Next" at bounding box center [713, 594] width 197 height 49
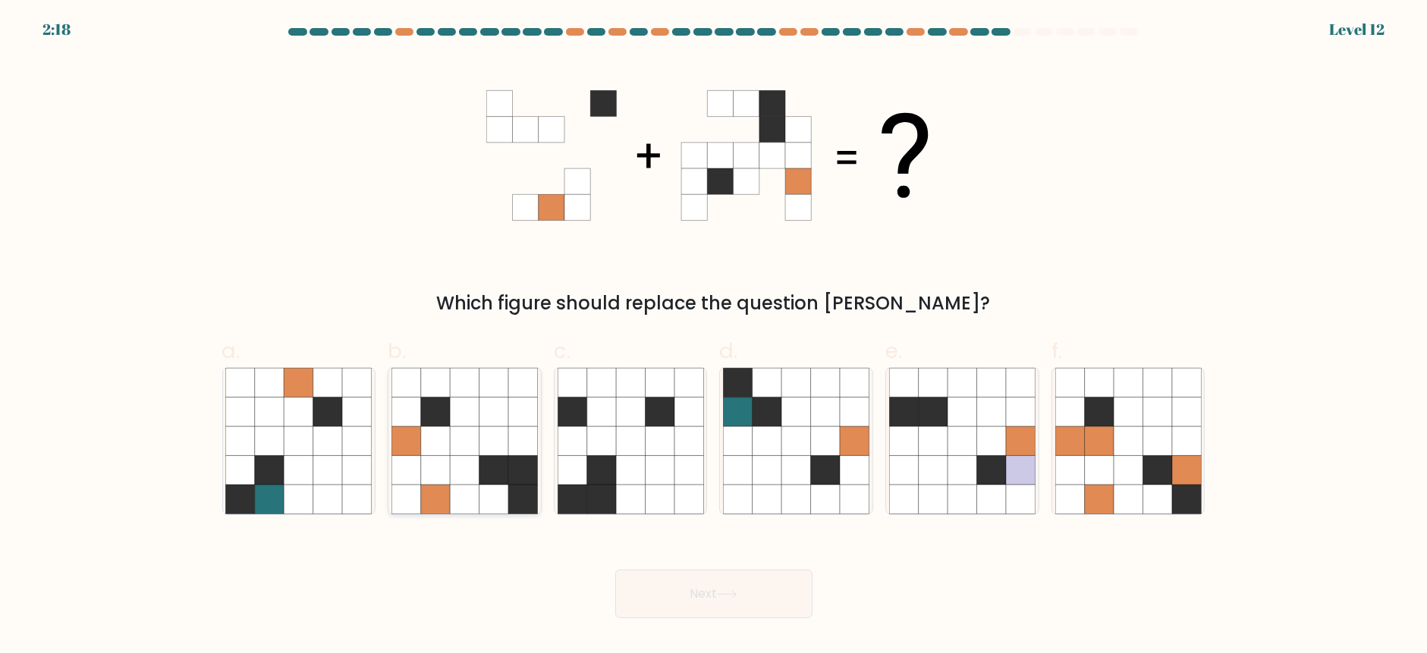
click at [442, 492] on icon at bounding box center [435, 499] width 29 height 29
click at [714, 337] on input "b." at bounding box center [714, 332] width 1 height 10
radio input "true"
click at [706, 595] on button "Next" at bounding box center [713, 594] width 197 height 49
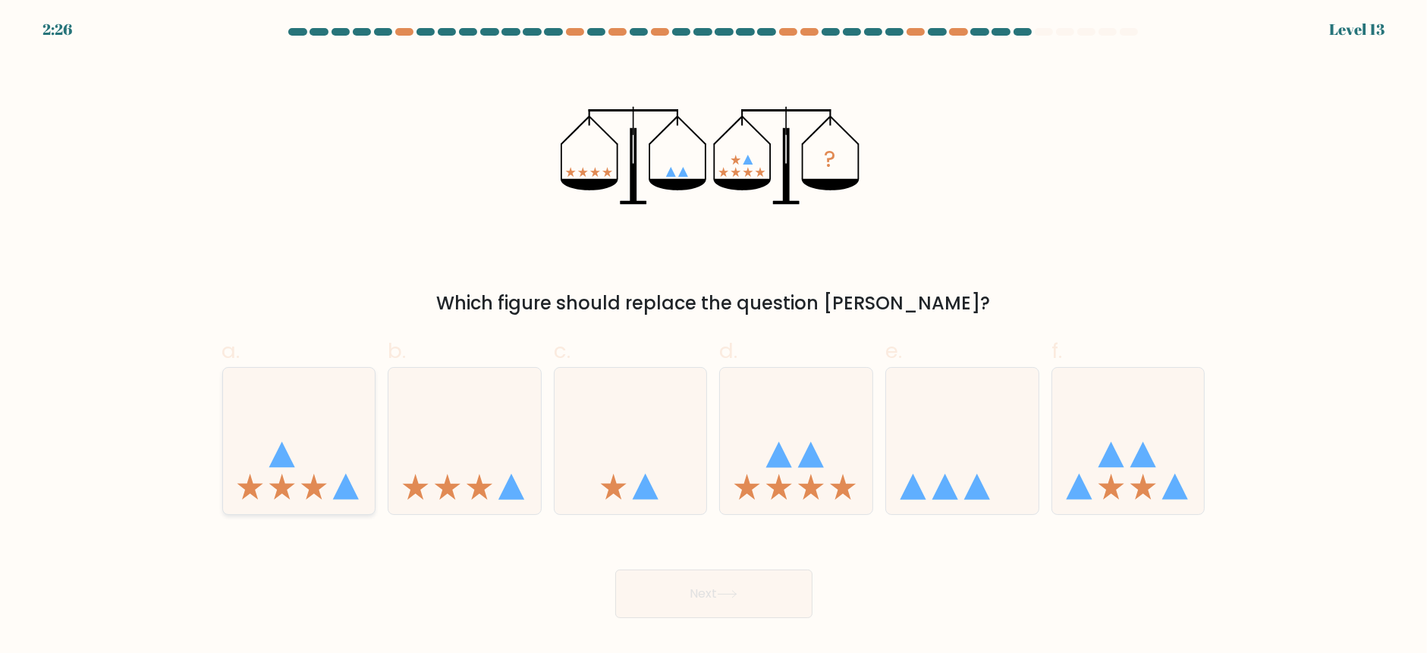
click at [318, 477] on icon at bounding box center [299, 441] width 152 height 126
click at [714, 337] on input "a." at bounding box center [714, 332] width 1 height 10
radio input "true"
click at [717, 586] on button "Next" at bounding box center [713, 594] width 197 height 49
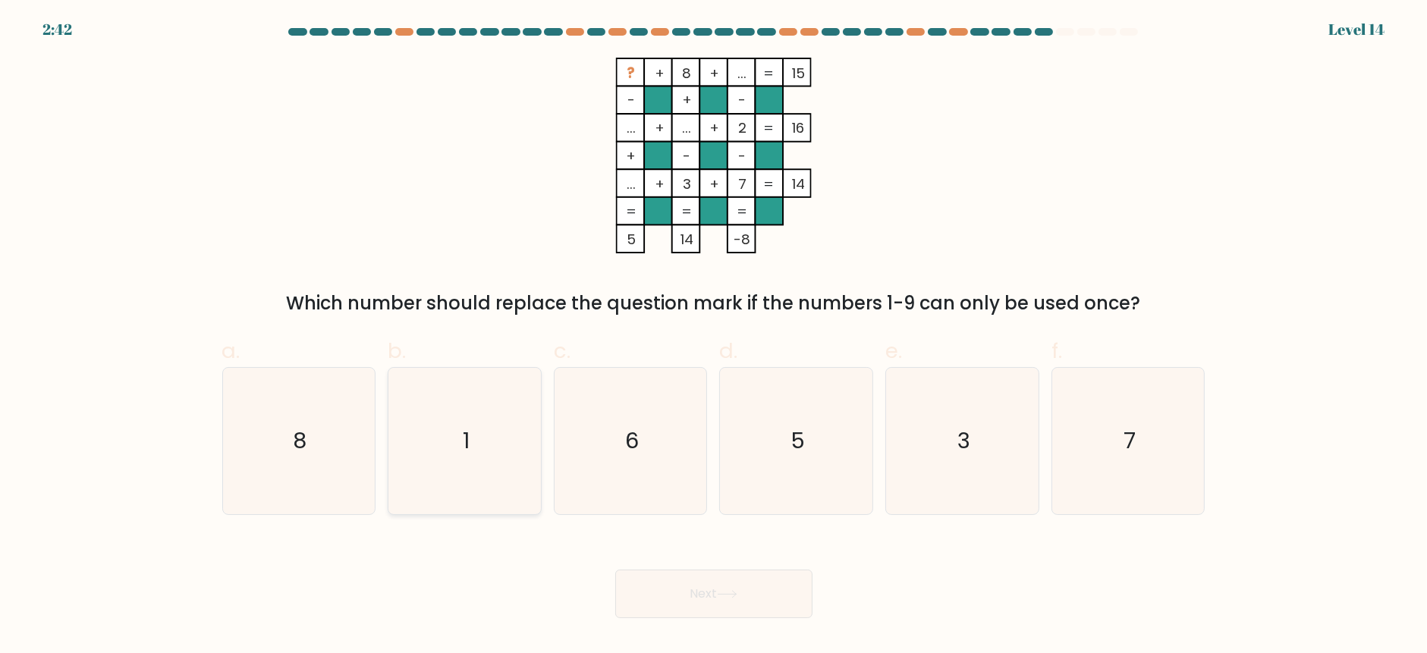
click at [437, 456] on icon "1" at bounding box center [464, 441] width 146 height 146
click at [714, 337] on input "b. 1" at bounding box center [714, 332] width 1 height 10
radio input "true"
click at [737, 614] on button "Next" at bounding box center [713, 594] width 197 height 49
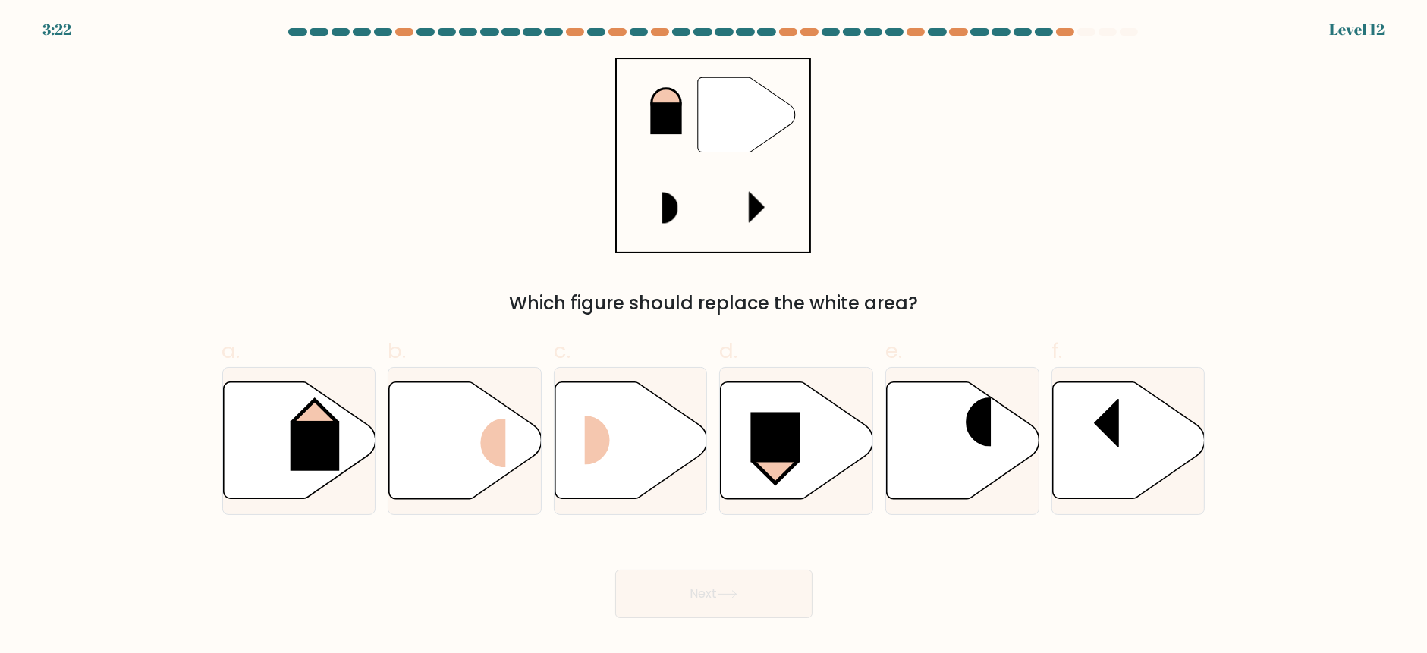
click at [737, 614] on button "Next" at bounding box center [713, 594] width 197 height 49
click at [315, 395] on icon at bounding box center [299, 440] width 152 height 117
click at [714, 337] on input "a." at bounding box center [714, 332] width 1 height 10
radio input "true"
click at [754, 578] on button "Next" at bounding box center [713, 594] width 197 height 49
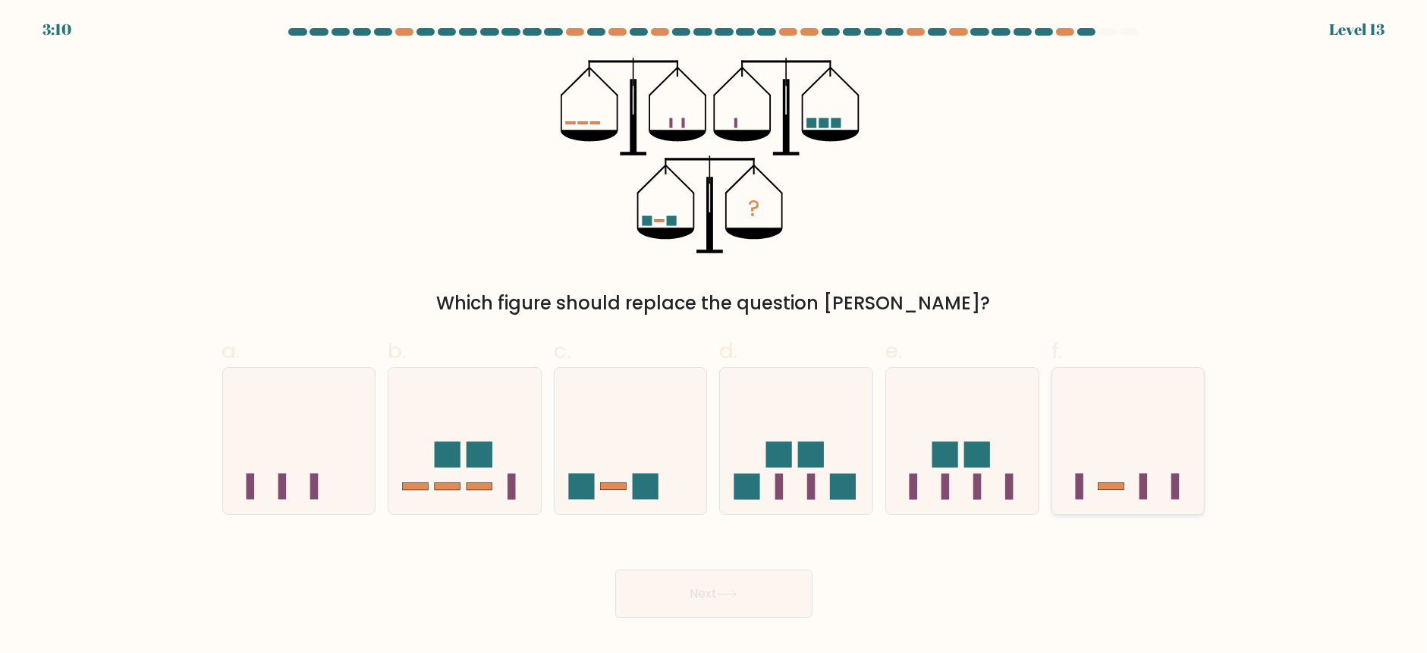
click at [1109, 433] on icon at bounding box center [1128, 441] width 152 height 126
click at [715, 337] on input "f." at bounding box center [714, 332] width 1 height 10
radio input "true"
click at [737, 586] on button "Next" at bounding box center [713, 594] width 197 height 49
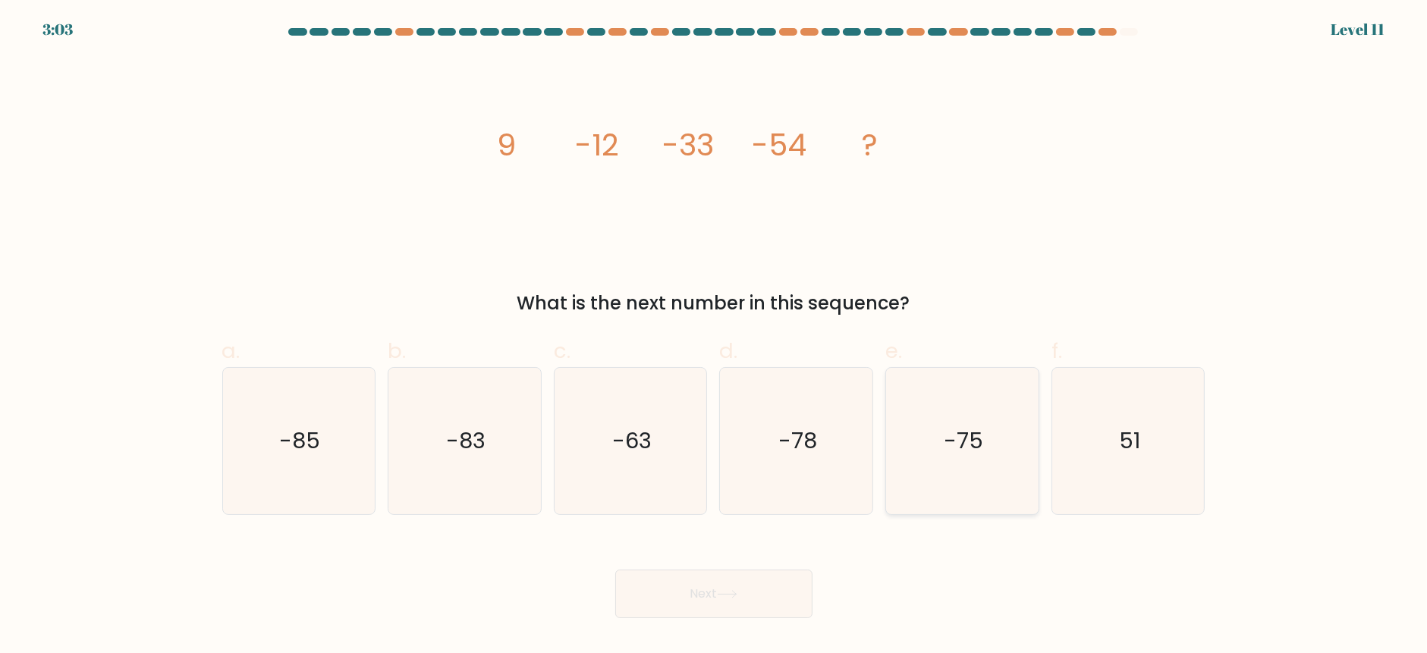
click at [970, 419] on icon "-75" at bounding box center [962, 441] width 146 height 146
click at [715, 337] on input "e. -75" at bounding box center [714, 332] width 1 height 10
radio input "true"
click at [725, 590] on icon at bounding box center [727, 594] width 20 height 8
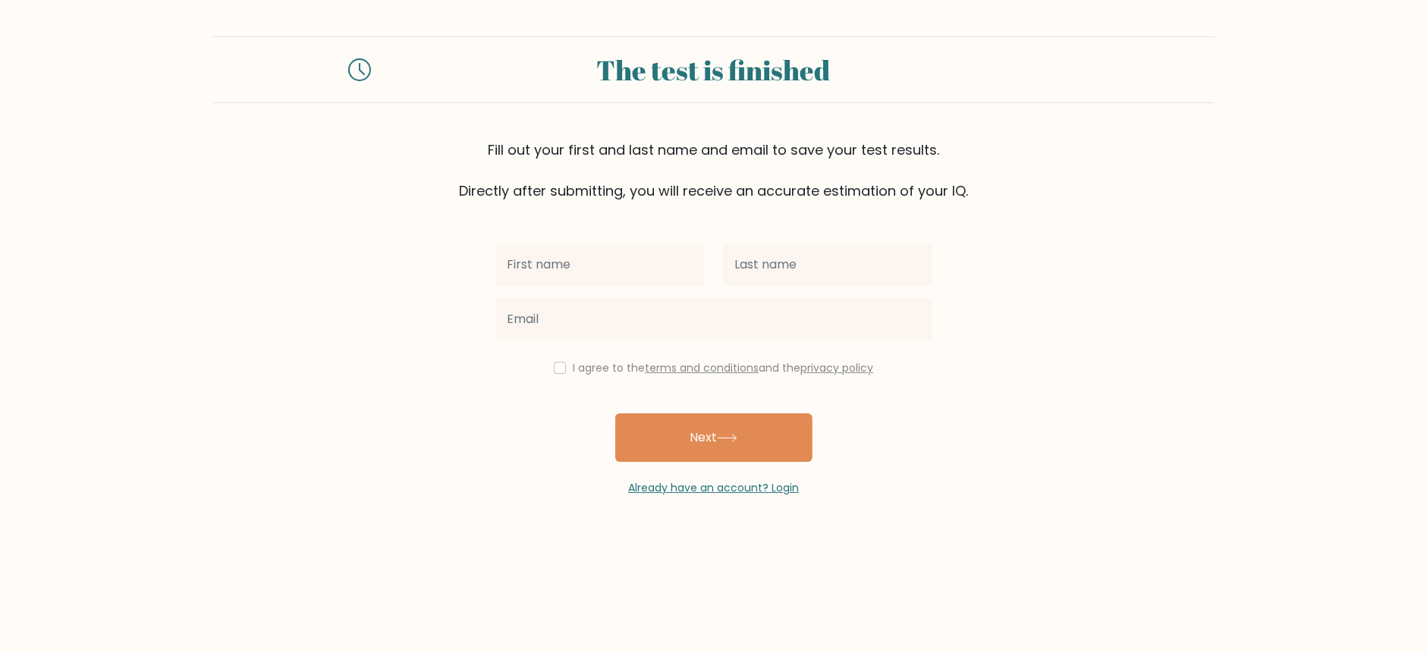
drag, startPoint x: 0, startPoint y: 0, endPoint x: 621, endPoint y: 268, distance: 675.9
click at [621, 268] on input "text" at bounding box center [599, 265] width 209 height 42
type input "oluwafunmilayo"
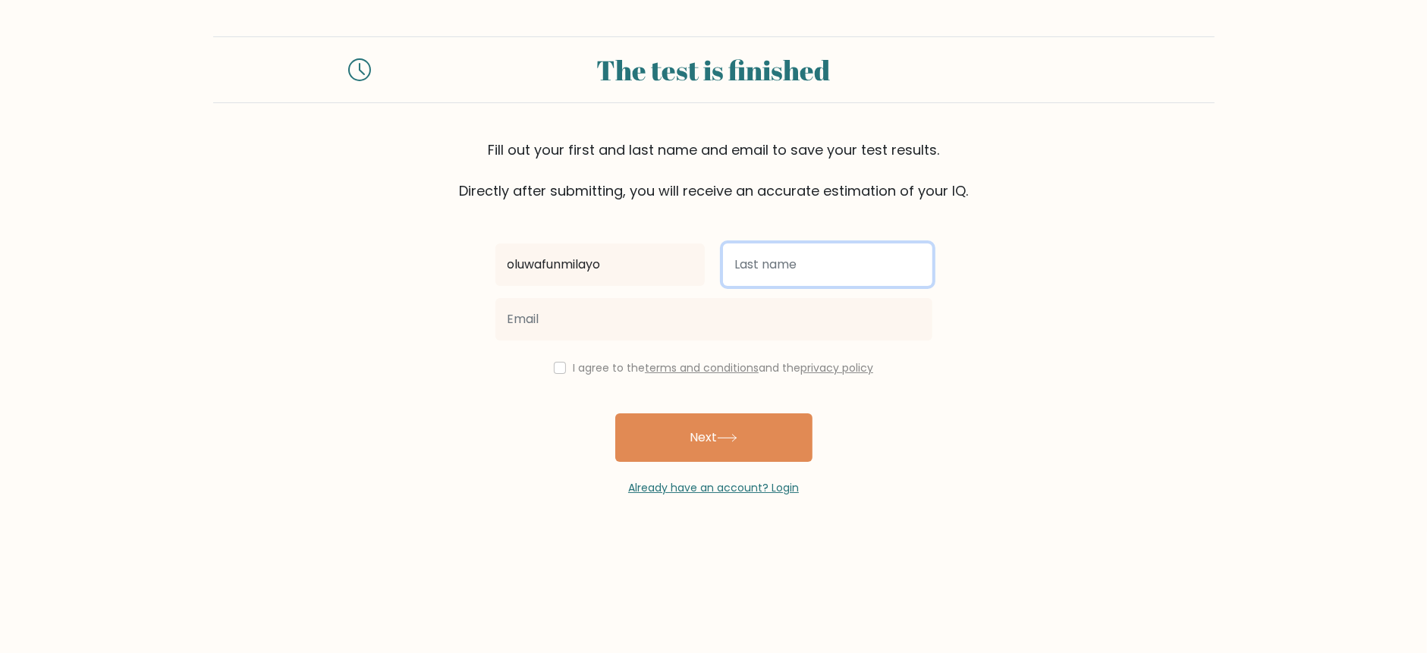
click at [786, 266] on input "text" at bounding box center [827, 265] width 209 height 42
type input "ojo"
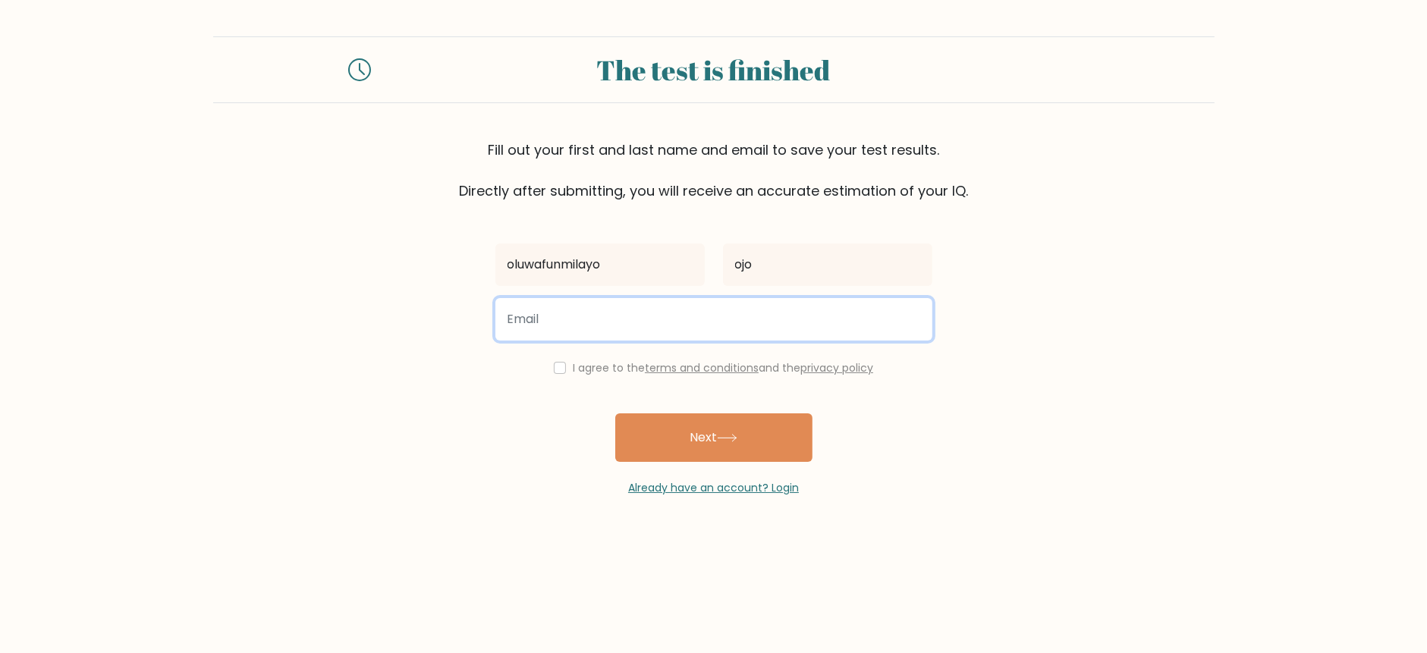
click at [700, 322] on input "email" at bounding box center [713, 319] width 437 height 42
type input "tyanah67@gmail.com"
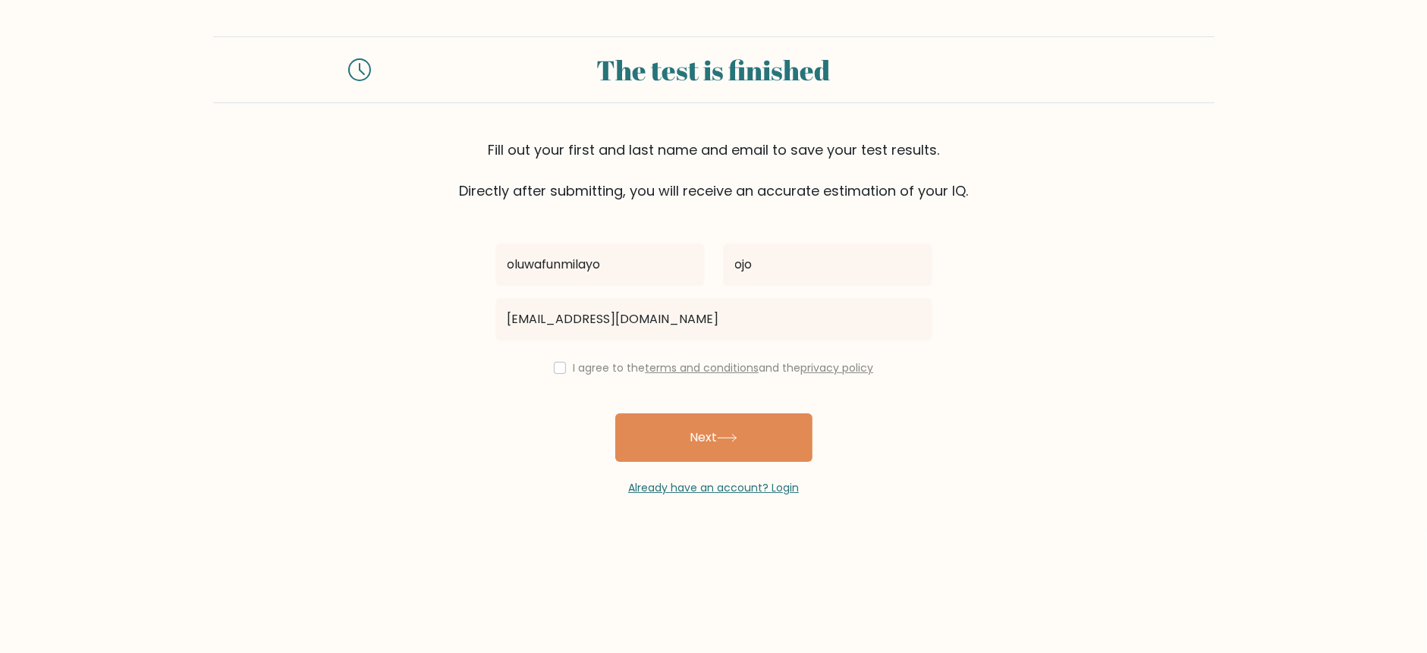
click at [565, 362] on div "I agree to the terms and conditions and the privacy policy" at bounding box center [713, 368] width 455 height 18
click at [556, 367] on input "checkbox" at bounding box center [560, 368] width 12 height 12
checkbox input "true"
click at [517, 264] on input "oluwafunmilayo" at bounding box center [599, 265] width 209 height 42
type input "Oluwafunmilayo"
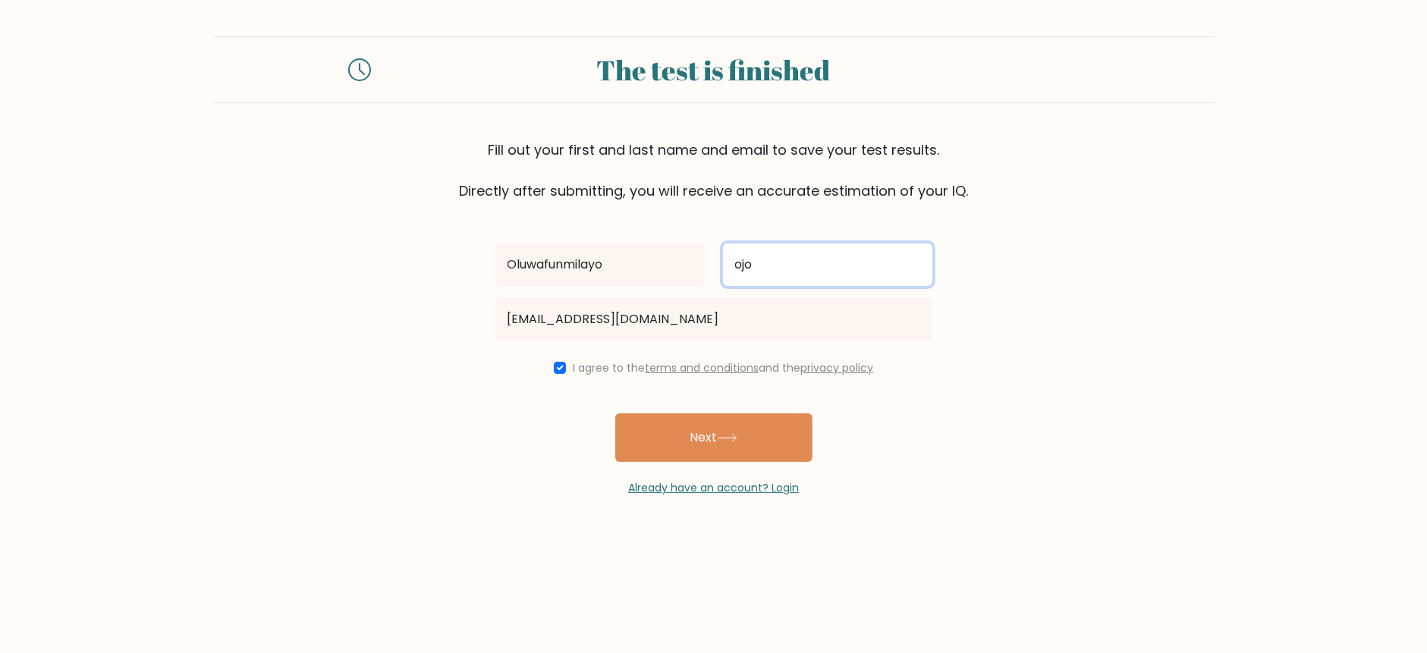
click at [741, 269] on input "ojo" at bounding box center [827, 265] width 209 height 42
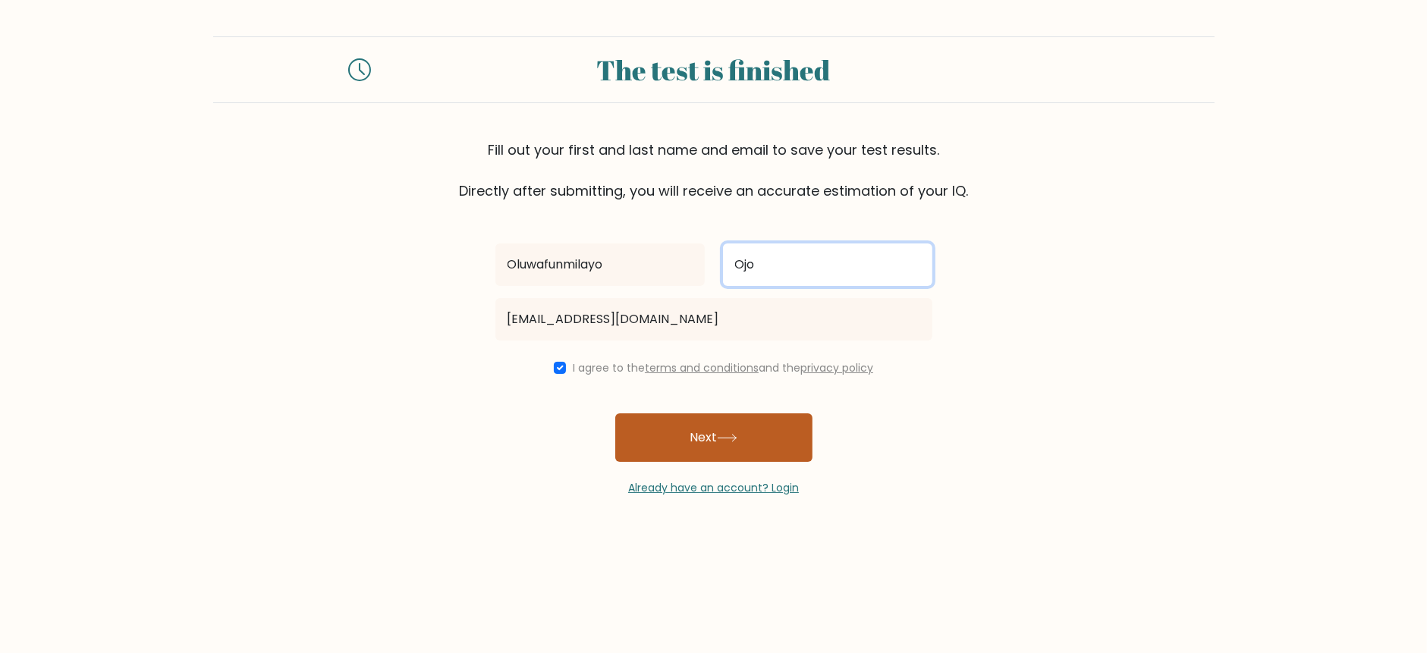
type input "Ojo"
click at [703, 461] on button "Next" at bounding box center [713, 437] width 197 height 49
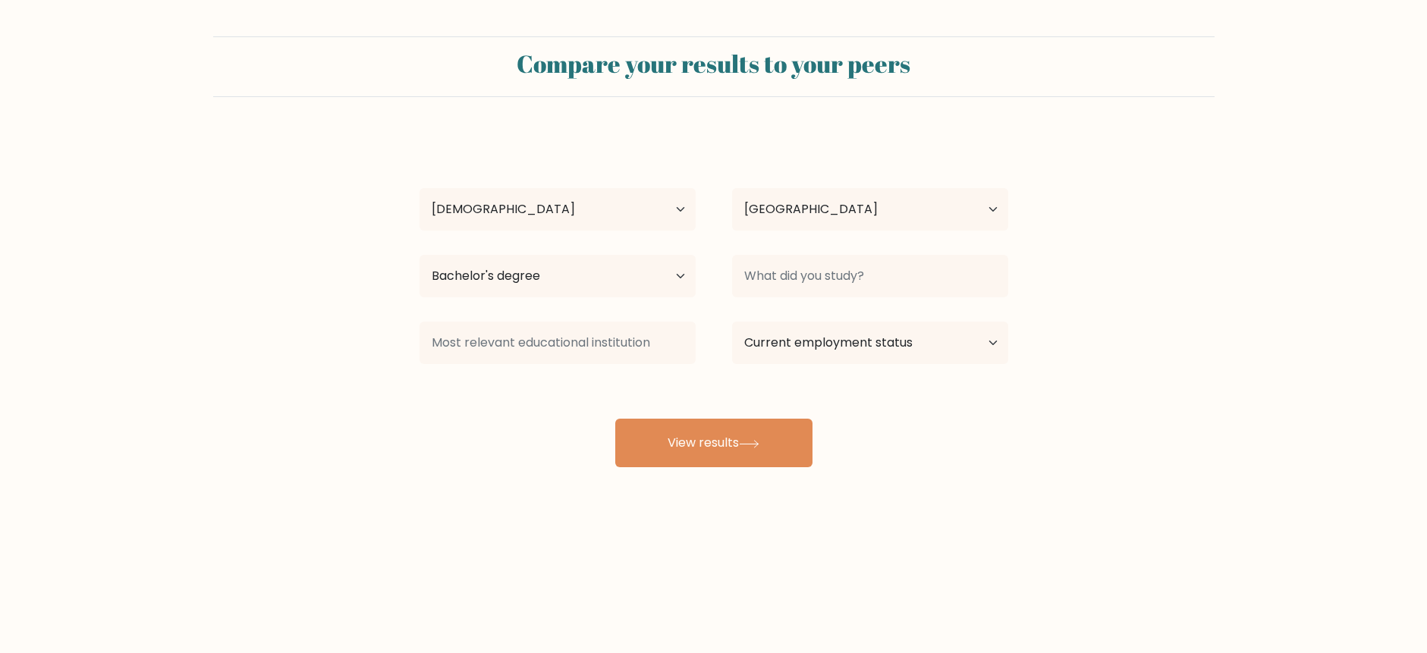
select select "25_34"
select select "NG"
select select "bachelors_degree"
click at [828, 268] on input at bounding box center [870, 276] width 276 height 42
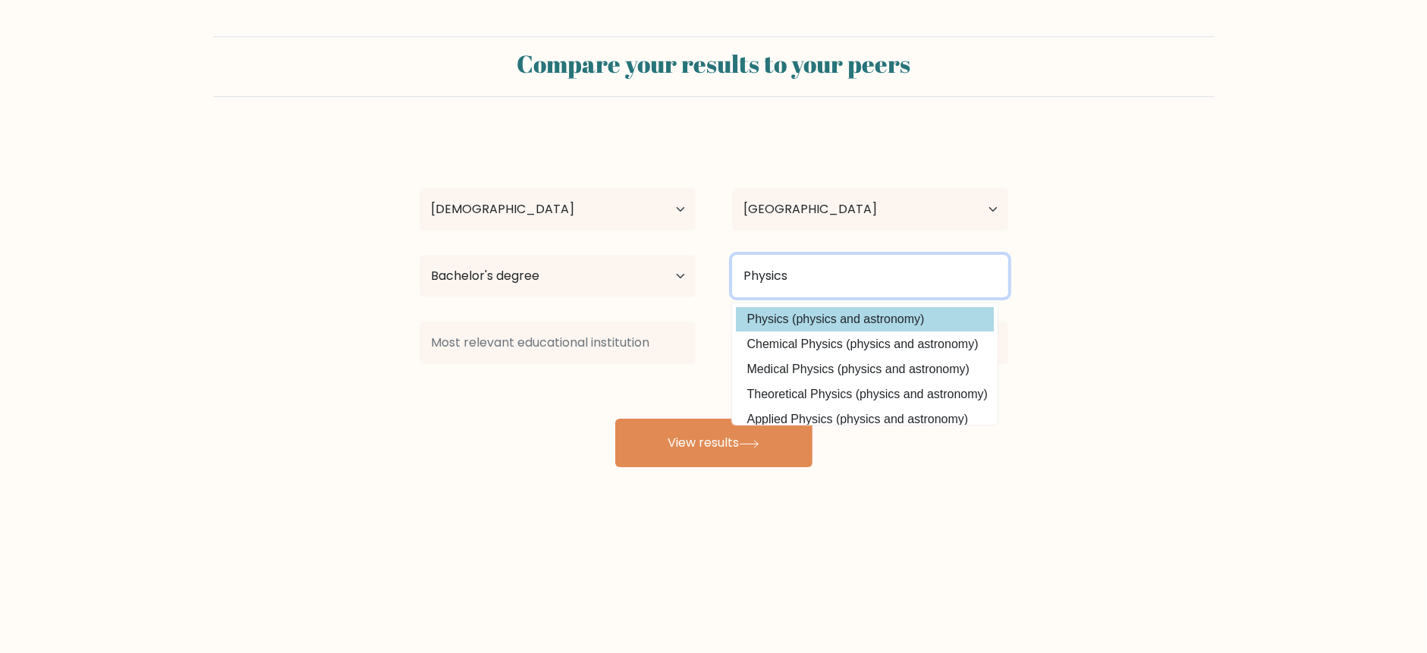
type input "Physics"
click at [863, 312] on div "Oluwafunmilayo Ojo Age Under 18 years old 18-24 years old 25-34 years old 35-44…" at bounding box center [713, 301] width 607 height 334
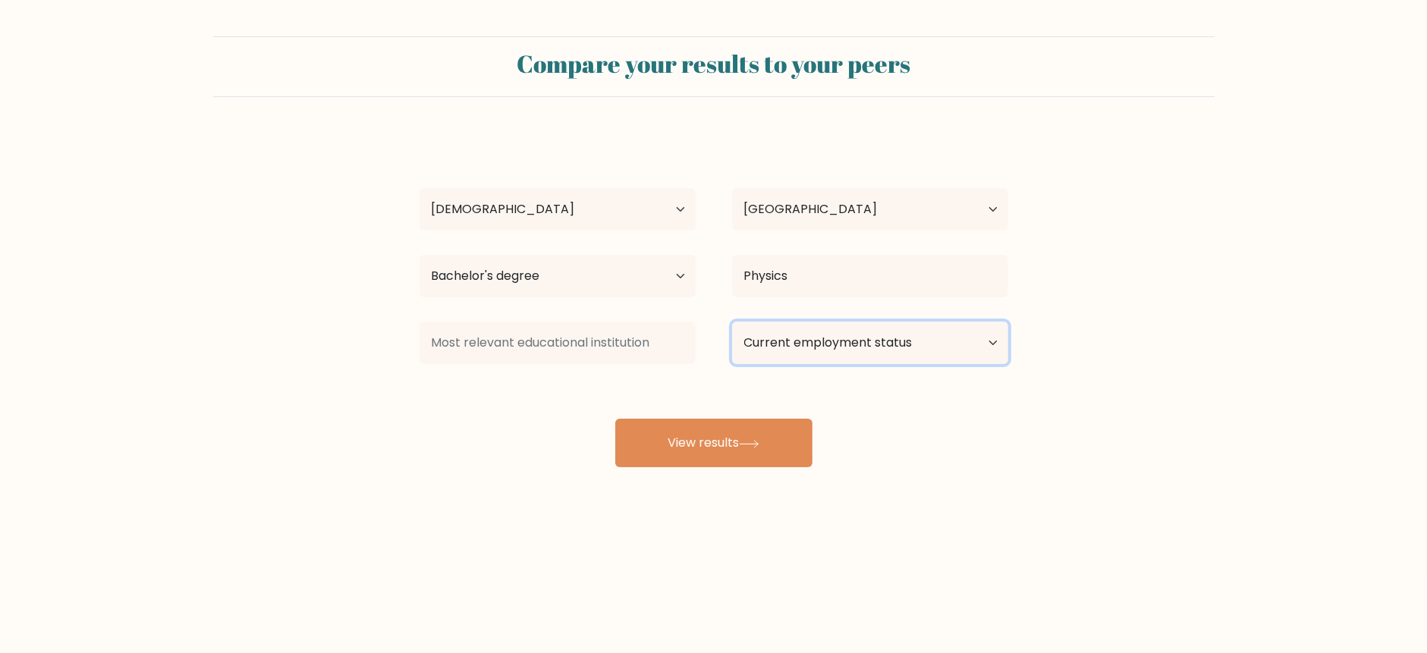
click at [867, 338] on select "Current employment status Employed Student Retired Other / prefer not to answer" at bounding box center [870, 343] width 276 height 42
select select "employed"
click at [732, 322] on select "Current employment status Employed Student Retired Other / prefer not to answer" at bounding box center [870, 343] width 276 height 42
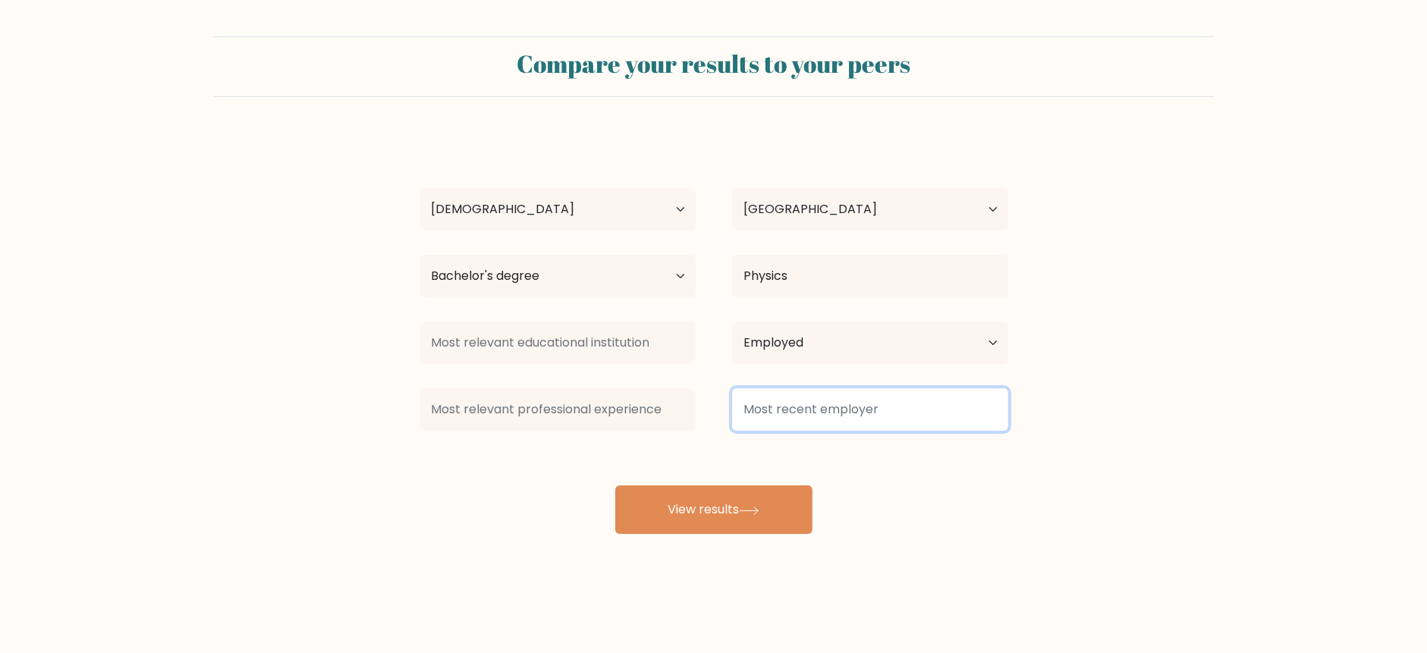
click at [814, 415] on input at bounding box center [870, 409] width 276 height 42
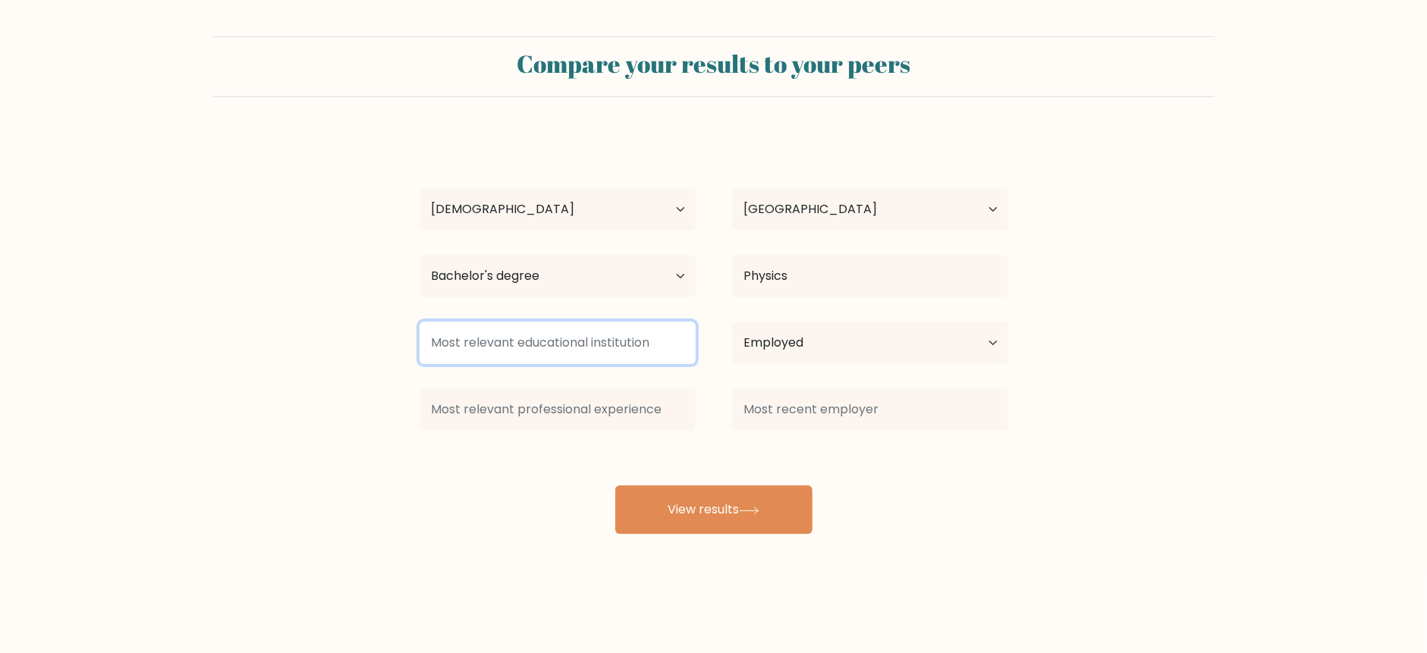
click at [648, 344] on input at bounding box center [558, 343] width 276 height 42
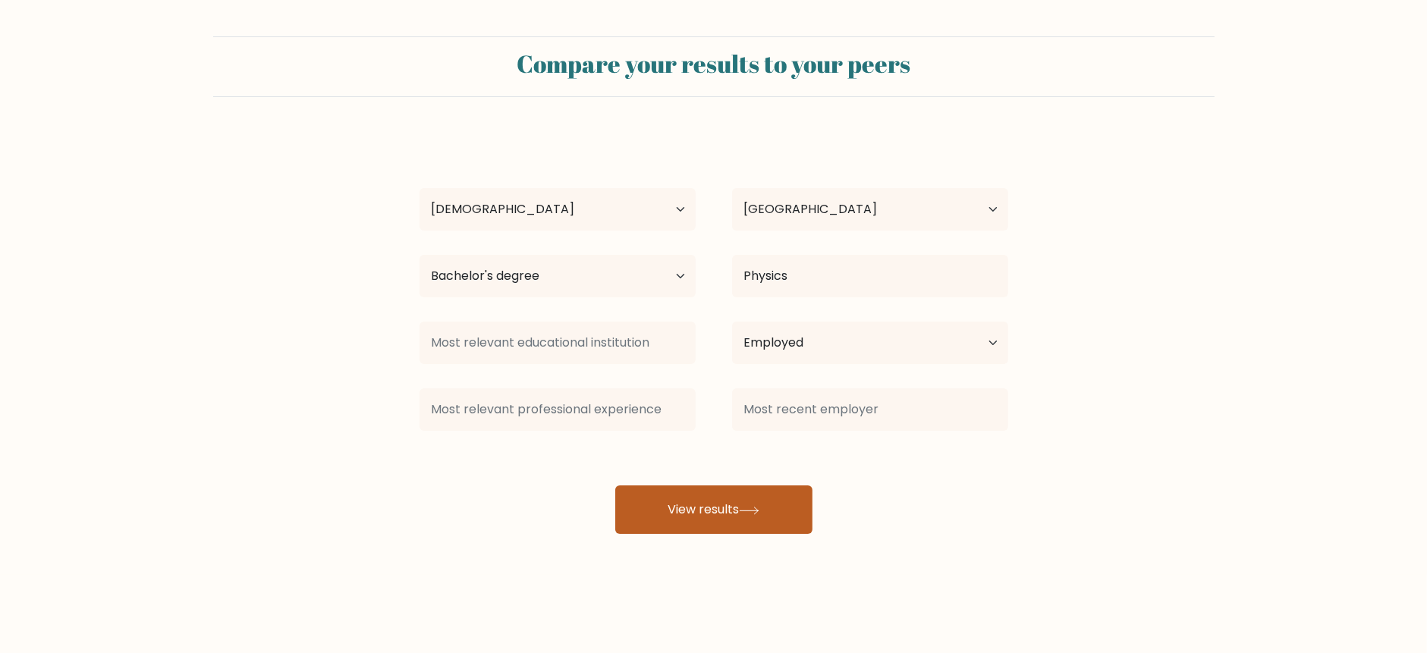
click at [756, 497] on button "View results" at bounding box center [713, 510] width 197 height 49
click at [756, 498] on button "View results" at bounding box center [713, 510] width 197 height 49
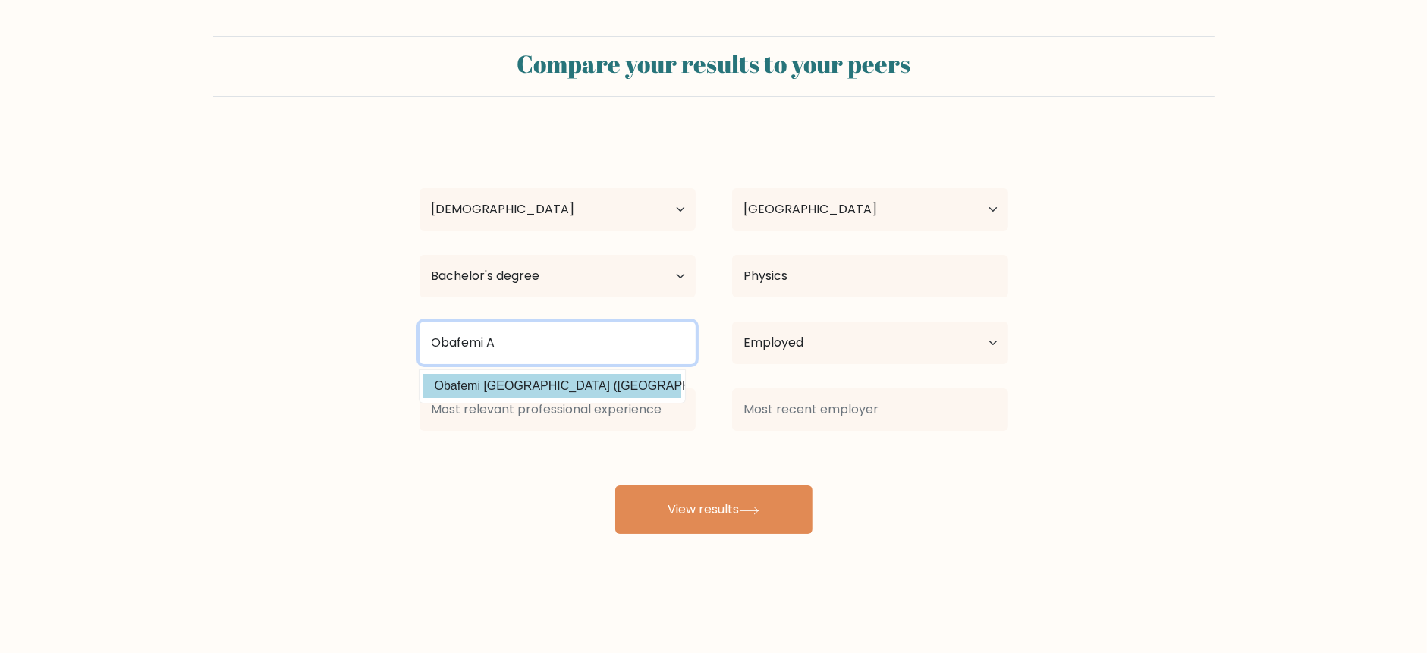
type input "Obafemi A"
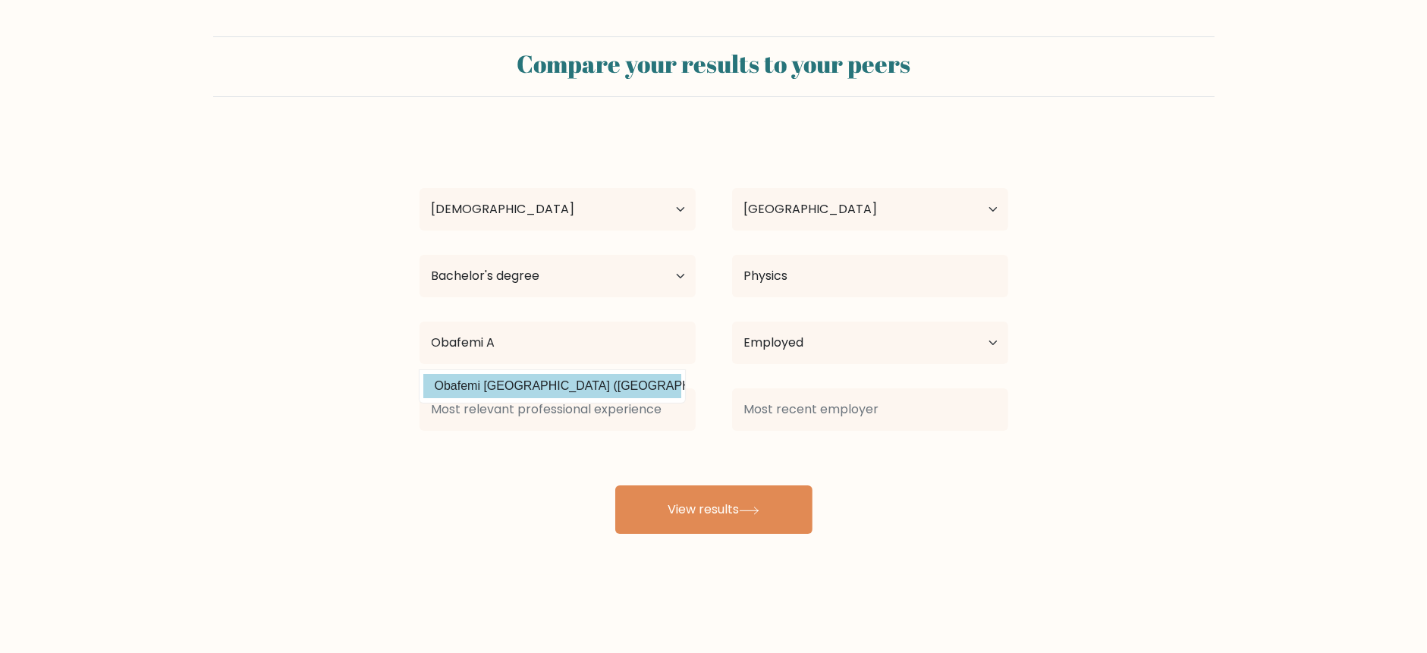
click at [604, 389] on div "Oluwafunmilayo Ojo Age Under 18 years old 18-24 years old 25-34 years old 35-44…" at bounding box center [713, 334] width 607 height 401
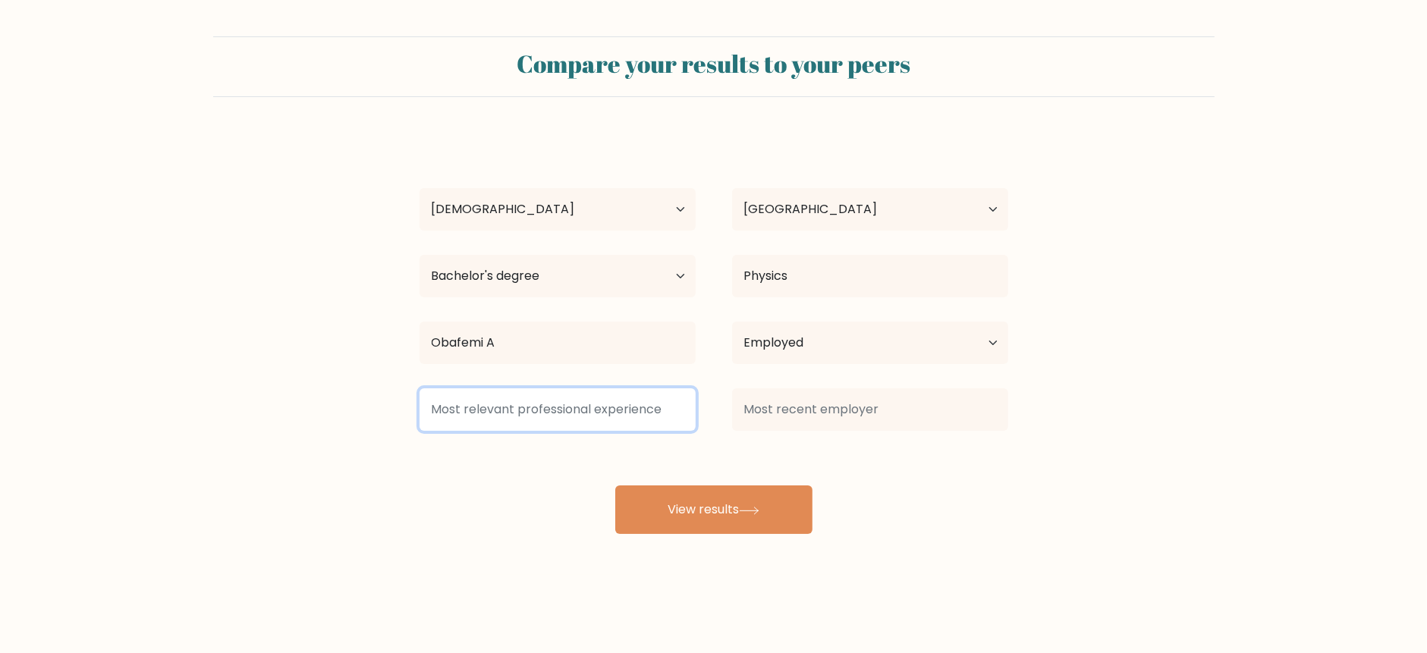
click at [596, 420] on input at bounding box center [558, 409] width 276 height 42
type input "Freelancer"
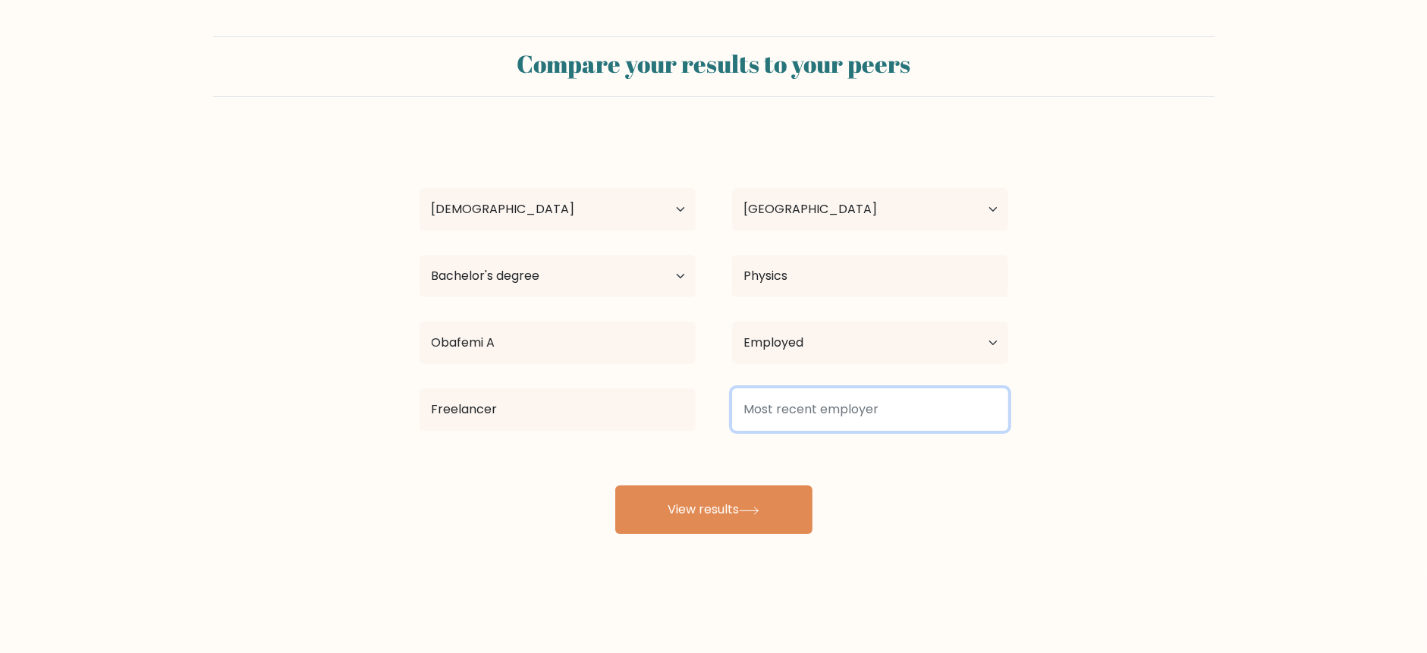
click at [831, 406] on input at bounding box center [870, 409] width 276 height 42
type input "s"
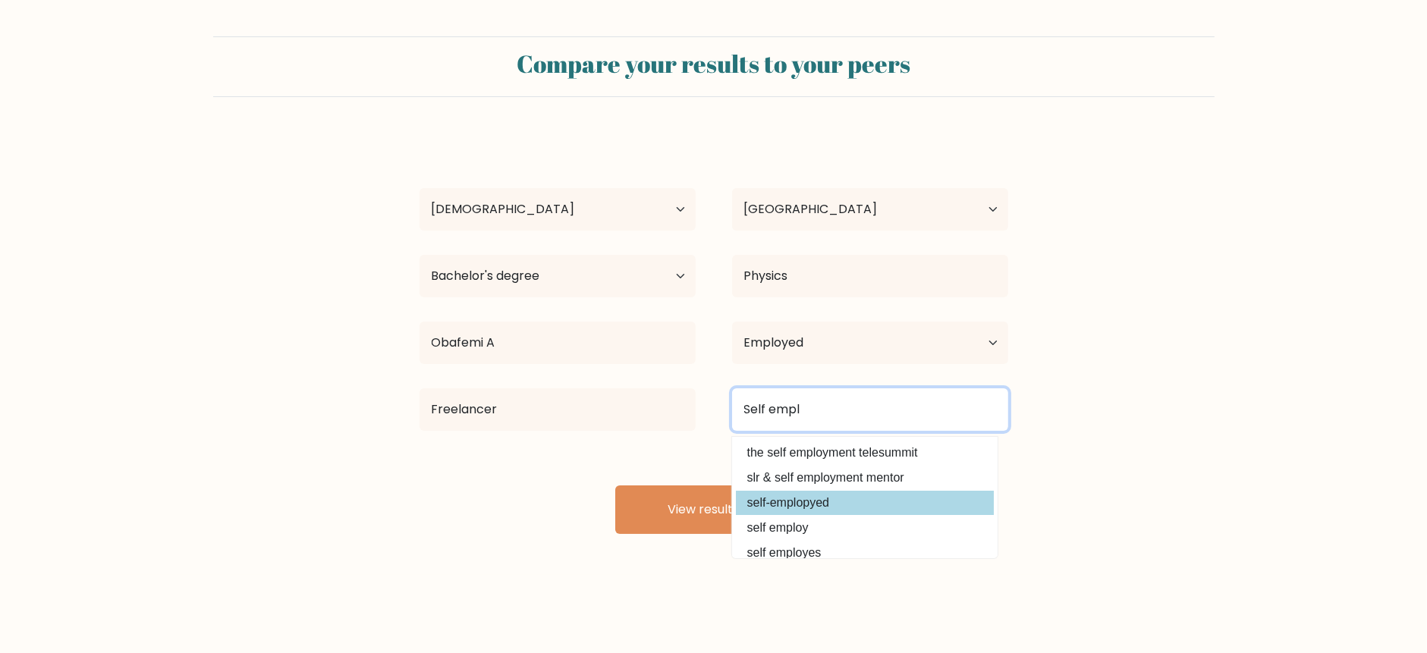
type input "Self empl"
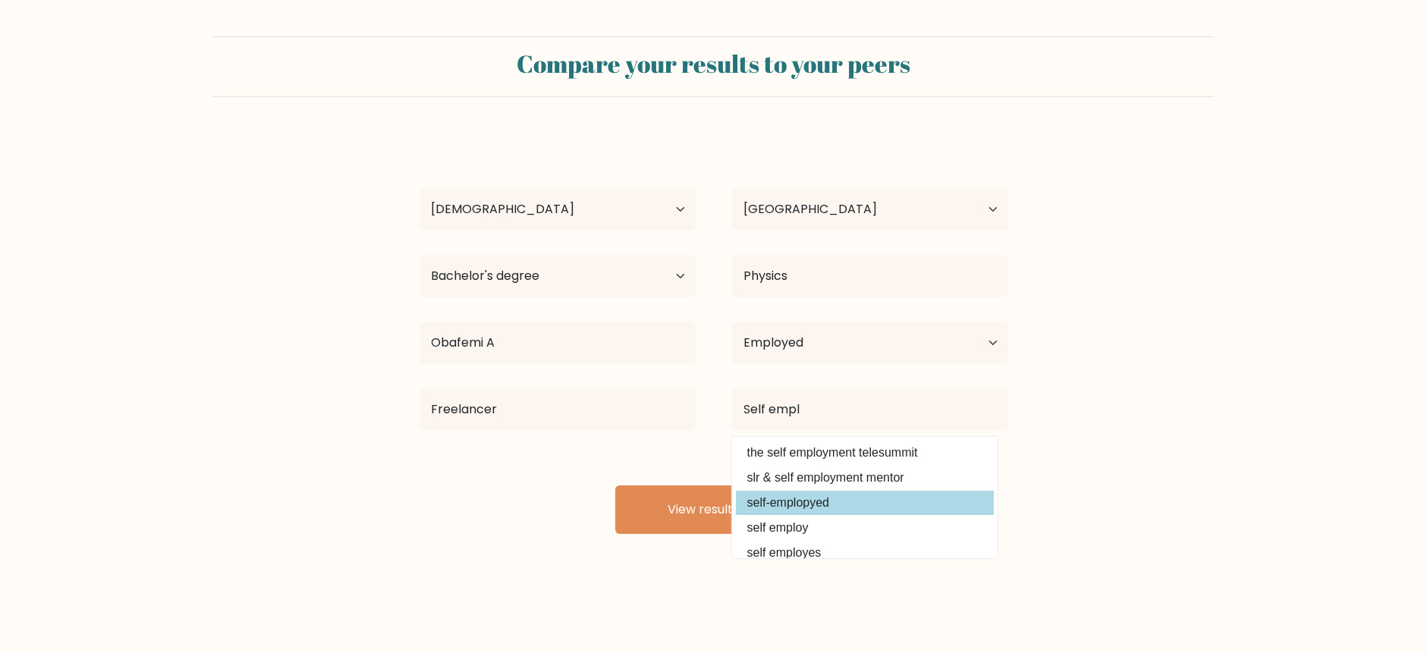
click at [797, 503] on div "Oluwafunmilayo Ojo Age Under 18 years old 18-24 years old 25-34 years old 35-44…" at bounding box center [713, 334] width 607 height 401
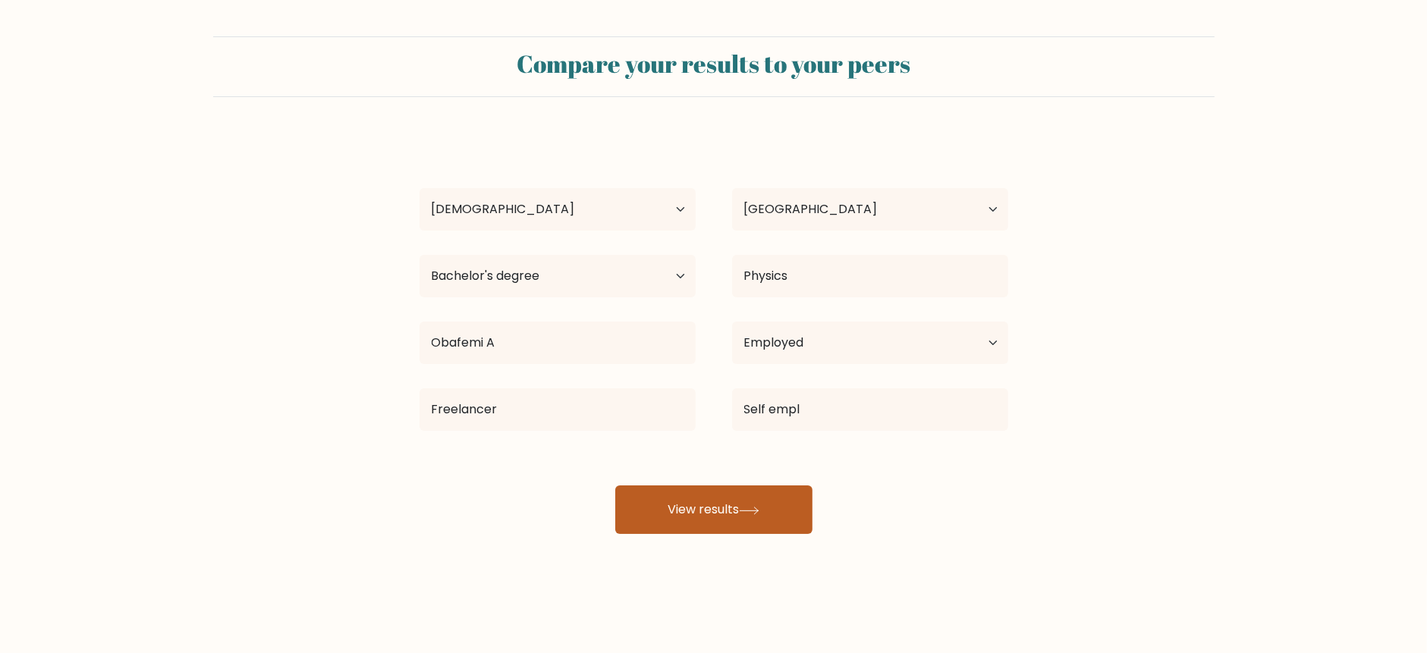
click at [754, 520] on button "View results" at bounding box center [713, 510] width 197 height 49
